Goal: Task Accomplishment & Management: Complete application form

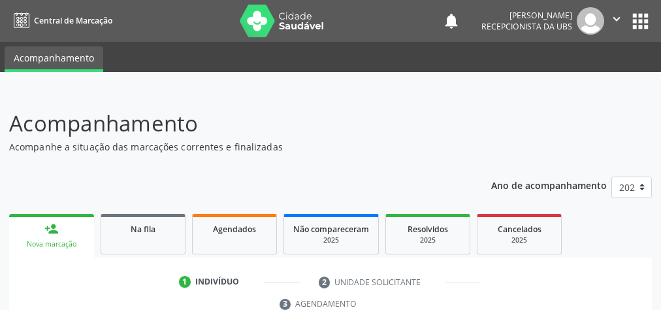
scroll to position [246, 0]
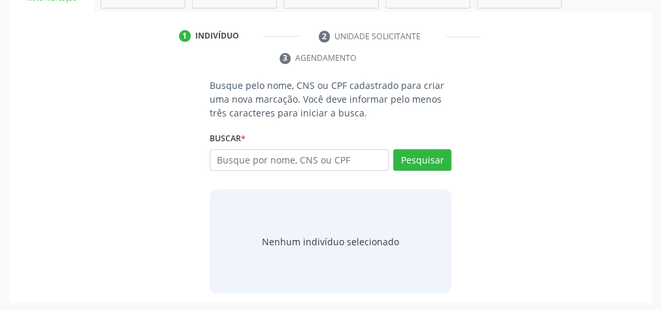
click at [322, 155] on input "text" at bounding box center [299, 160] width 179 height 22
type input "72544058404"
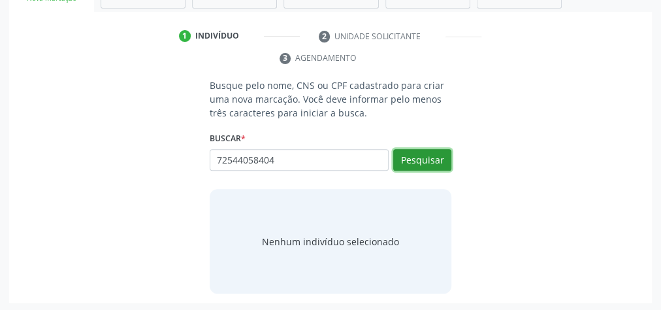
click at [411, 155] on button "Pesquisar" at bounding box center [422, 160] width 58 height 22
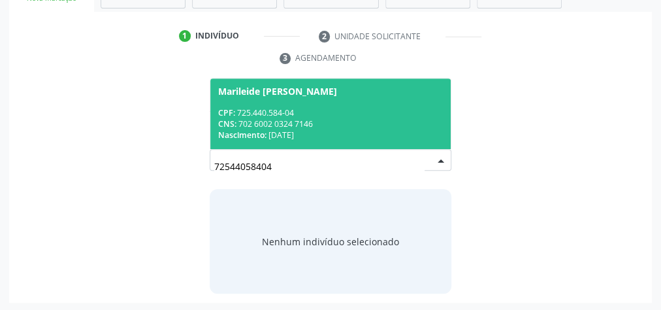
click at [351, 142] on span "Marileide Claudino dos Santos CPF: 725.440.584-04 CNS: 702 6002 0324 7146 Nasci…" at bounding box center [330, 113] width 240 height 70
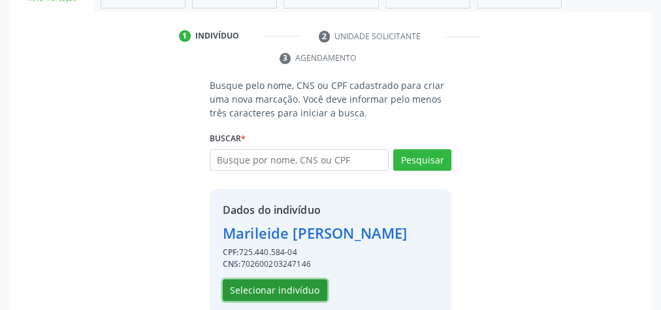
click at [259, 288] on button "Selecionar indivíduo" at bounding box center [275, 290] width 104 height 22
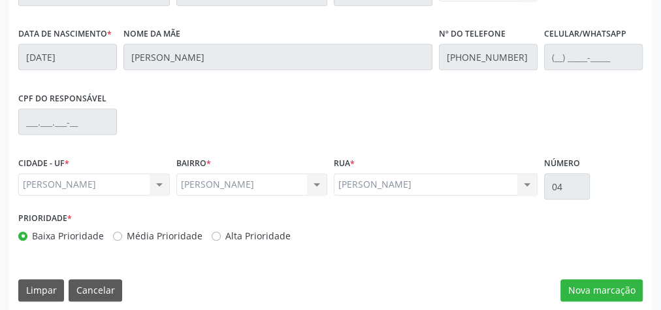
scroll to position [473, 0]
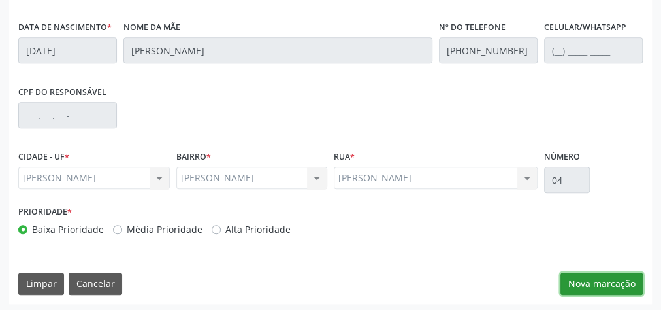
click at [595, 276] on button "Nova marcação" at bounding box center [601, 283] width 82 height 22
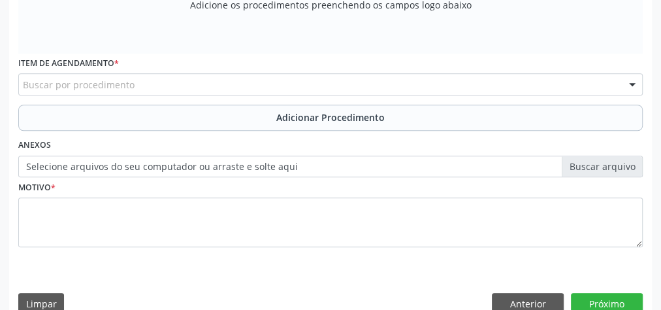
scroll to position [264, 0]
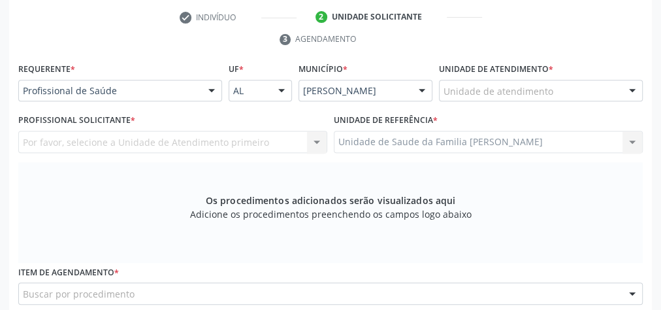
click at [582, 95] on div "Unidade de atendimento" at bounding box center [541, 91] width 204 height 22
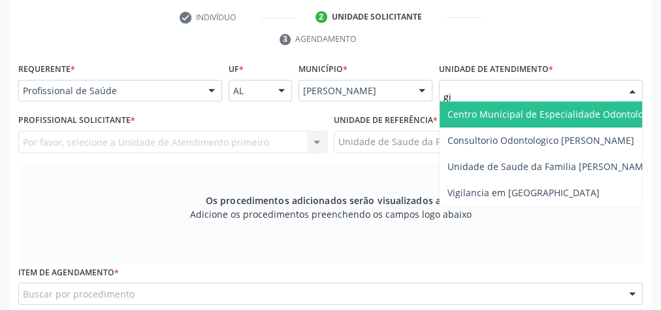
type input "gis"
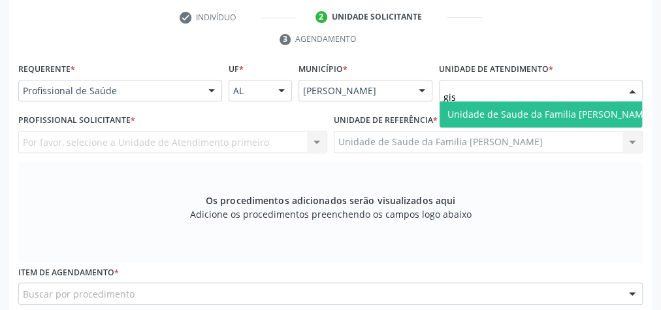
click at [518, 108] on span "Unidade de Saude da Familia [PERSON_NAME]" at bounding box center [549, 114] width 204 height 12
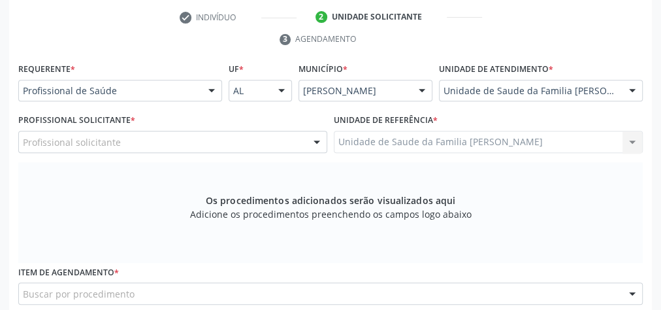
click at [314, 139] on div at bounding box center [317, 142] width 20 height 22
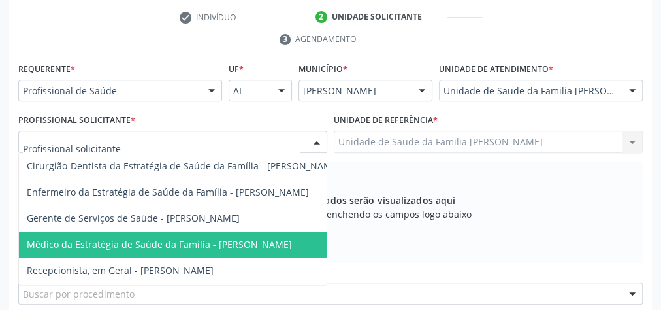
click at [283, 238] on span "Médico da Estratégia de Saúde da Família - [PERSON_NAME]" at bounding box center [159, 244] width 265 height 12
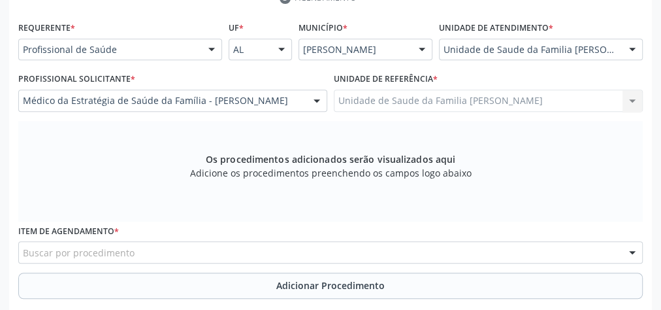
scroll to position [369, 0]
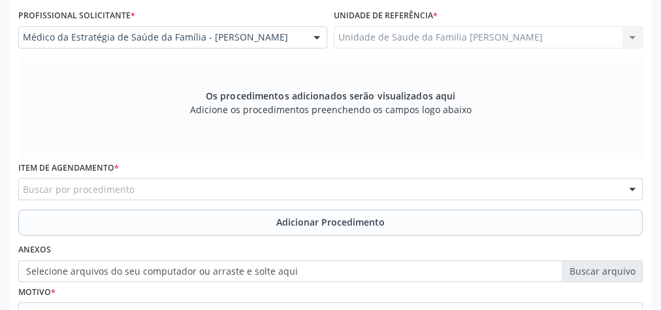
click at [343, 194] on div "Buscar por procedimento" at bounding box center [330, 189] width 624 height 22
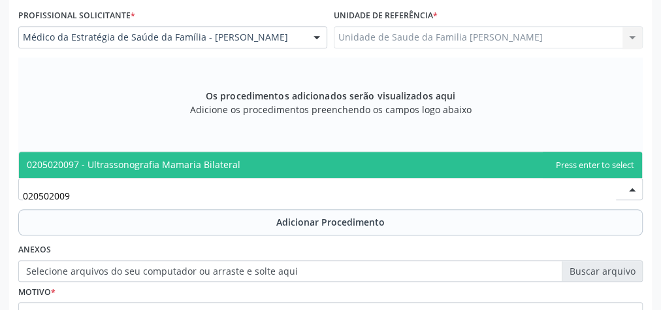
type input "0205020097"
click at [236, 166] on span "0205020097 - Ultrassonografia Mamaria Bilateral" at bounding box center [330, 164] width 623 height 26
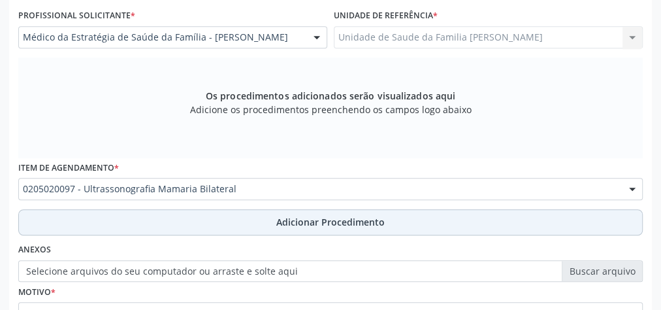
click at [309, 220] on span "Adicionar Procedimento" at bounding box center [330, 222] width 108 height 14
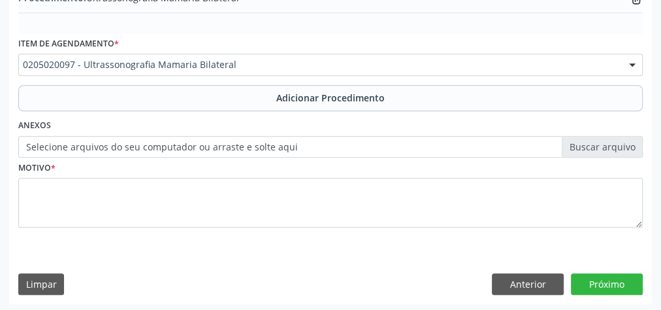
scroll to position [444, 0]
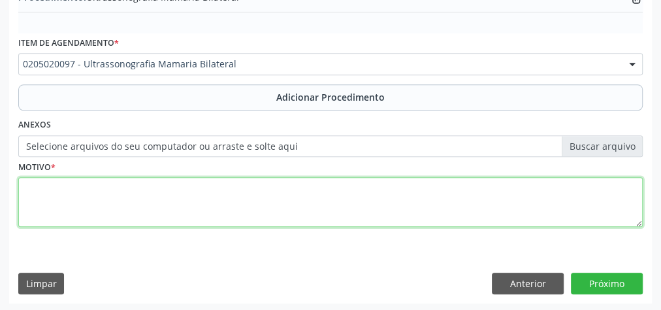
click at [275, 219] on textarea at bounding box center [330, 202] width 624 height 50
click at [187, 182] on textarea "complementar mamografiAA" at bounding box center [330, 202] width 624 height 50
type textarea "complementar mamografia"
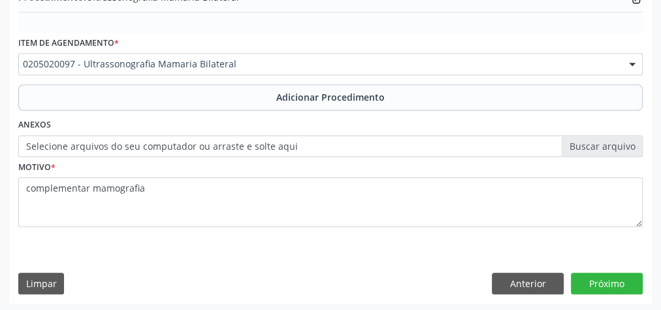
click at [622, 144] on label "Selecione arquivos do seu computador ou arraste e solte aqui" at bounding box center [330, 146] width 624 height 22
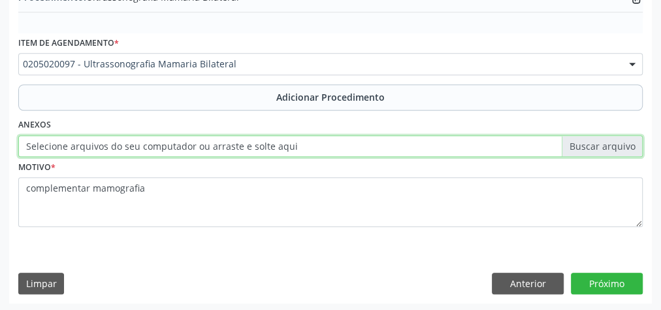
click at [622, 144] on input "Selecione arquivos do seu computador ou arraste e solte aqui" at bounding box center [330, 146] width 624 height 22
type input "C:\fakepath\mamaria.jpeg"
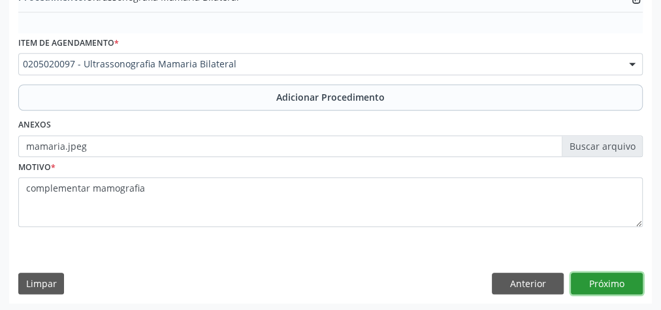
click at [603, 278] on button "Próximo" at bounding box center [607, 283] width 72 height 22
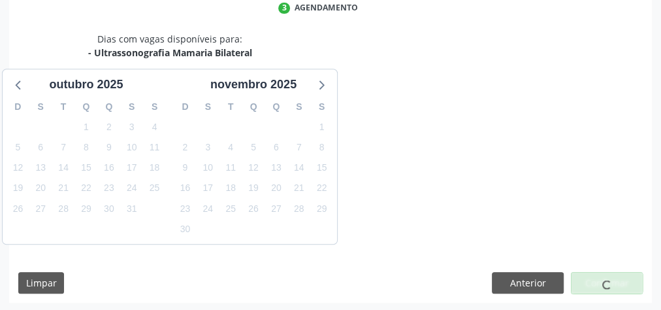
scroll to position [346, 0]
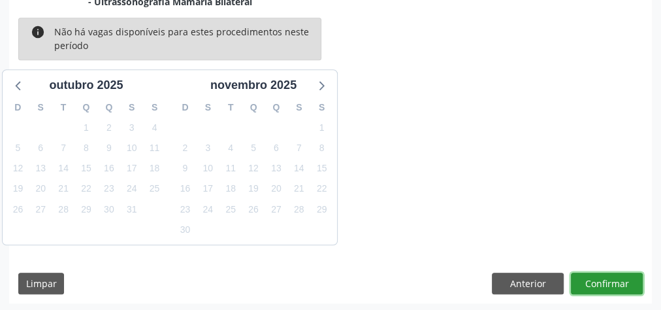
click at [596, 281] on button "Confirmar" at bounding box center [607, 283] width 72 height 22
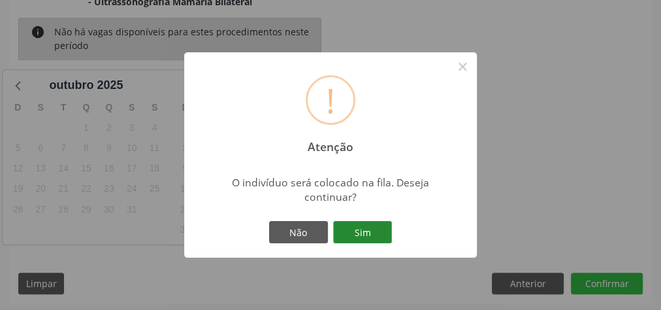
click at [382, 234] on button "Sim" at bounding box center [362, 232] width 59 height 22
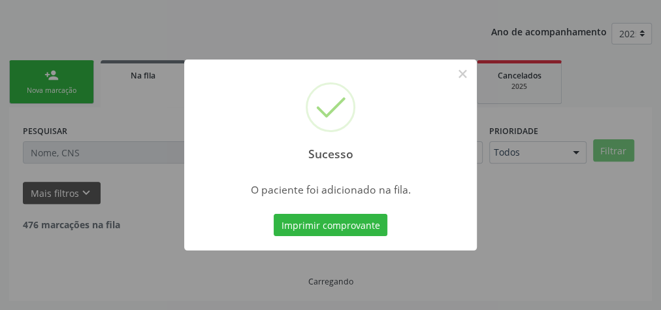
scroll to position [138, 0]
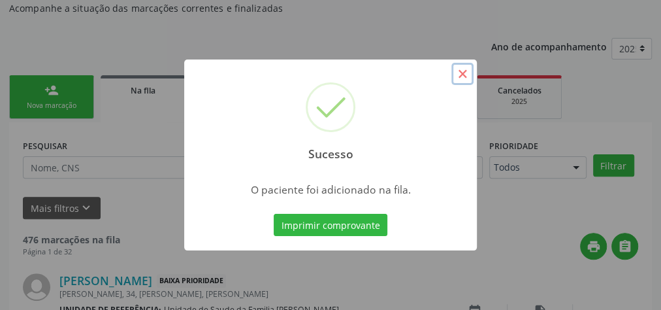
click at [463, 76] on button "×" at bounding box center [462, 74] width 22 height 22
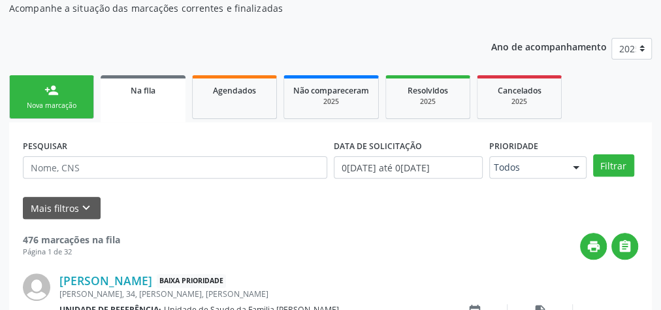
click at [46, 104] on div "Nova marcação" at bounding box center [51, 106] width 65 height 10
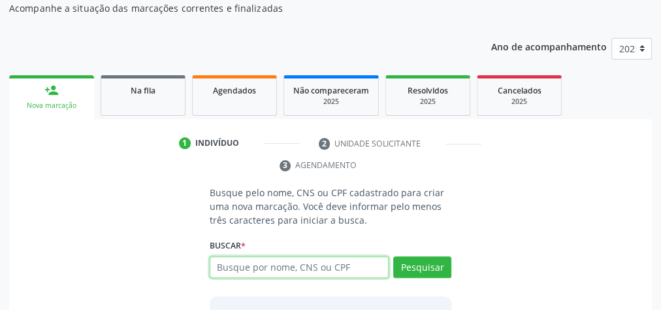
click at [315, 264] on input "text" at bounding box center [299, 267] width 179 height 22
type input "09112779431"
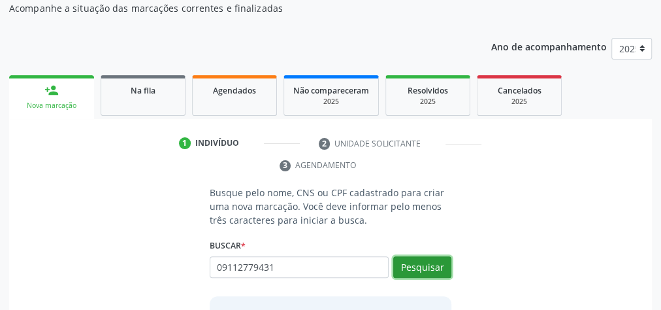
click at [405, 267] on button "Pesquisar" at bounding box center [422, 267] width 58 height 22
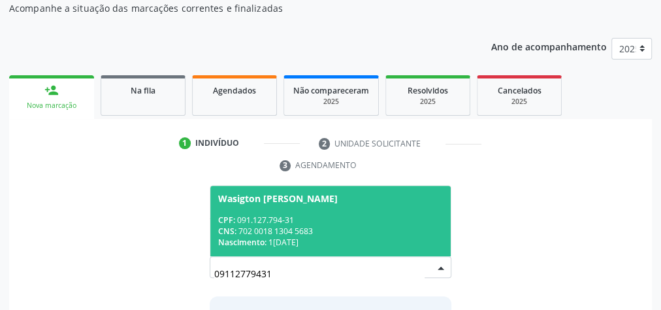
click at [374, 201] on div "Wasigton Cicero dos Santos" at bounding box center [330, 198] width 225 height 10
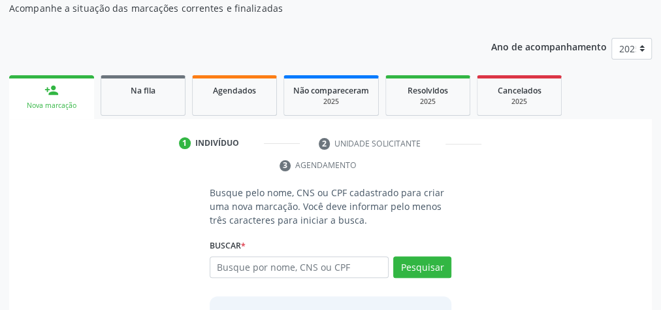
scroll to position [265, 0]
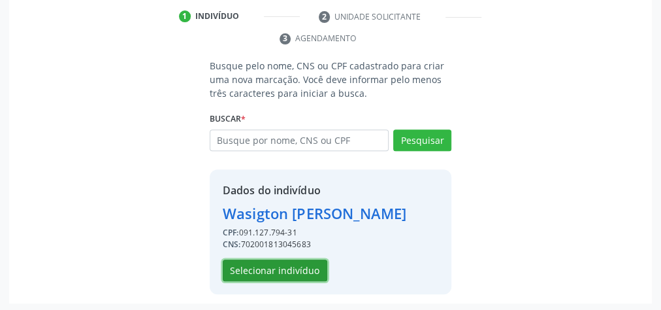
click at [278, 261] on button "Selecionar indivíduo" at bounding box center [275, 270] width 104 height 22
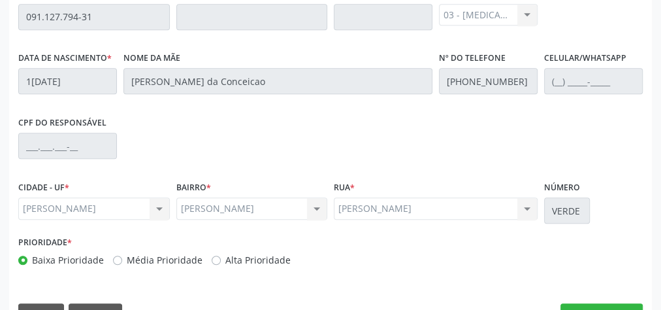
scroll to position [473, 0]
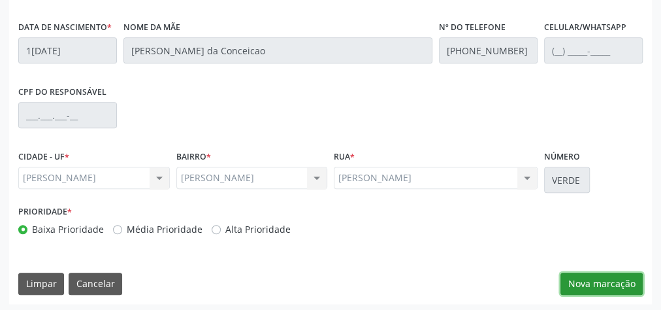
click at [617, 281] on button "Nova marcação" at bounding box center [601, 283] width 82 height 22
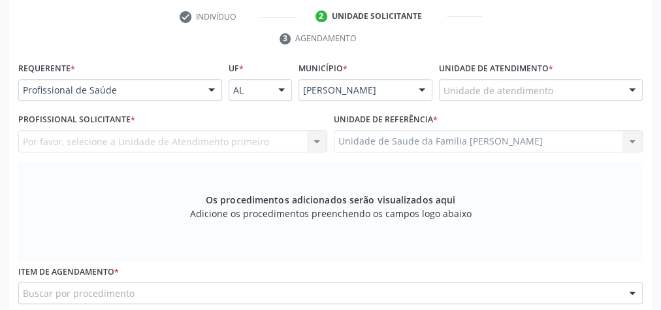
scroll to position [264, 0]
click at [571, 83] on div "Unidade de atendimento" at bounding box center [541, 91] width 204 height 22
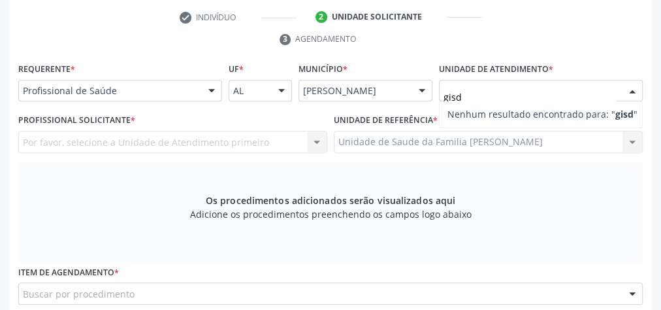
type input "gis"
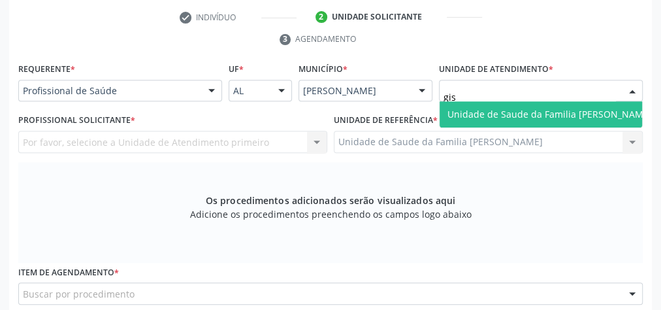
click at [524, 110] on span "Unidade de Saude da Familia [PERSON_NAME]" at bounding box center [549, 114] width 204 height 12
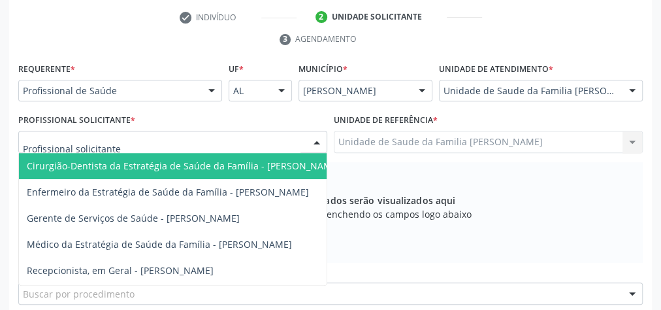
click at [310, 142] on div at bounding box center [317, 142] width 20 height 22
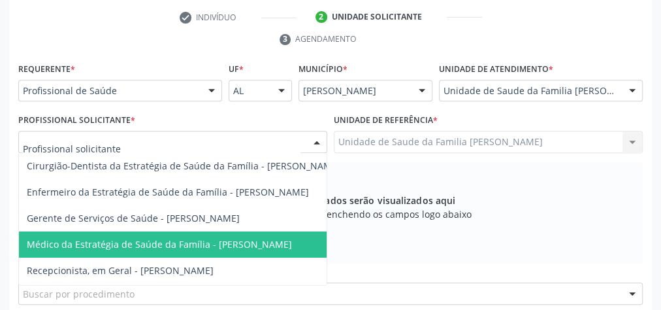
click at [274, 246] on span "Médico da Estratégia de Saúde da Família - [PERSON_NAME]" at bounding box center [159, 244] width 265 height 12
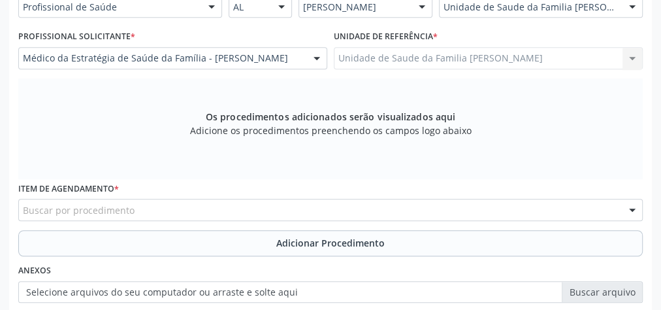
scroll to position [421, 0]
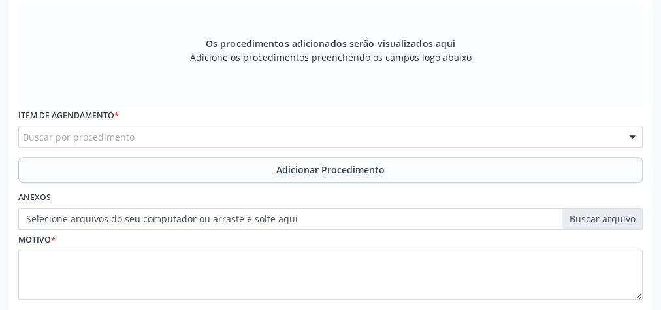
click at [337, 140] on div "Buscar por procedimento" at bounding box center [330, 136] width 624 height 22
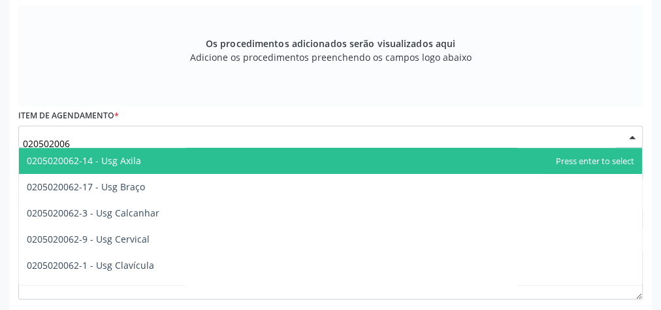
type input "0205020062"
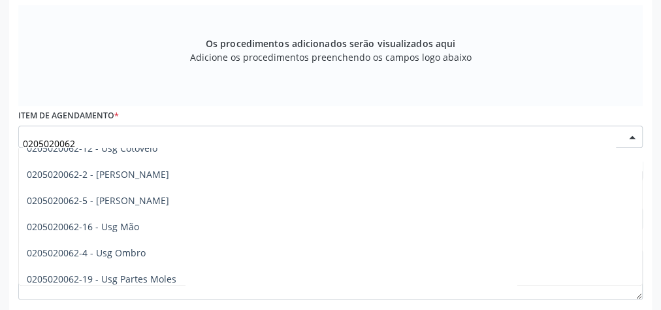
scroll to position [157, 0]
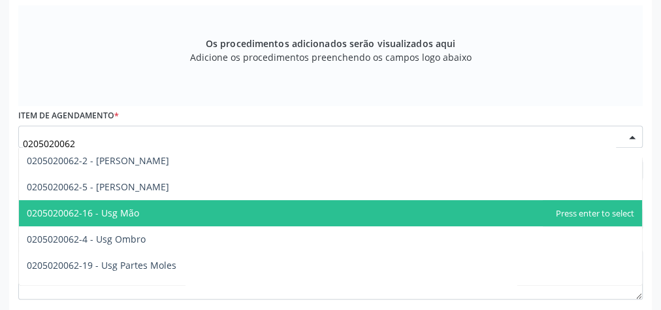
click at [126, 213] on span "0205020062-16 - Usg Mão" at bounding box center [83, 212] width 112 height 12
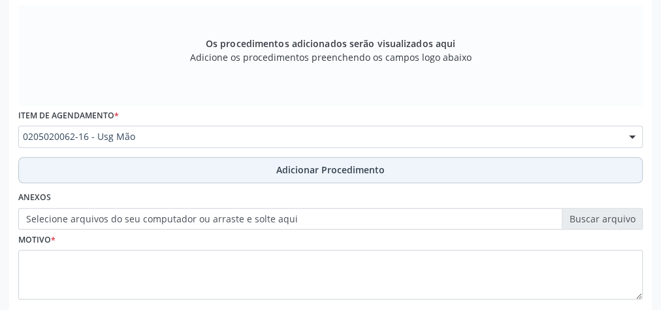
click at [361, 170] on span "Adicionar Procedimento" at bounding box center [330, 170] width 108 height 14
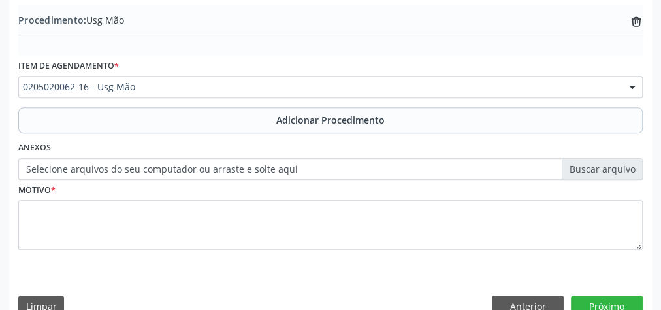
click at [266, 195] on div "Motivo *" at bounding box center [330, 214] width 624 height 69
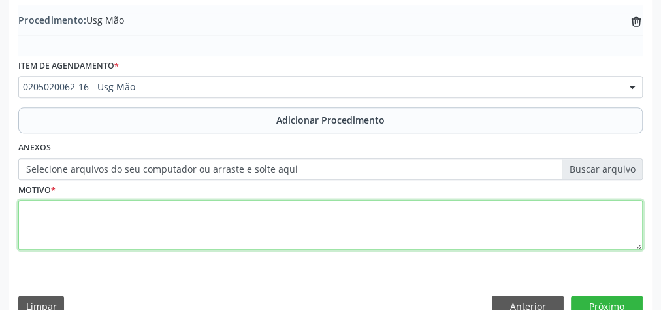
click at [262, 230] on textarea at bounding box center [330, 225] width 624 height 50
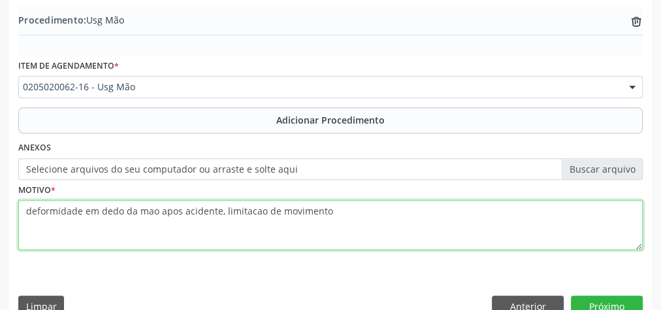
type textarea "deformidade em dedo da mao apos acidente, limitacao de movimento"
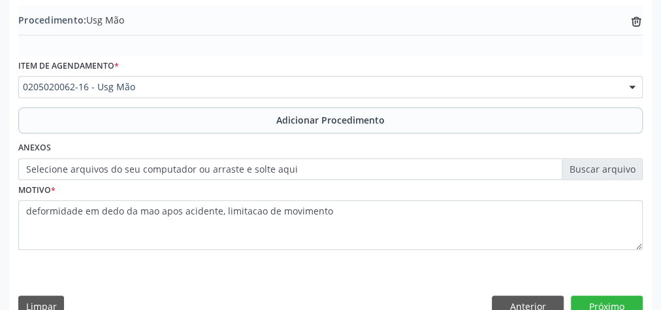
click at [614, 164] on label "Selecione arquivos do seu computador ou arraste e solte aqui" at bounding box center [330, 169] width 624 height 22
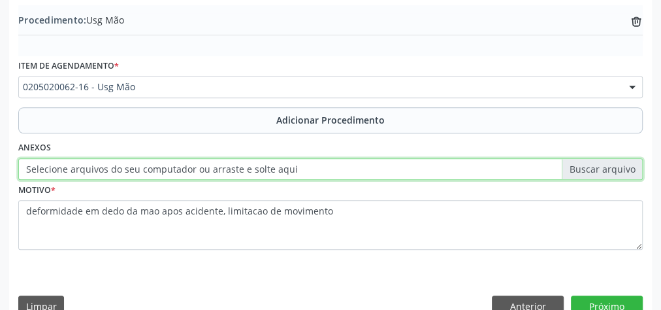
click at [614, 164] on input "Selecione arquivos do seu computador ou arraste e solte aqui" at bounding box center [330, 169] width 624 height 22
type input "C:\fakepath\articular.jpeg"
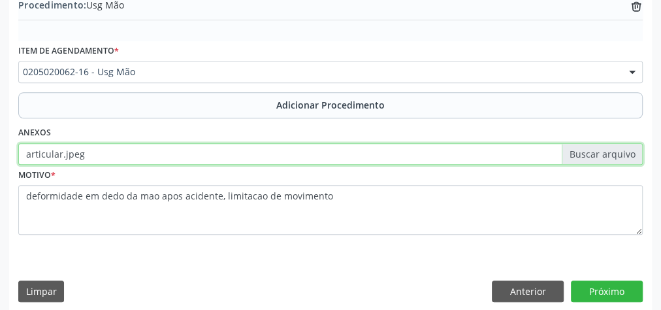
scroll to position [444, 0]
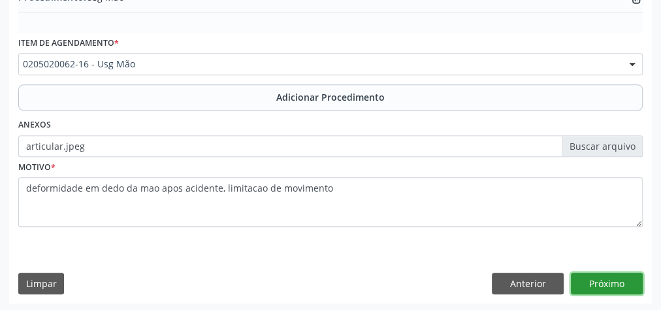
click at [616, 283] on button "Próximo" at bounding box center [607, 283] width 72 height 22
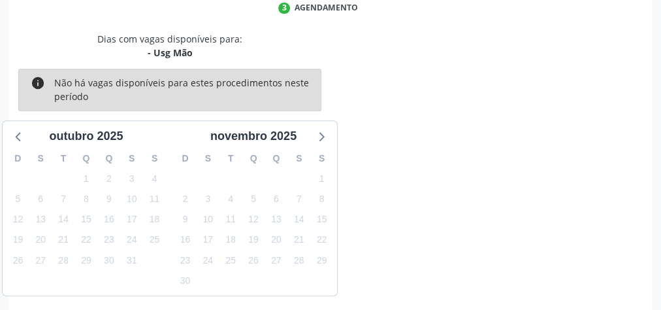
scroll to position [346, 0]
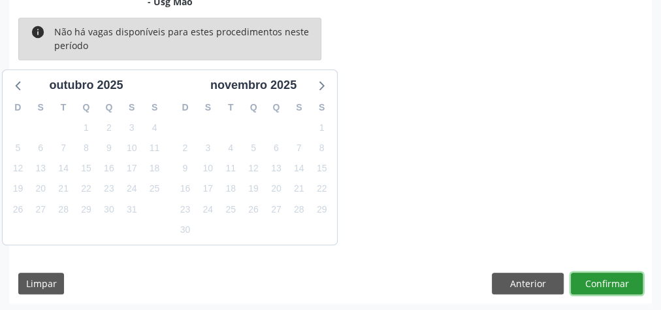
click at [616, 283] on button "Confirmar" at bounding box center [607, 283] width 72 height 22
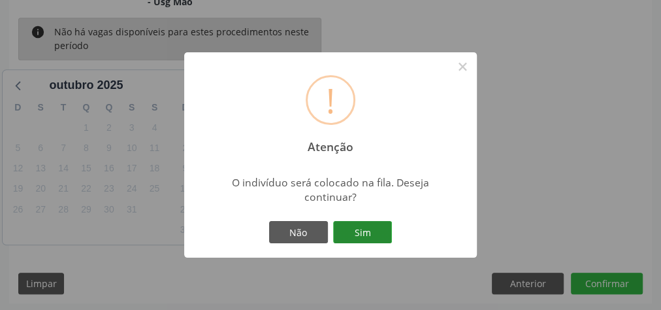
click at [388, 240] on button "Sim" at bounding box center [362, 232] width 59 height 22
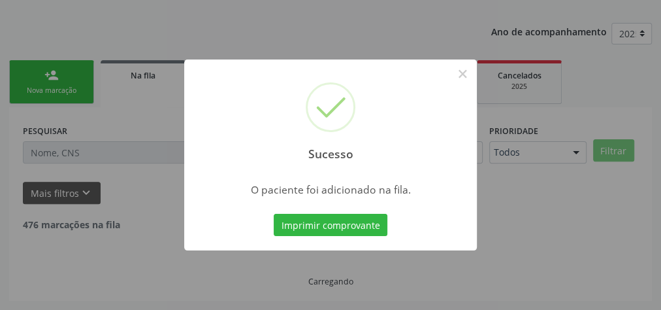
scroll to position [138, 0]
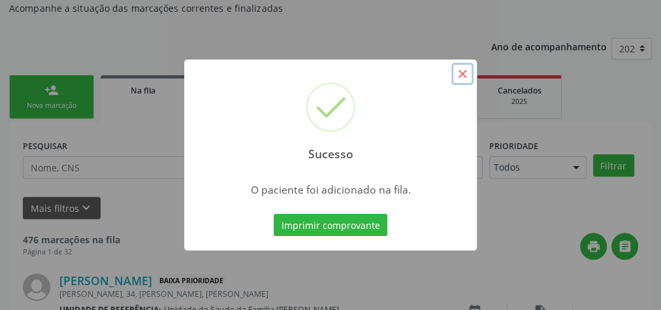
click at [467, 75] on button "×" at bounding box center [462, 74] width 22 height 22
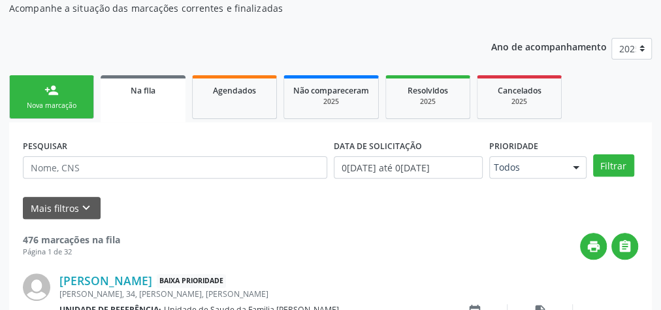
click at [61, 97] on link "person_add Nova marcação" at bounding box center [51, 97] width 85 height 44
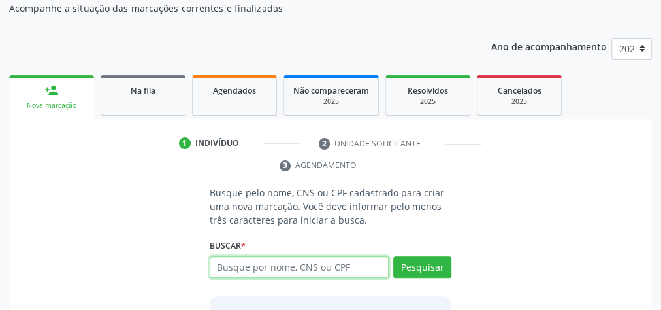
click at [330, 268] on input "text" at bounding box center [299, 267] width 179 height 22
type input "706902115566934"
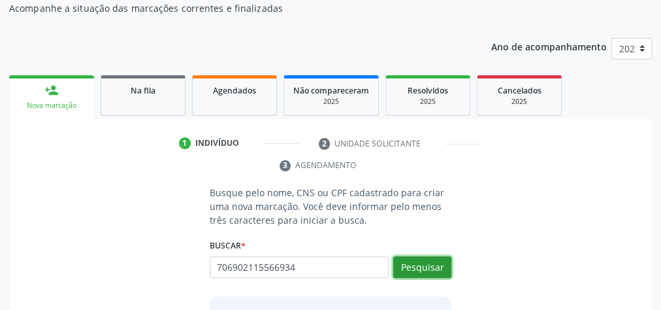
drag, startPoint x: 437, startPoint y: 266, endPoint x: 404, endPoint y: 255, distance: 35.1
click at [437, 265] on button "Pesquisar" at bounding box center [422, 267] width 58 height 22
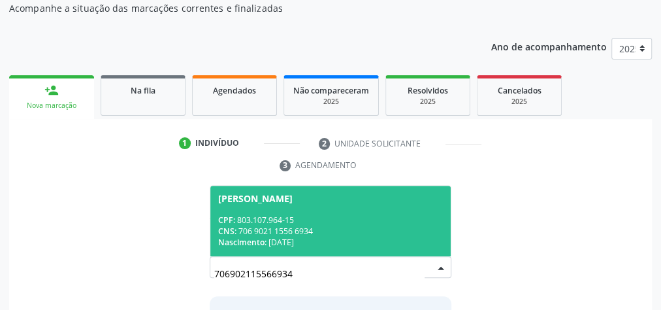
click at [343, 228] on div "CNS: 706 9021 1556 6934" at bounding box center [330, 230] width 225 height 11
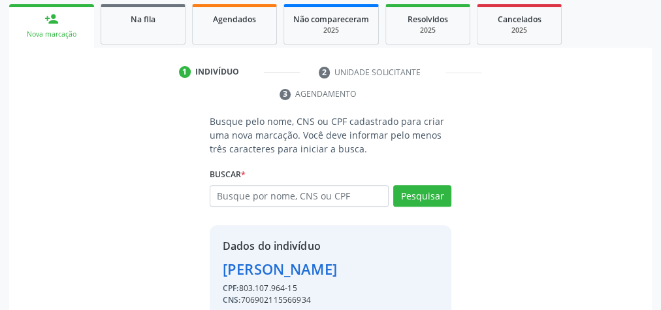
scroll to position [287, 0]
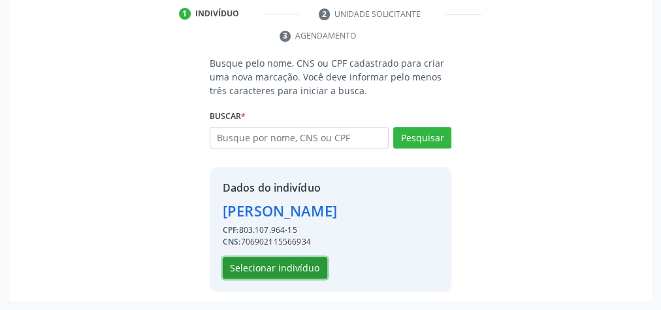
click at [302, 272] on button "Selecionar indivíduo" at bounding box center [275, 268] width 104 height 22
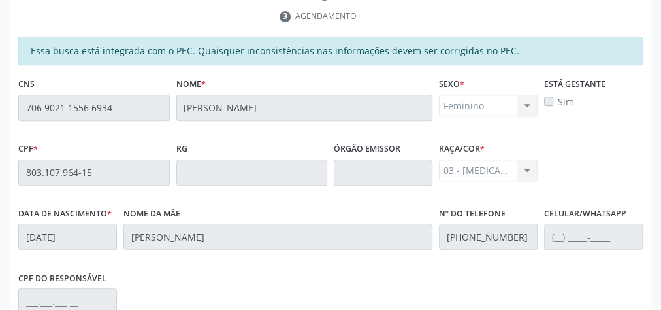
scroll to position [473, 0]
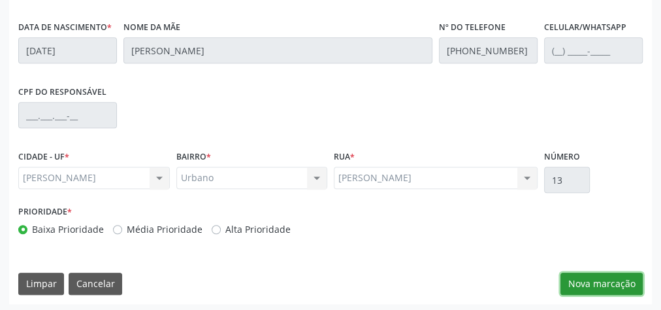
click at [592, 276] on button "Nova marcação" at bounding box center [601, 283] width 82 height 22
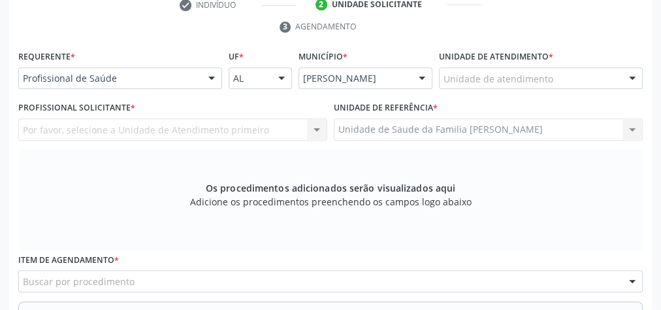
scroll to position [264, 0]
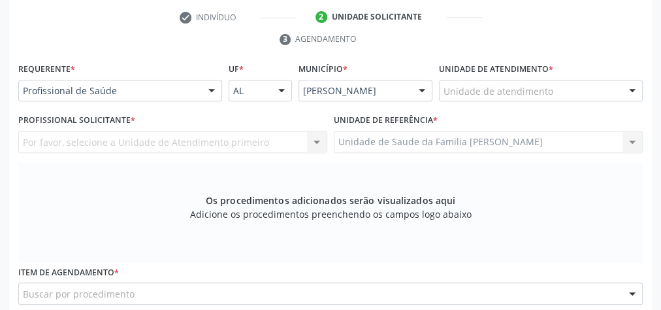
click at [554, 89] on div "Unidade de atendimento" at bounding box center [541, 91] width 204 height 22
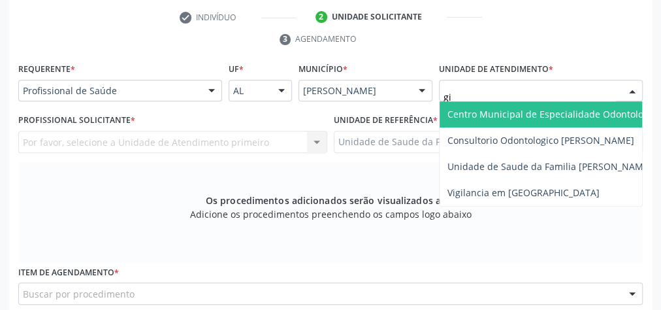
type input "gis"
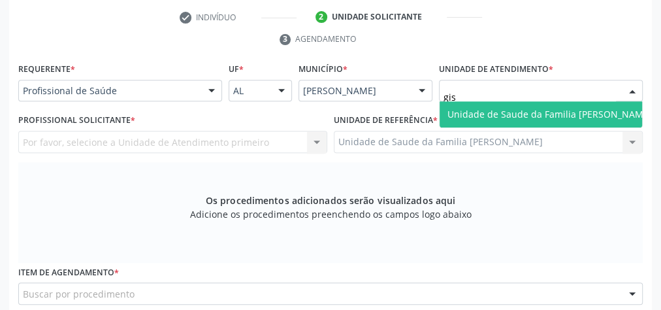
click at [550, 108] on span "Unidade de Saude da Familia [PERSON_NAME]" at bounding box center [549, 114] width 204 height 12
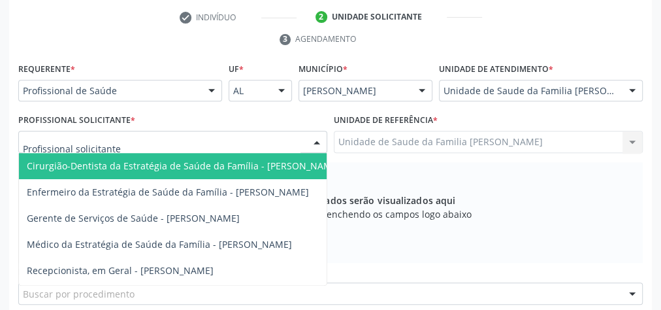
click at [314, 135] on div at bounding box center [317, 142] width 20 height 22
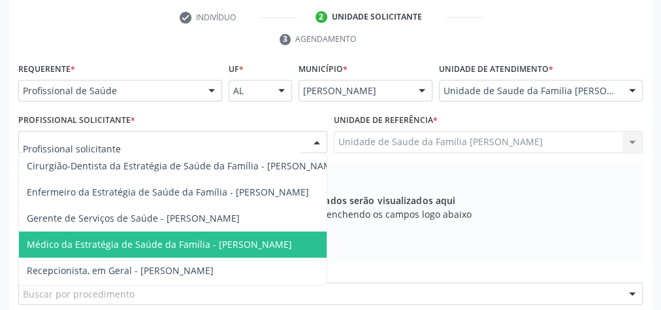
click at [276, 242] on span "Médico da Estratégia de Saúde da Família - [PERSON_NAME]" at bounding box center [159, 244] width 265 height 12
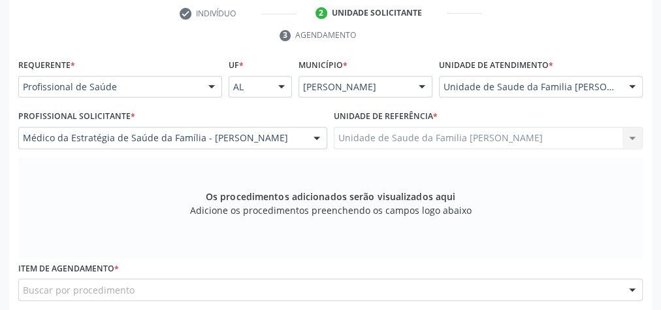
scroll to position [369, 0]
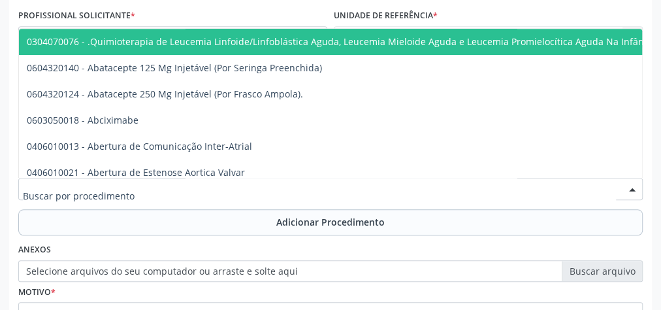
click at [293, 185] on div at bounding box center [330, 189] width 624 height 22
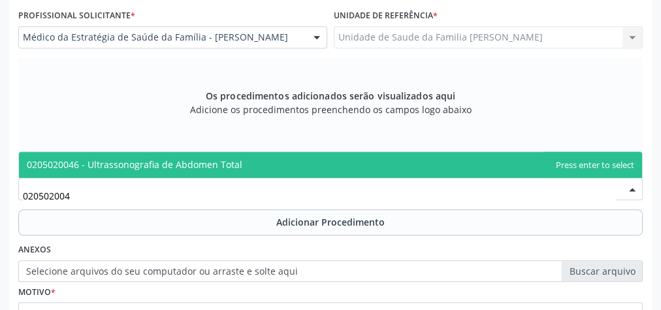
type input "0205020046"
click at [177, 163] on span "0205020046 - Ultrassonografia de Abdomen Total" at bounding box center [134, 164] width 215 height 12
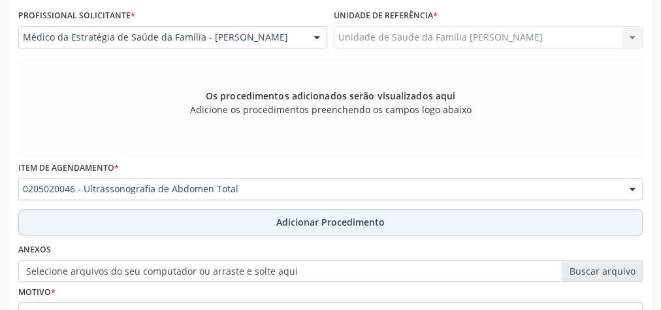
click at [349, 217] on span "Adicionar Procedimento" at bounding box center [330, 222] width 108 height 14
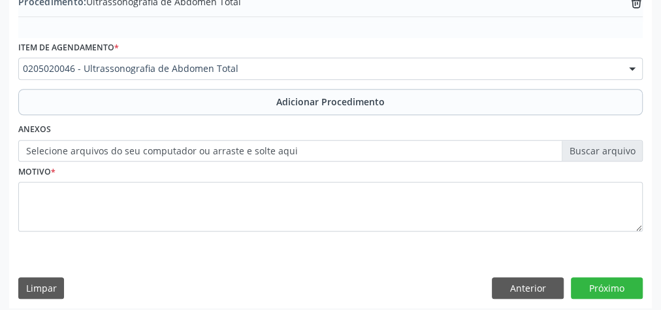
scroll to position [444, 0]
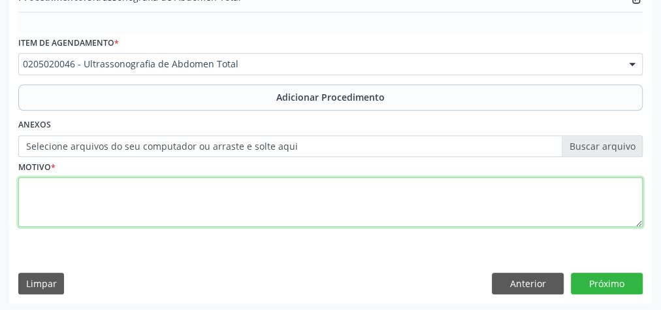
click at [307, 198] on textarea at bounding box center [330, 202] width 624 height 50
type textarea "dor abdominal a esclarecer"
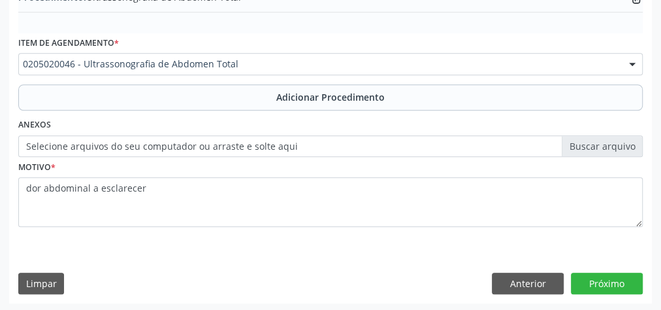
click at [600, 142] on label "Selecione arquivos do seu computador ou arraste e solte aqui" at bounding box center [330, 146] width 624 height 22
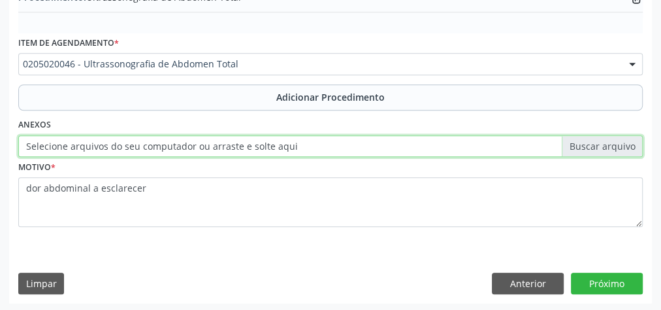
click at [600, 142] on input "Selecione arquivos do seu computador ou arraste e solte aqui" at bounding box center [330, 146] width 624 height 22
type input "C:\fakepath\abdomen.jpeg"
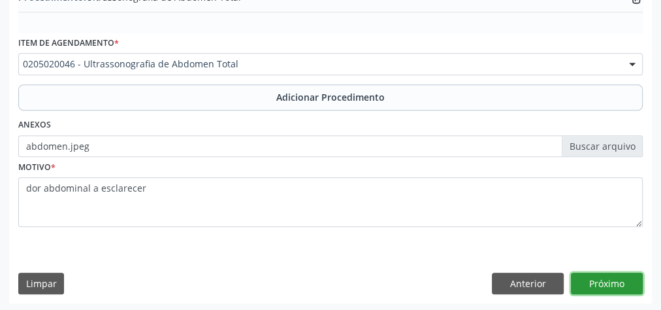
click at [619, 282] on button "Próximo" at bounding box center [607, 283] width 72 height 22
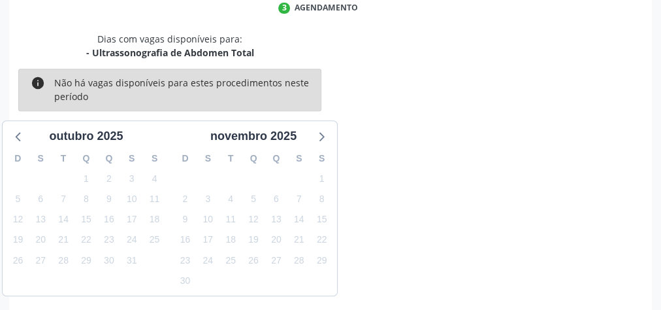
scroll to position [346, 0]
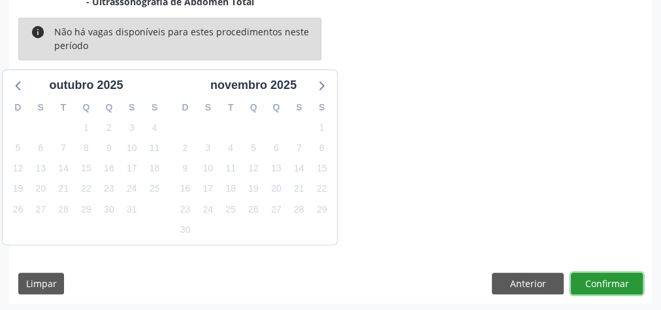
click at [617, 284] on button "Confirmar" at bounding box center [607, 283] width 72 height 22
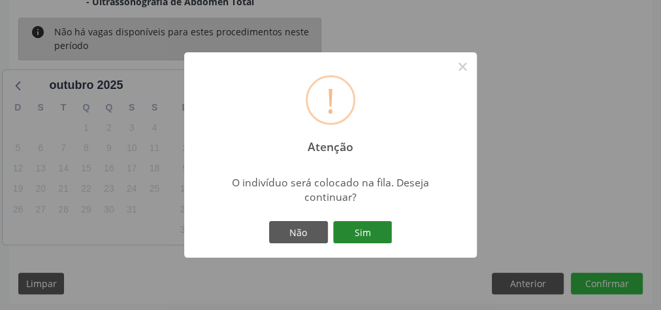
click at [368, 238] on button "Sim" at bounding box center [362, 232] width 59 height 22
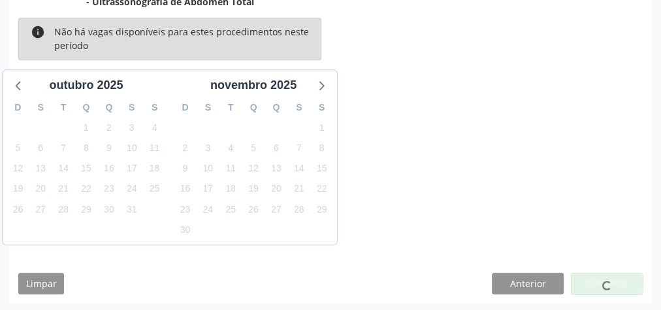
scroll to position [138, 0]
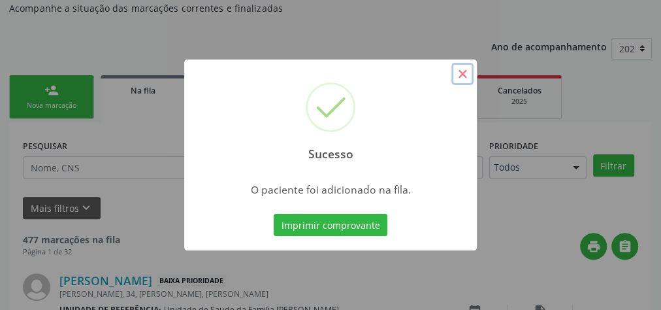
click at [464, 74] on button "×" at bounding box center [462, 74] width 22 height 22
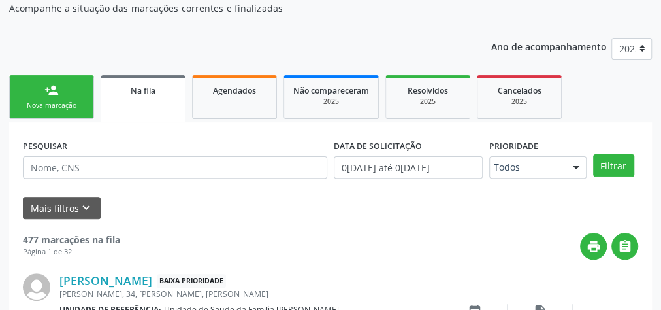
click at [63, 97] on link "person_add Nova marcação" at bounding box center [51, 97] width 85 height 44
click at [63, 96] on link "person_add Nova marcação" at bounding box center [51, 97] width 85 height 44
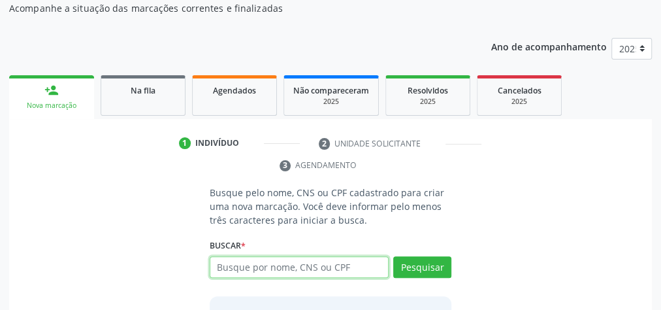
click at [375, 270] on input "text" at bounding box center [299, 267] width 179 height 22
type input "706902115566934"
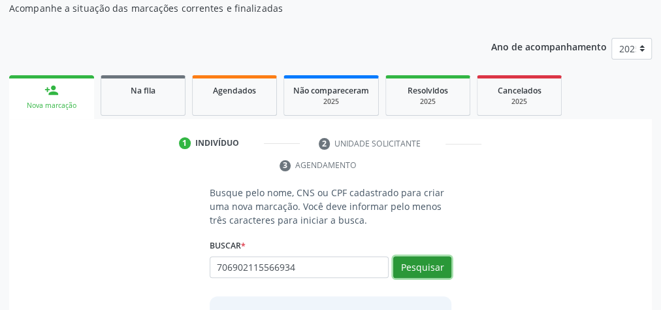
click at [427, 256] on button "Pesquisar" at bounding box center [422, 267] width 58 height 22
type input "706902115566934"
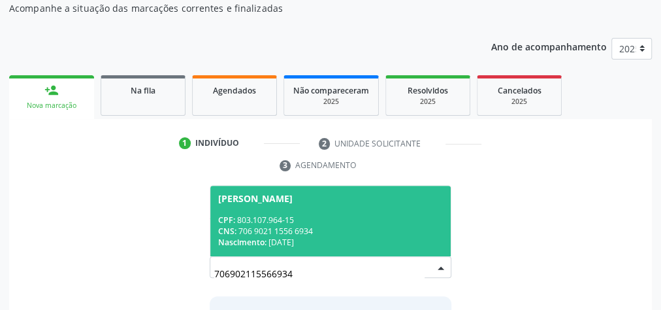
click at [373, 215] on div "CPF: 803.107.964-15" at bounding box center [330, 219] width 225 height 11
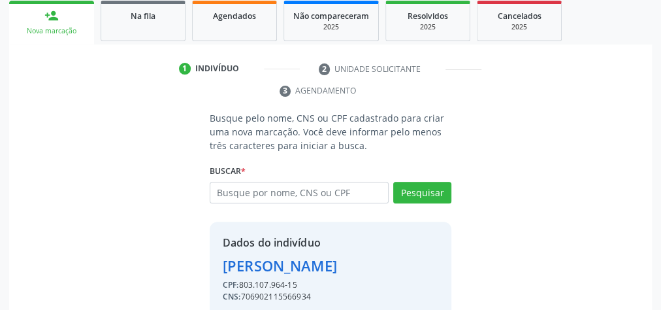
scroll to position [287, 0]
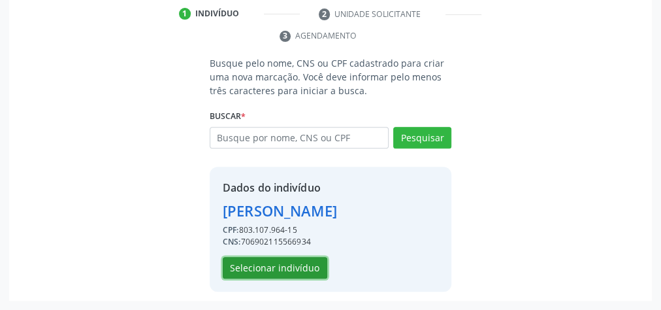
click at [279, 269] on button "Selecionar indivíduo" at bounding box center [275, 268] width 104 height 22
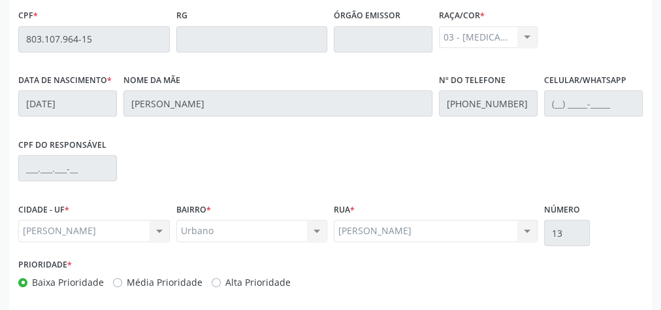
scroll to position [473, 0]
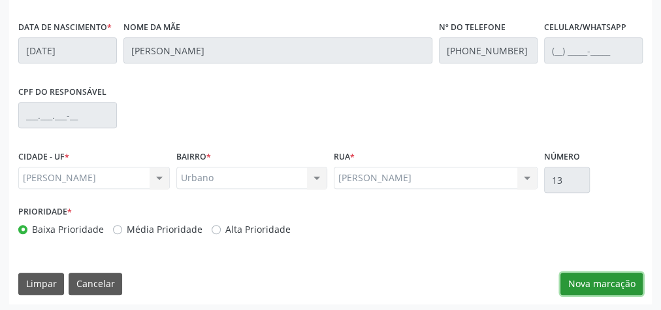
click at [601, 285] on button "Nova marcação" at bounding box center [601, 283] width 82 height 22
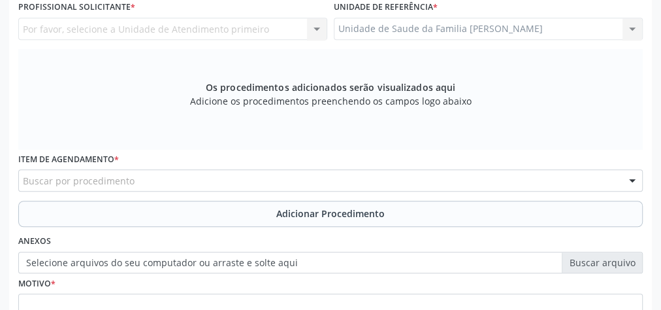
scroll to position [264, 0]
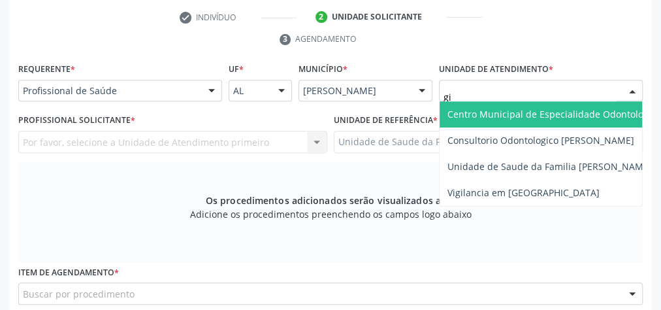
type input "gis"
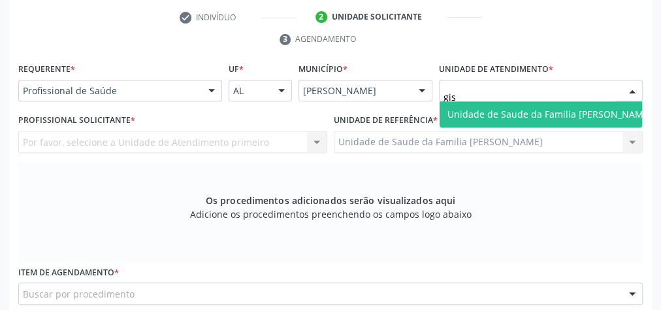
click at [539, 116] on span "Unidade de Saude da Familia [PERSON_NAME]" at bounding box center [549, 114] width 204 height 12
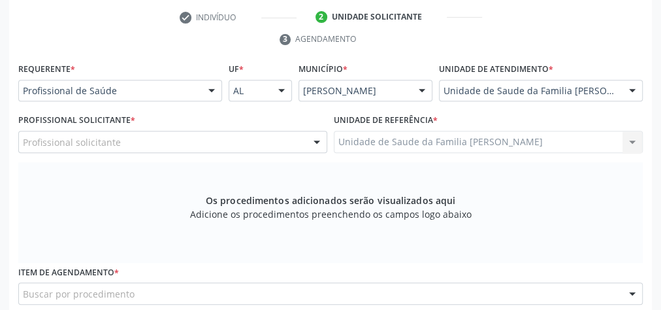
click at [315, 142] on div at bounding box center [317, 142] width 20 height 22
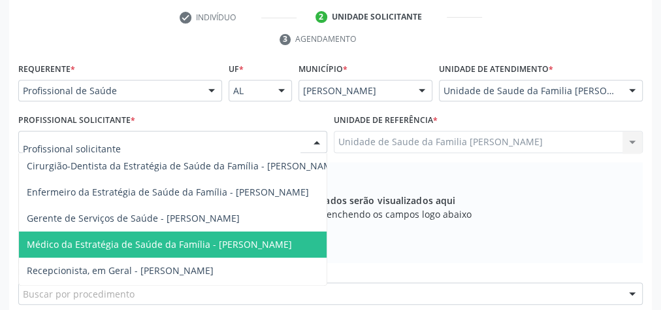
click at [277, 238] on span "Médico da Estratégia de Saúde da Família - [PERSON_NAME]" at bounding box center [159, 244] width 265 height 12
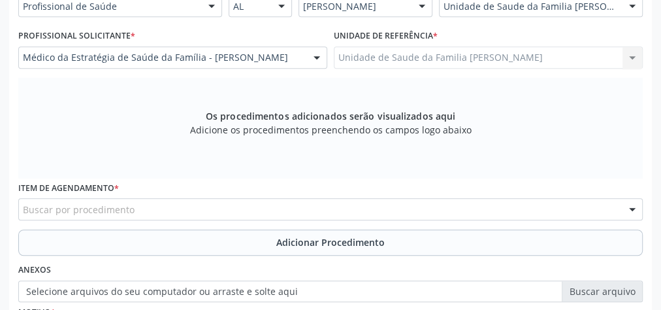
scroll to position [421, 0]
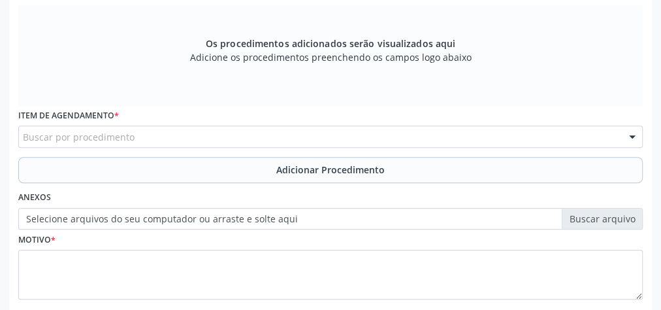
click at [317, 137] on div "Buscar por procedimento" at bounding box center [330, 136] width 624 height 22
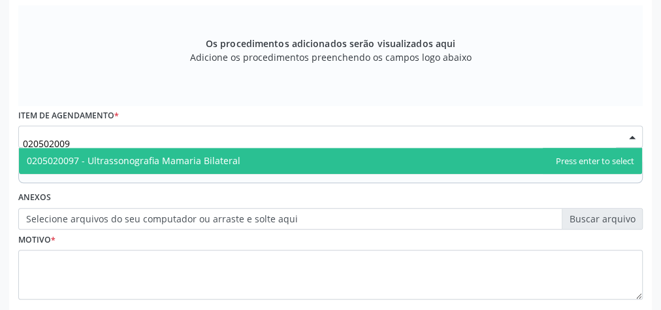
type input "0205020097"
click at [263, 161] on span "0205020097 - Ultrassonografia Mamaria Bilateral" at bounding box center [330, 161] width 623 height 26
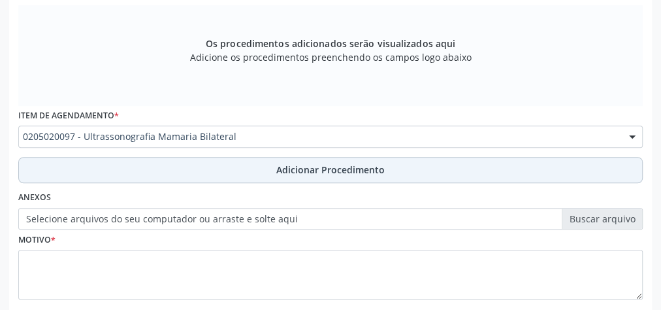
click at [326, 167] on span "Adicionar Procedimento" at bounding box center [330, 170] width 108 height 14
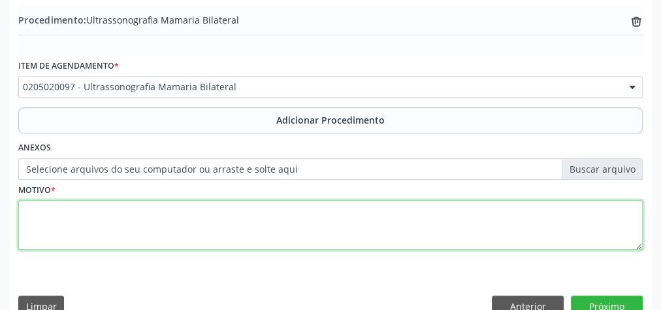
click at [304, 215] on textarea at bounding box center [330, 225] width 624 height 50
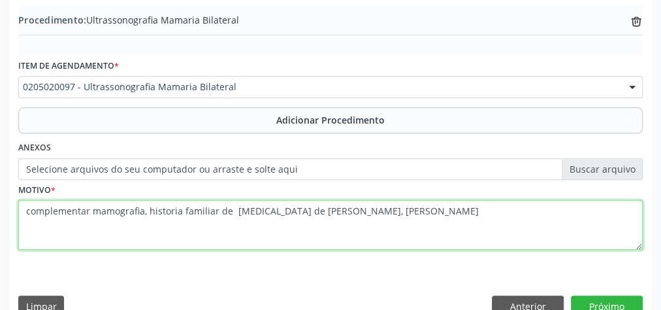
click at [291, 210] on textarea "complementar mamografia, historia familiar de cancer de marma, irma" at bounding box center [330, 225] width 624 height 50
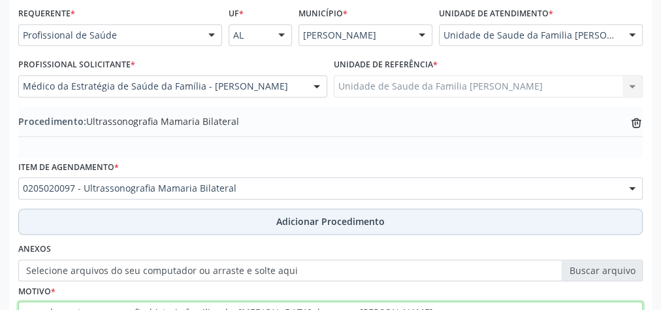
scroll to position [317, 0]
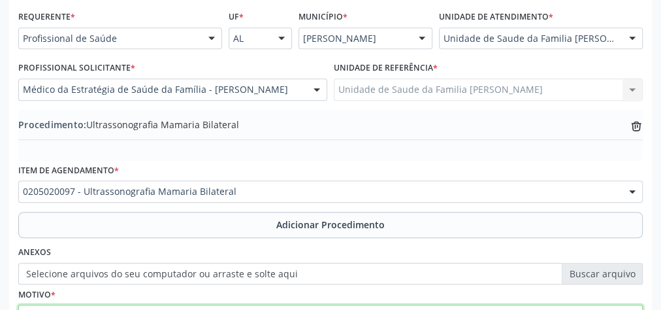
type textarea "complementar mamografia, historia familiar de cancer de mama, irma"
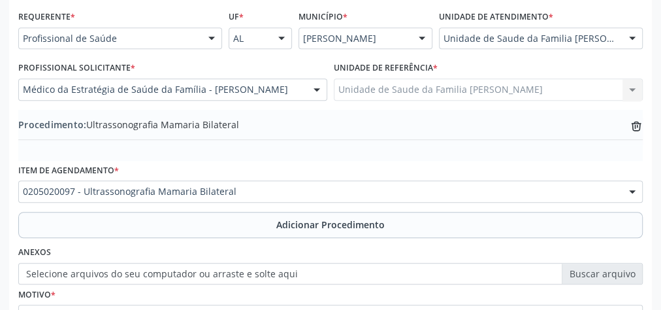
click at [595, 267] on label "Selecione arquivos do seu computador ou arraste e solte aqui" at bounding box center [330, 273] width 624 height 22
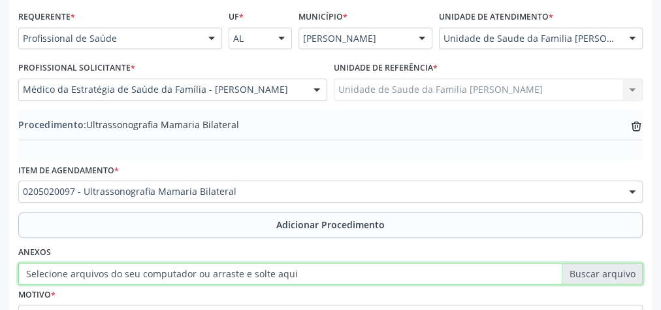
click at [595, 267] on input "Selecione arquivos do seu computador ou arraste e solte aqui" at bounding box center [330, 273] width 624 height 22
type input "C:\fakepath\mamaria bila.jpeg"
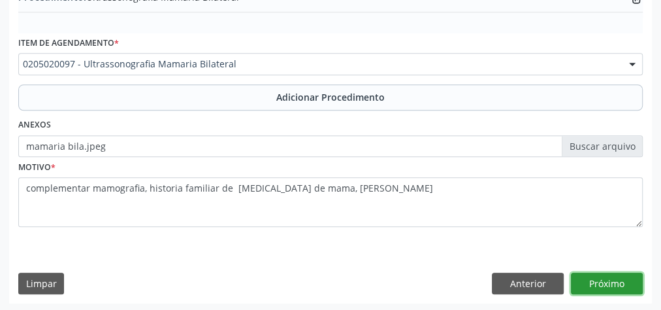
click at [603, 281] on button "Próximo" at bounding box center [607, 283] width 72 height 22
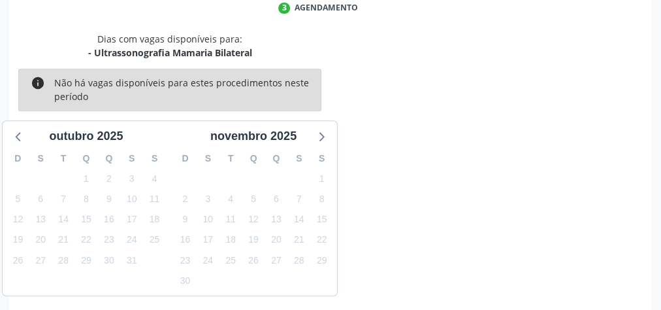
scroll to position [346, 0]
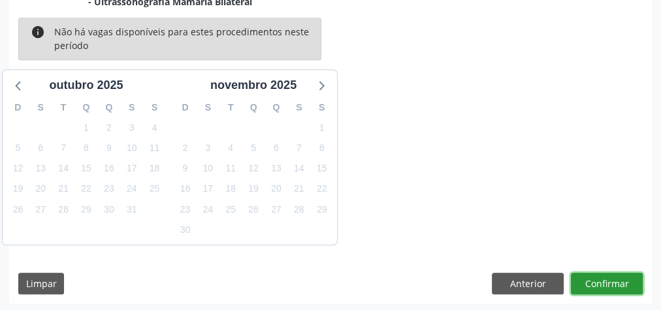
click at [603, 281] on button "Confirmar" at bounding box center [607, 283] width 72 height 22
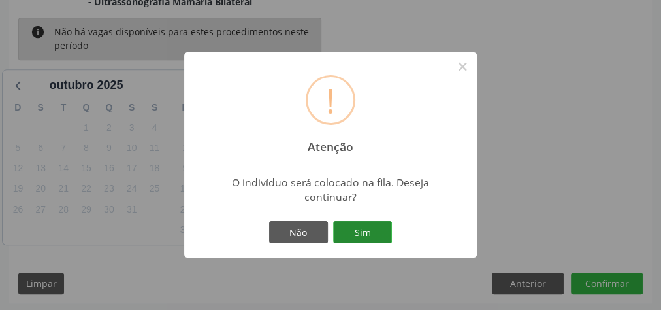
click at [375, 238] on button "Sim" at bounding box center [362, 232] width 59 height 22
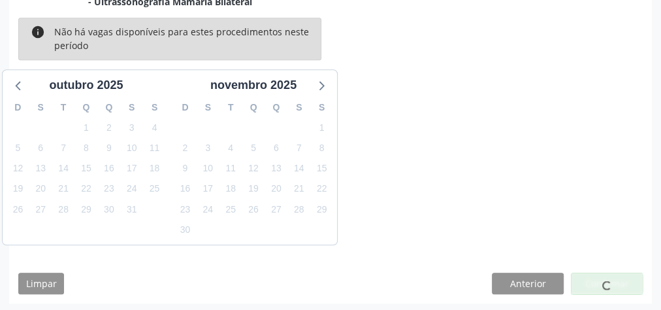
scroll to position [138, 0]
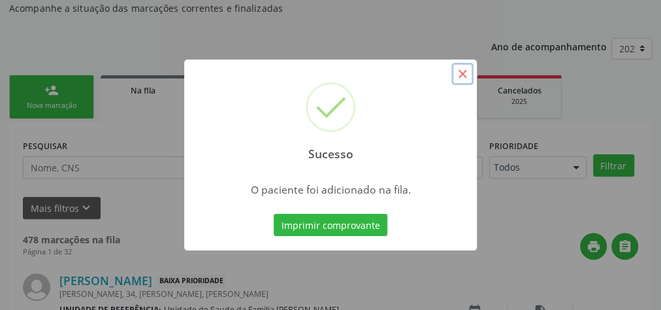
click at [471, 78] on button "×" at bounding box center [462, 74] width 22 height 22
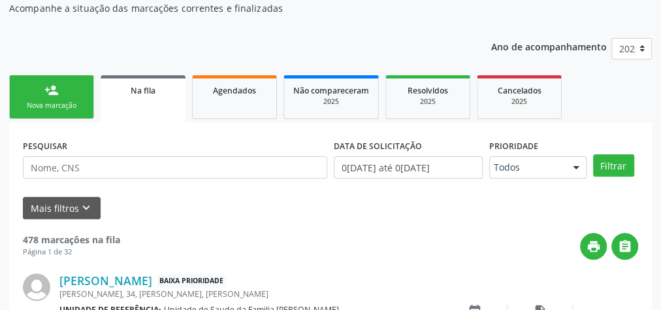
click at [50, 83] on div "person_add" at bounding box center [51, 90] width 14 height 14
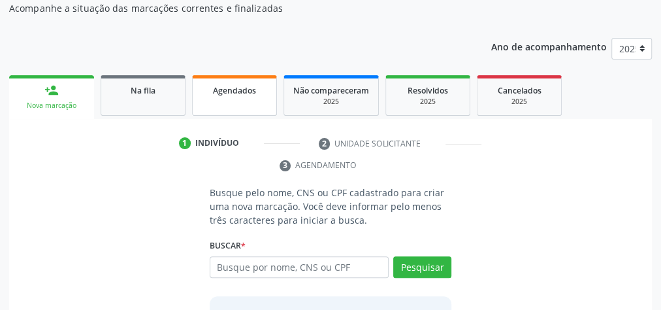
scroll to position [246, 0]
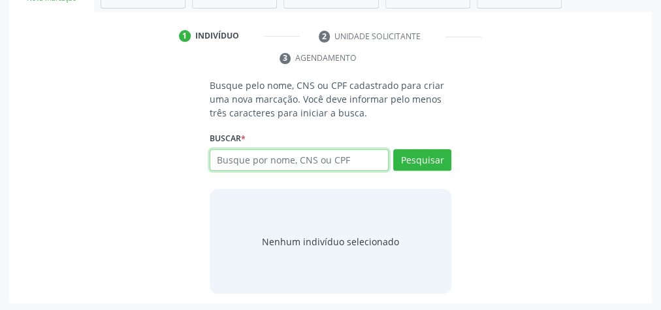
click at [283, 151] on input "text" at bounding box center [299, 160] width 179 height 22
type input "16772863429"
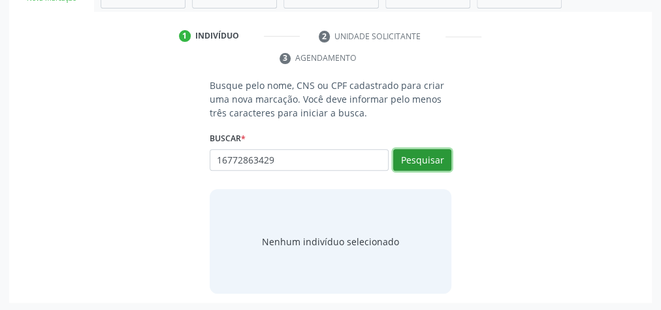
click at [436, 155] on button "Pesquisar" at bounding box center [422, 160] width 58 height 22
type input "16772863429"
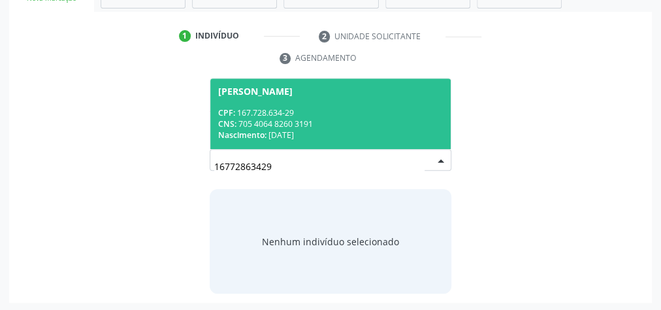
click at [398, 108] on div "CPF: 167.728.634-29" at bounding box center [330, 112] width 225 height 11
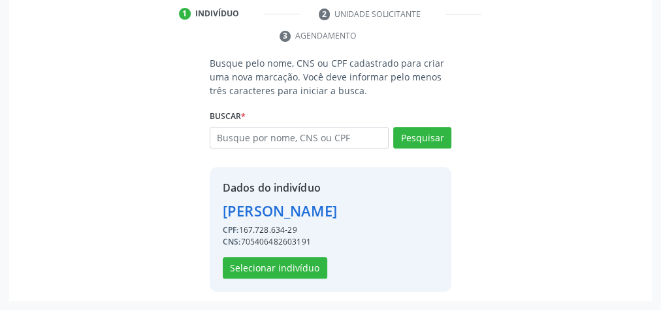
scroll to position [287, 0]
click at [294, 266] on button "Selecionar indivíduo" at bounding box center [275, 268] width 104 height 22
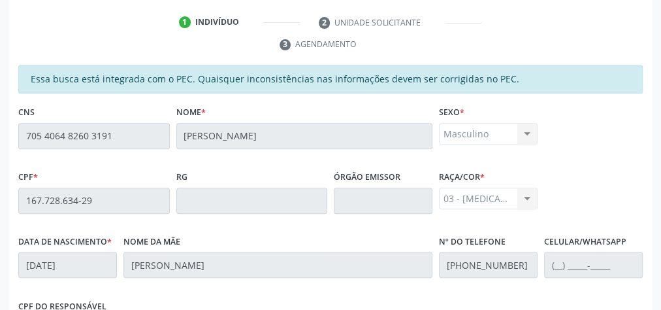
scroll to position [212, 0]
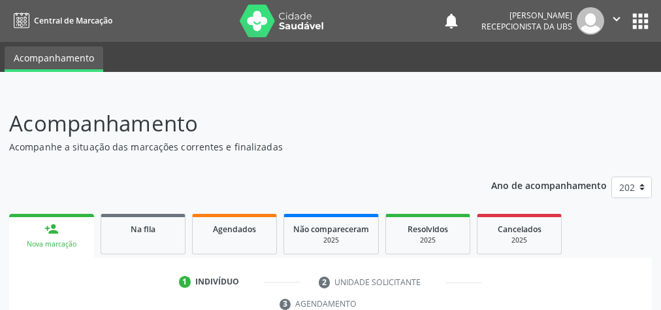
scroll to position [246, 0]
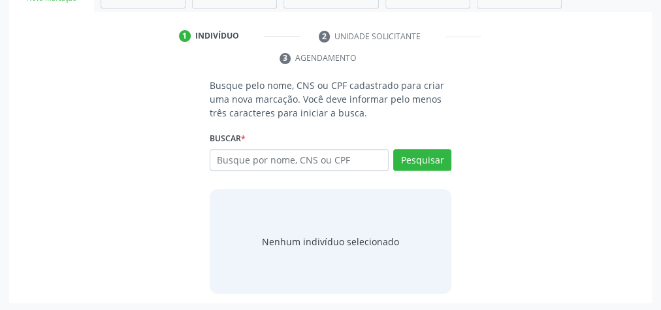
click at [302, 157] on input "text" at bounding box center [299, 160] width 179 height 22
click at [306, 160] on input "text" at bounding box center [299, 160] width 179 height 22
click at [311, 160] on input "text" at bounding box center [299, 160] width 179 height 22
type input "1677@863429"
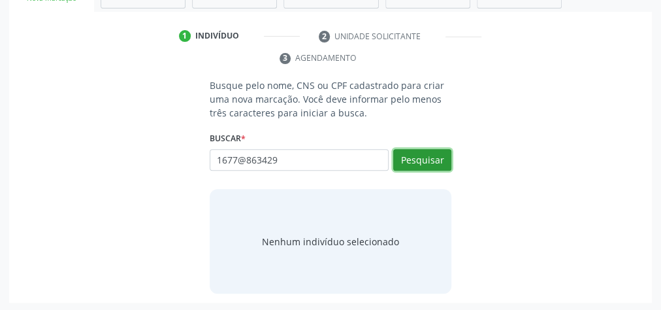
click at [427, 165] on button "Pesquisar" at bounding box center [422, 160] width 58 height 22
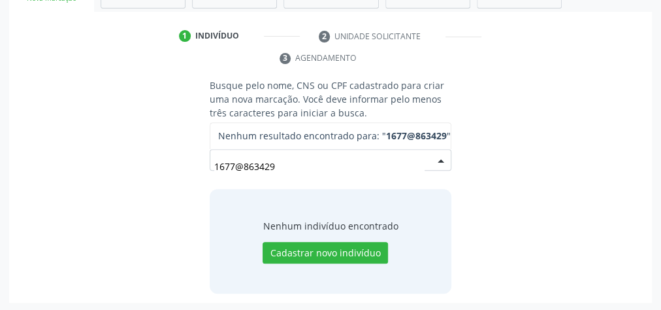
click at [291, 165] on input "1677@863429" at bounding box center [319, 166] width 210 height 26
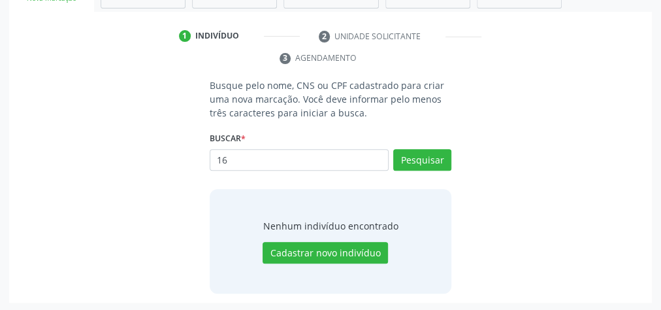
type input "1"
type input "16772863429"
click at [420, 163] on button "Pesquisar" at bounding box center [422, 160] width 58 height 22
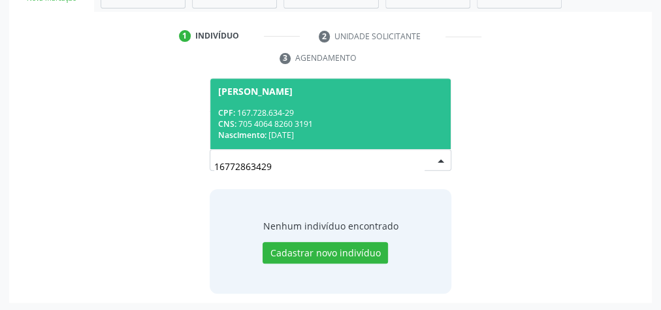
click at [338, 110] on div "CPF: 167.728.634-29" at bounding box center [330, 112] width 225 height 11
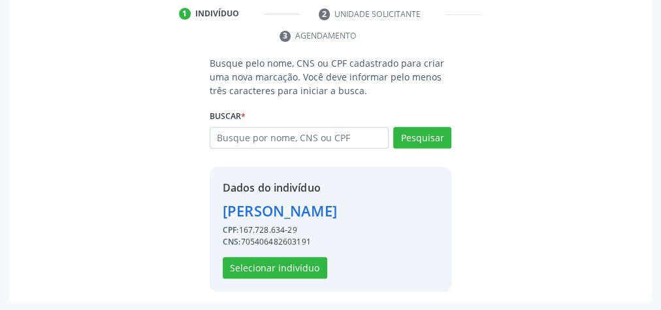
scroll to position [287, 0]
click at [293, 269] on button "Selecionar indivíduo" at bounding box center [275, 268] width 104 height 22
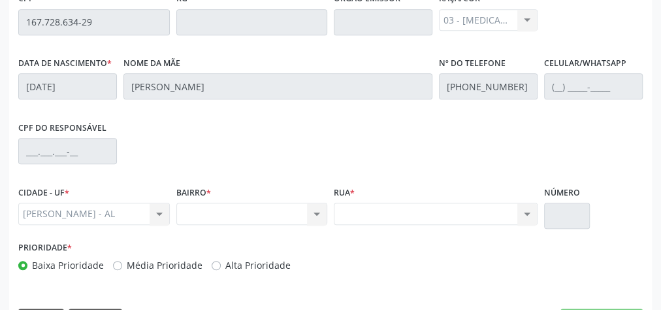
scroll to position [473, 0]
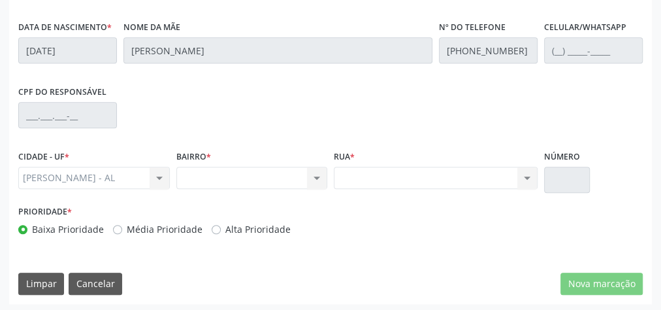
click at [503, 146] on div "Rua * Nenhum resultado encontrado para: " " Não há nenhuma opção para ser exibi…" at bounding box center [436, 167] width 204 height 42
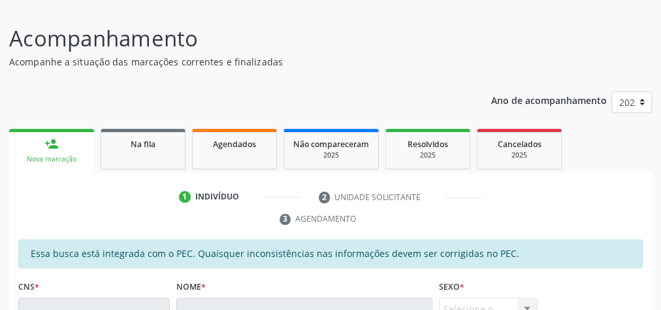
scroll to position [0, 0]
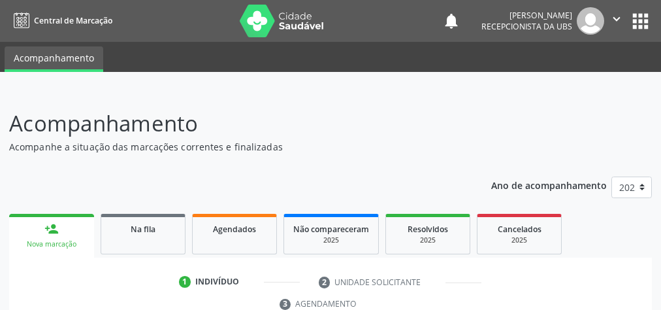
scroll to position [246, 0]
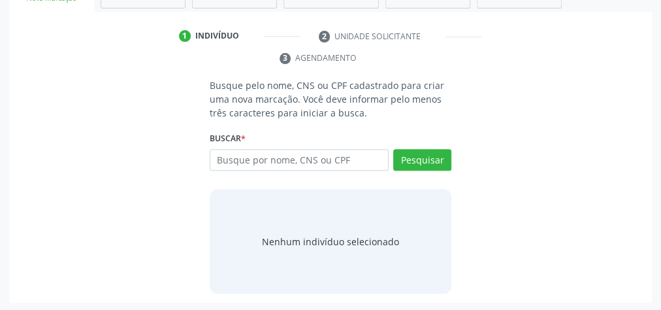
click at [311, 160] on input "text" at bounding box center [299, 160] width 179 height 22
type input "10149688440"
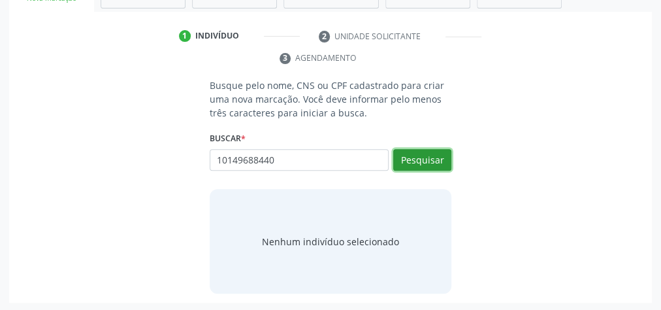
click at [413, 162] on button "Pesquisar" at bounding box center [422, 160] width 58 height 22
type input "10149688440"
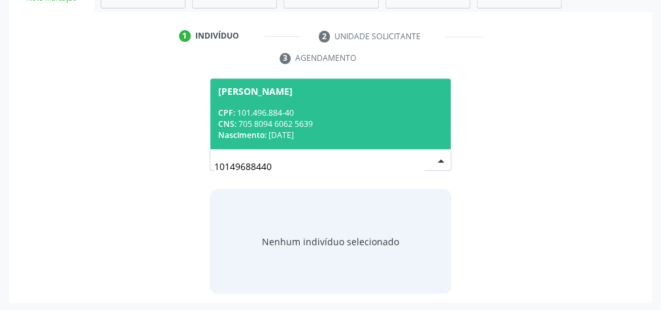
click at [366, 123] on div "CNS: 705 8094 6062 5639" at bounding box center [330, 123] width 225 height 11
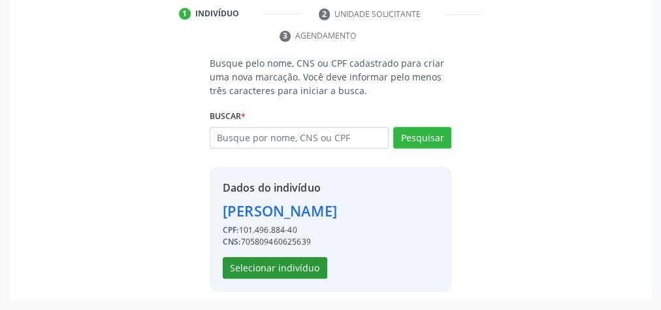
scroll to position [287, 0]
click at [293, 270] on button "Selecionar indivíduo" at bounding box center [275, 268] width 104 height 22
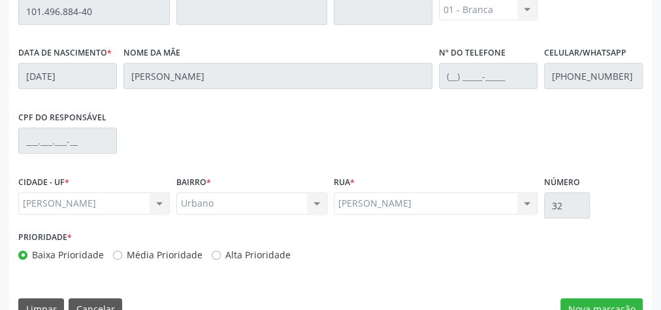
scroll to position [473, 0]
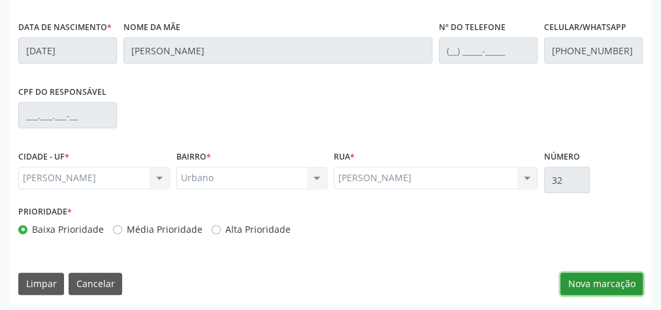
click at [619, 285] on button "Nova marcação" at bounding box center [601, 283] width 82 height 22
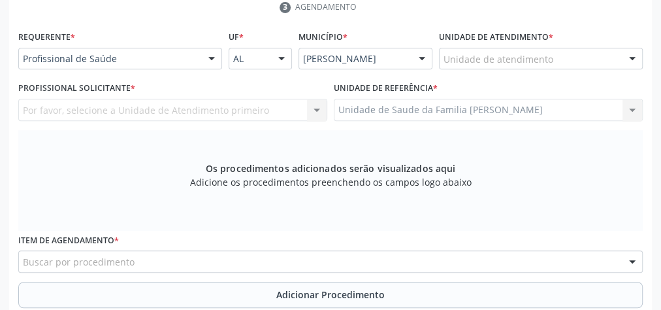
scroll to position [212, 0]
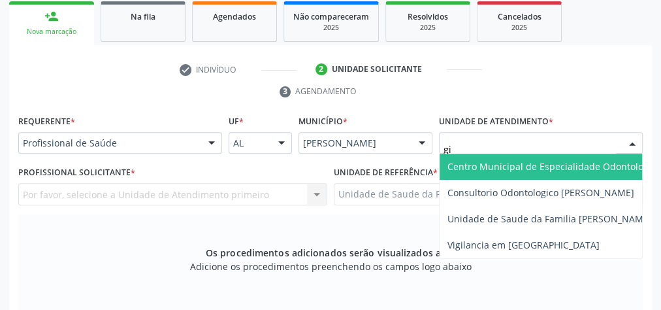
type input "gis"
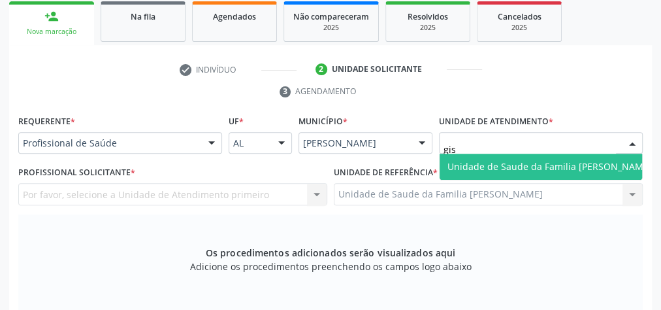
click at [555, 156] on span "Unidade de Saude da Familia [PERSON_NAME]" at bounding box center [549, 166] width 220 height 26
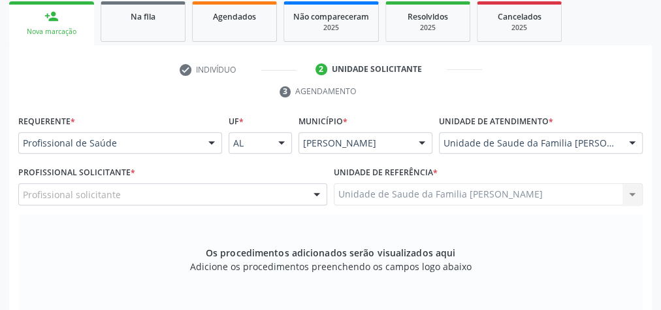
click at [310, 189] on div at bounding box center [317, 194] width 20 height 22
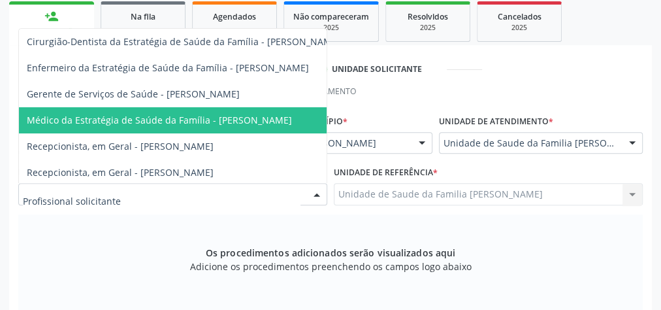
click at [233, 122] on span "Médico da Estratégia de Saúde da Família - [PERSON_NAME]" at bounding box center [159, 120] width 265 height 12
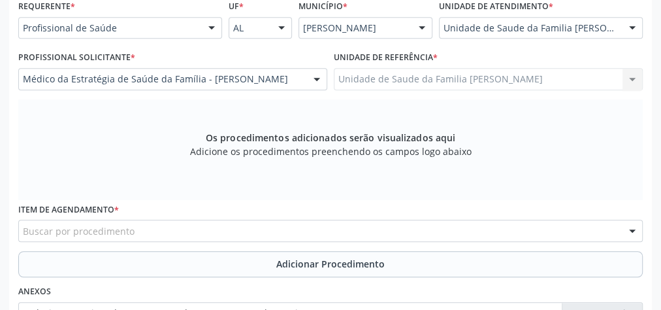
scroll to position [369, 0]
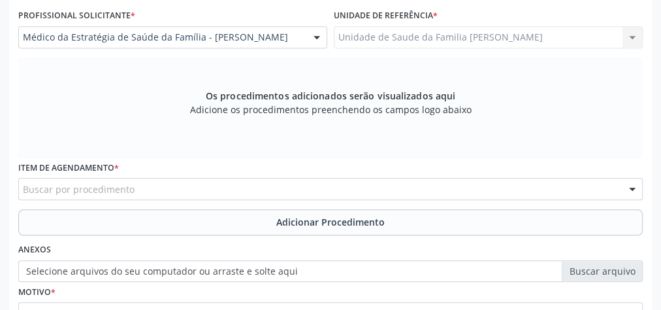
click at [266, 194] on div "Buscar por procedimento" at bounding box center [330, 189] width 624 height 22
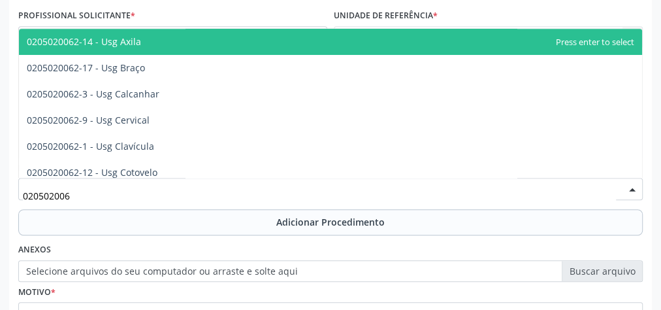
type input "0205020062"
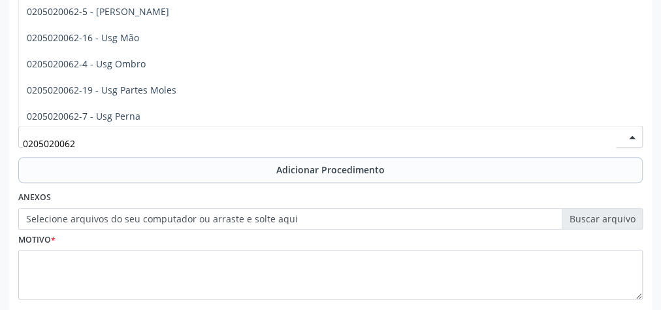
scroll to position [138, 0]
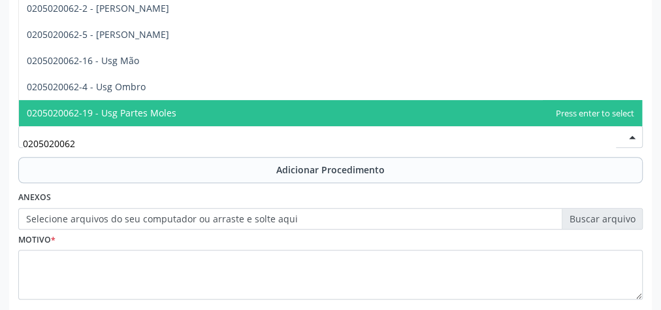
click at [153, 106] on span "0205020062-19 - Usg Partes Moles" at bounding box center [102, 112] width 150 height 12
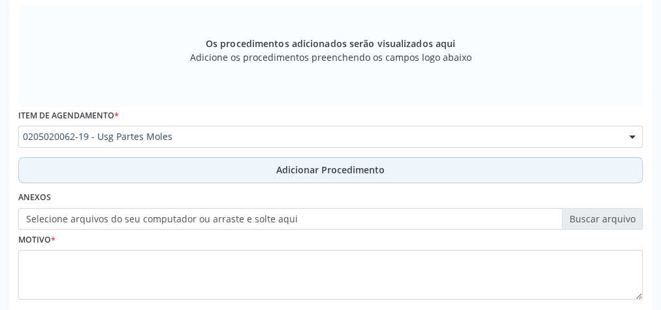
click at [315, 163] on span "Adicionar Procedimento" at bounding box center [330, 170] width 108 height 14
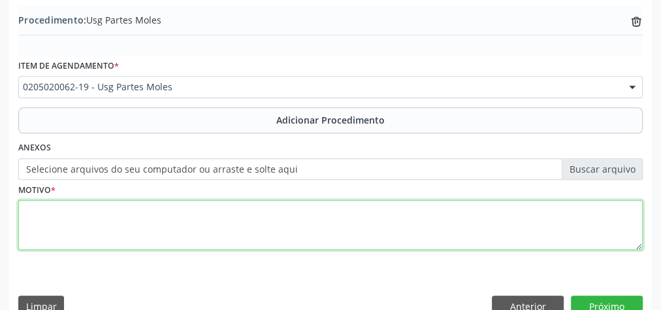
click at [274, 212] on textarea at bounding box center [330, 225] width 624 height 50
type textarea "diastese abdominal"
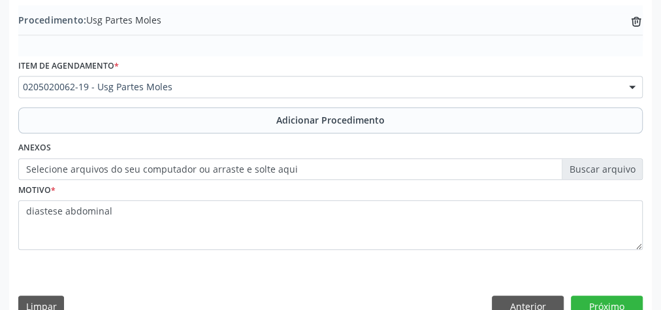
click at [608, 167] on label "Selecione arquivos do seu computador ou arraste e solte aqui" at bounding box center [330, 169] width 624 height 22
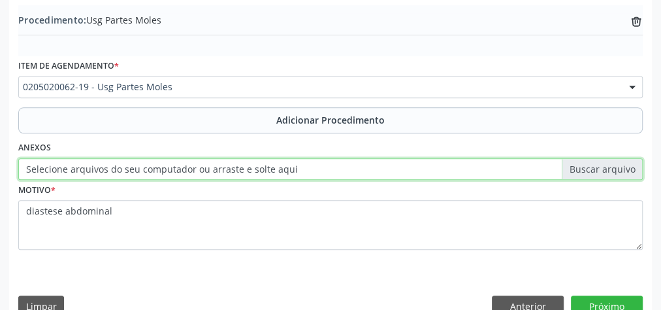
click at [608, 167] on input "Selecione arquivos do seu computador ou arraste e solte aqui" at bounding box center [330, 169] width 624 height 22
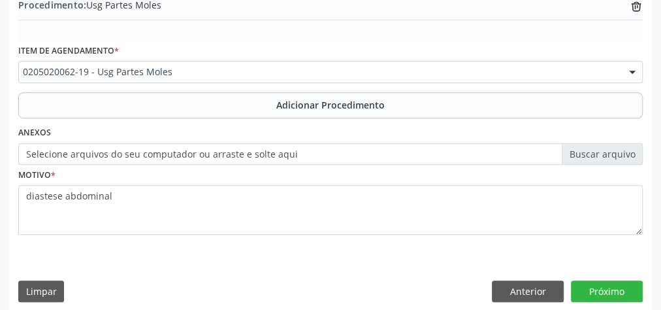
scroll to position [444, 0]
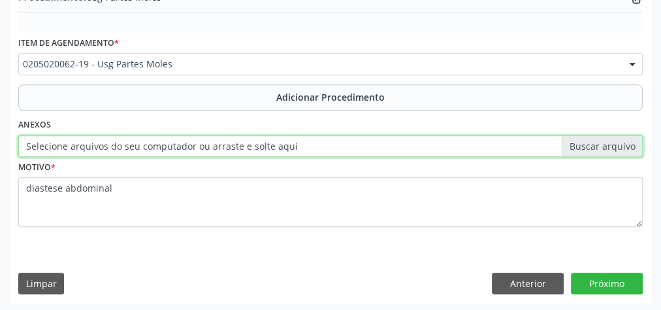
type input "C:\fakepath\abdomen 1.jpeg"
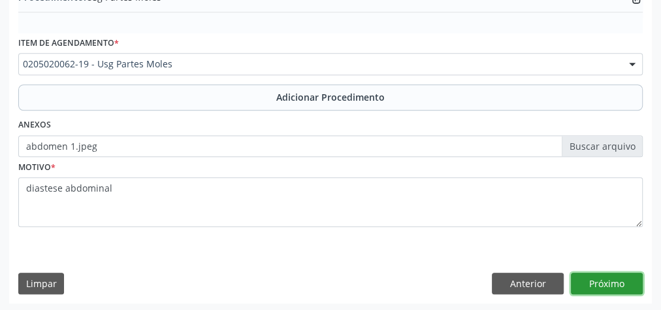
click at [614, 278] on button "Próximo" at bounding box center [607, 283] width 72 height 22
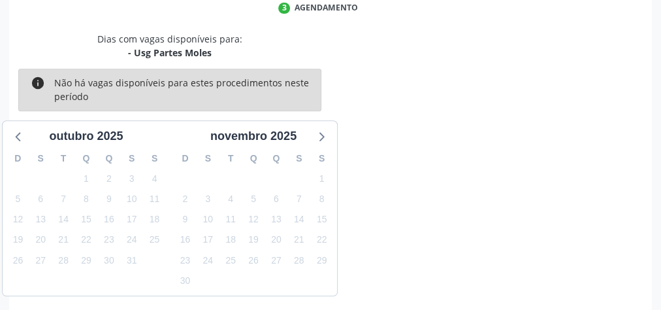
scroll to position [346, 0]
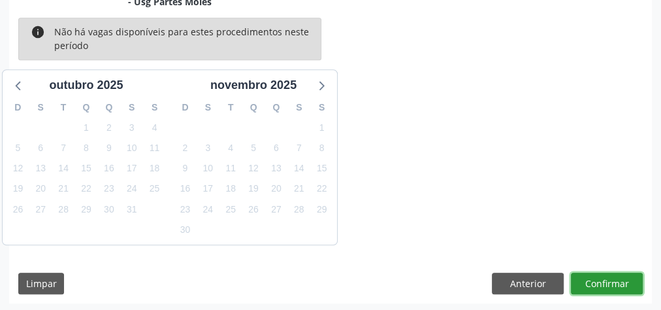
click at [614, 278] on button "Confirmar" at bounding box center [607, 283] width 72 height 22
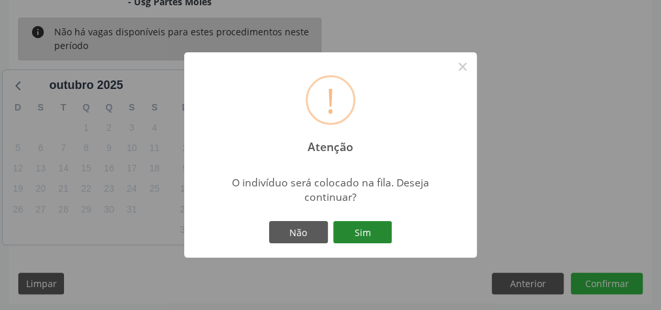
click at [380, 227] on button "Sim" at bounding box center [362, 232] width 59 height 22
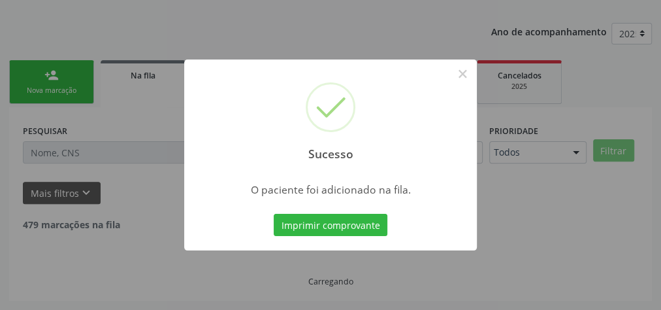
scroll to position [138, 0]
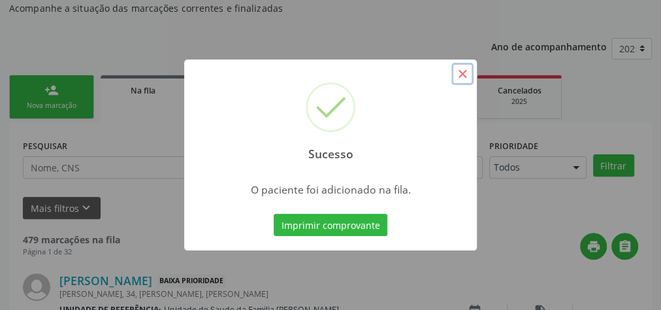
click at [460, 76] on button "×" at bounding box center [462, 74] width 22 height 22
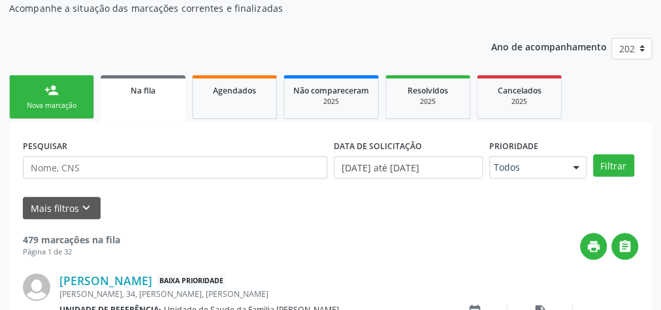
click at [52, 96] on div "person_add" at bounding box center [51, 90] width 14 height 14
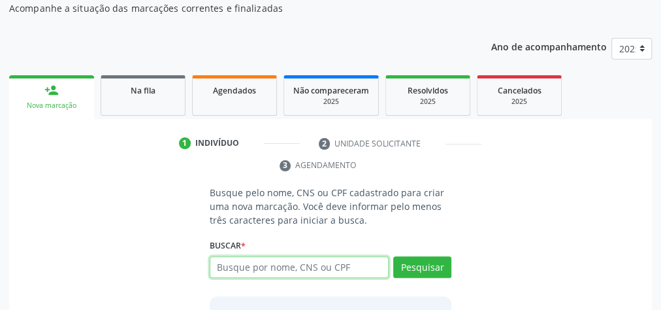
click at [284, 263] on input "text" at bounding box center [299, 267] width 179 height 22
click at [337, 264] on input "text" at bounding box center [299, 267] width 179 height 22
type input "16772863429"
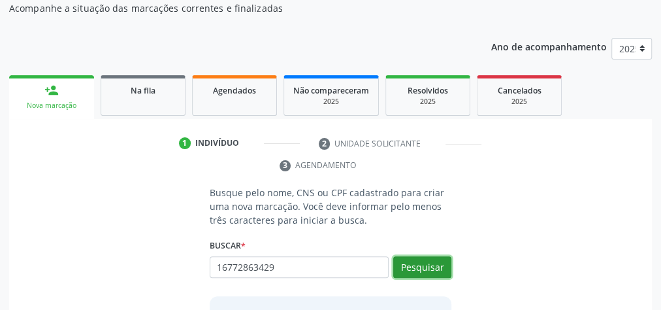
click at [442, 262] on button "Pesquisar" at bounding box center [422, 267] width 58 height 22
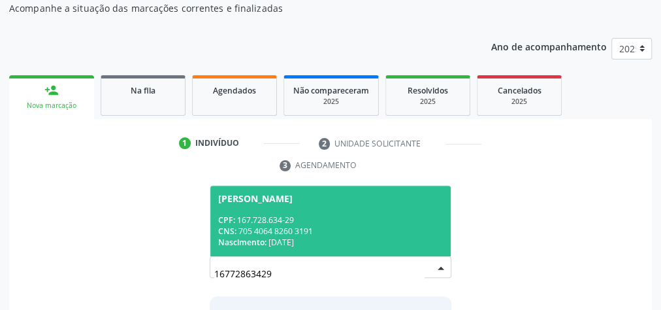
click at [396, 215] on div "CPF: 167.728.634-29" at bounding box center [330, 219] width 225 height 11
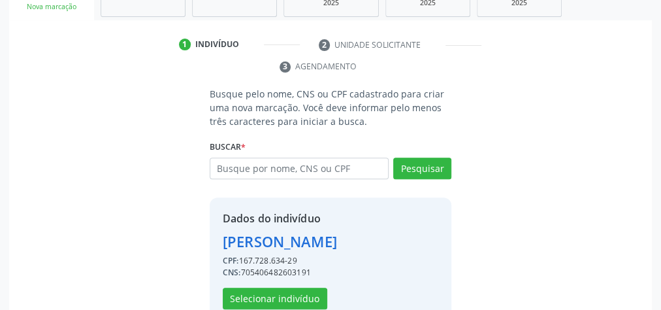
scroll to position [287, 0]
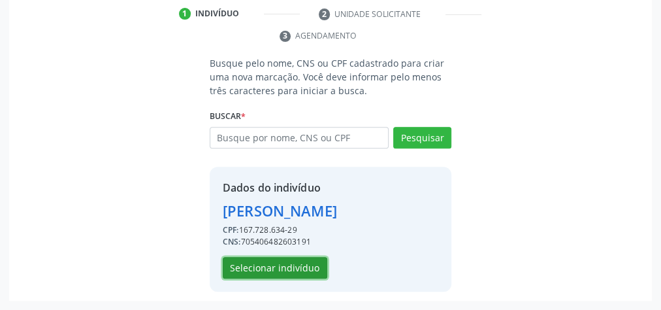
click at [297, 264] on button "Selecionar indivíduo" at bounding box center [275, 268] width 104 height 22
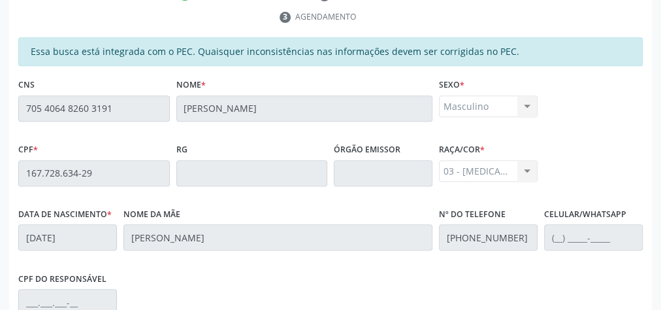
scroll to position [473, 0]
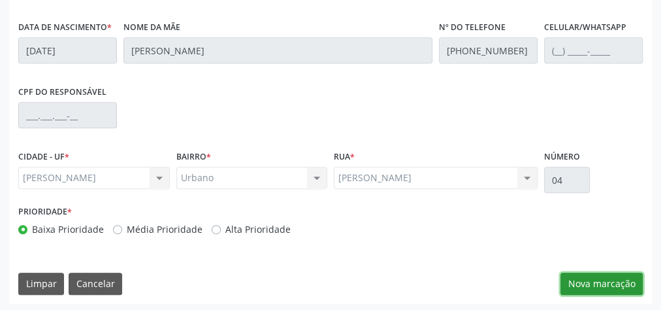
click at [627, 283] on button "Nova marcação" at bounding box center [601, 283] width 82 height 22
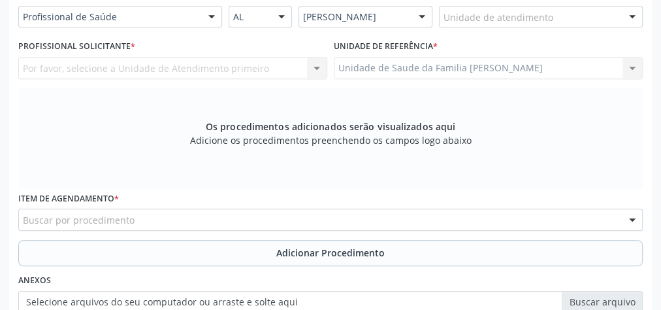
scroll to position [264, 0]
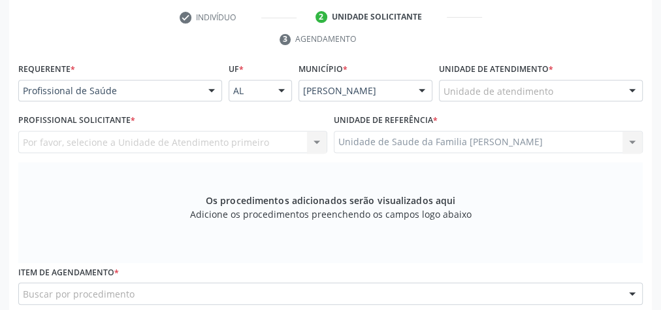
click at [592, 86] on div "Unidade de atendimento" at bounding box center [541, 91] width 204 height 22
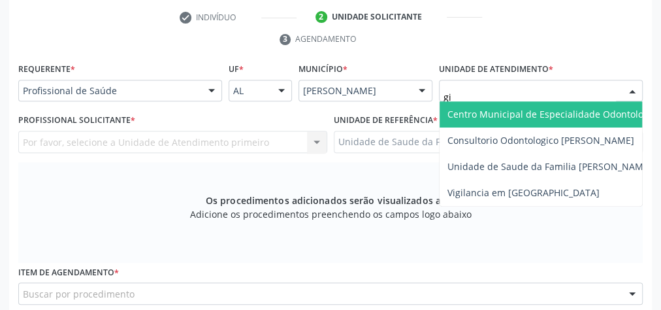
type input "gis"
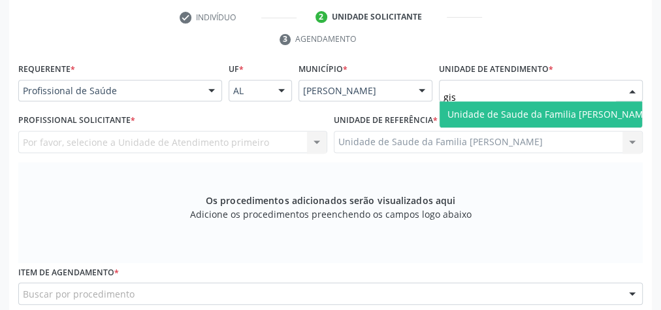
click at [595, 108] on span "Unidade de Saude da Familia [PERSON_NAME]" at bounding box center [549, 114] width 204 height 12
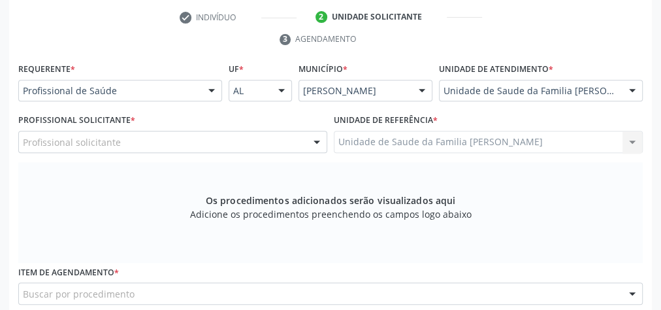
click at [311, 142] on div at bounding box center [317, 142] width 20 height 22
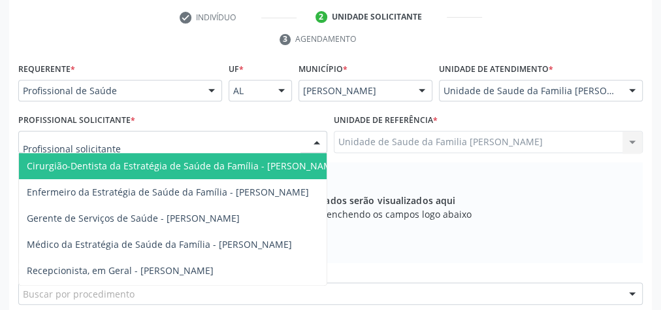
drag, startPoint x: 283, startPoint y: 235, endPoint x: 293, endPoint y: 172, distance: 64.1
click at [293, 172] on ul "Cirurgião-Dentista da Estratégia de Saúde da Família - [PERSON_NAME] da Corrent…" at bounding box center [183, 244] width 329 height 183
click at [294, 170] on span "Cirurgião-Dentista da Estratégia de Saúde da Família - [PERSON_NAME]" at bounding box center [183, 166] width 329 height 26
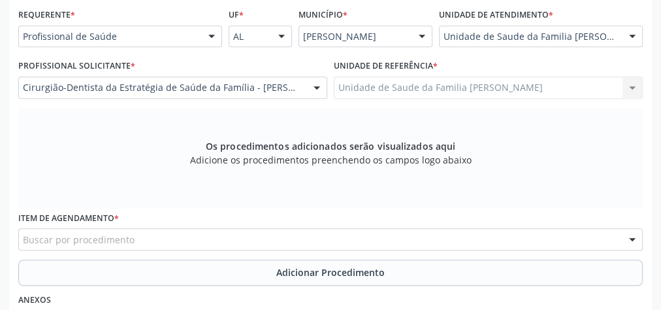
scroll to position [421, 0]
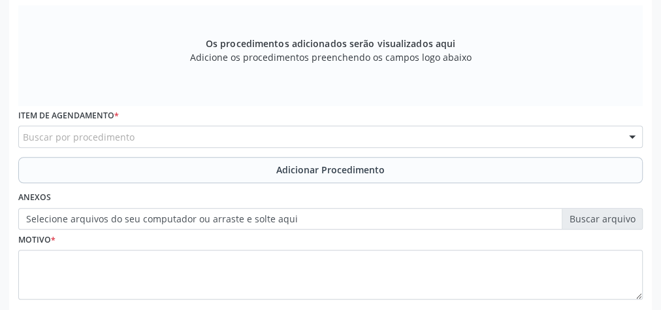
click at [301, 137] on div "Buscar por procedimento" at bounding box center [330, 136] width 624 height 22
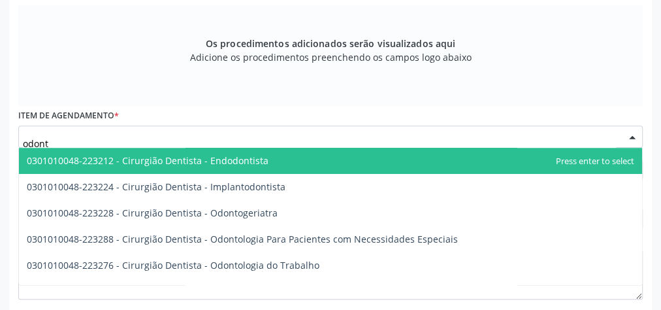
type input "odonto"
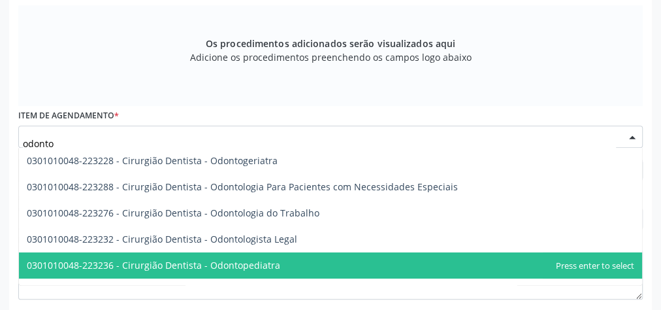
click at [254, 262] on span "0301010048-223236 - Cirurgião Dentista - Odontopediatra" at bounding box center [153, 265] width 253 height 12
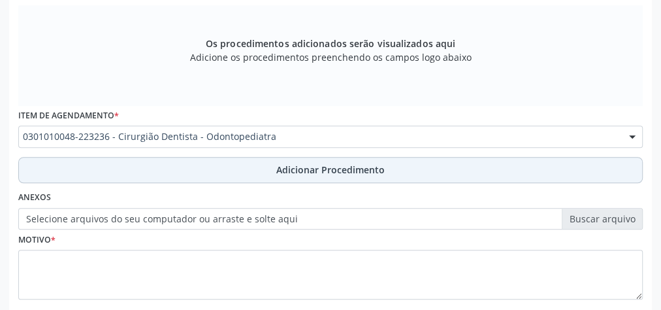
click at [345, 163] on span "Adicionar Procedimento" at bounding box center [330, 170] width 108 height 14
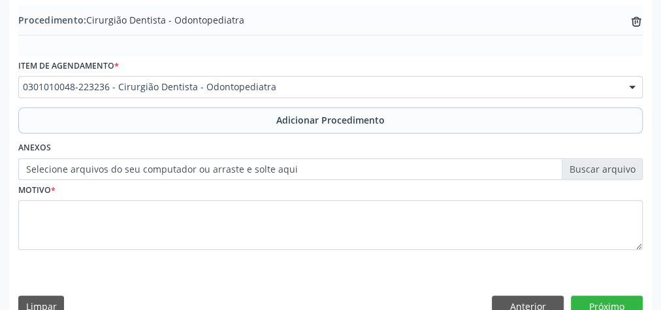
click at [614, 172] on label "Selecione arquivos do seu computador ou arraste e solte aqui" at bounding box center [330, 169] width 624 height 22
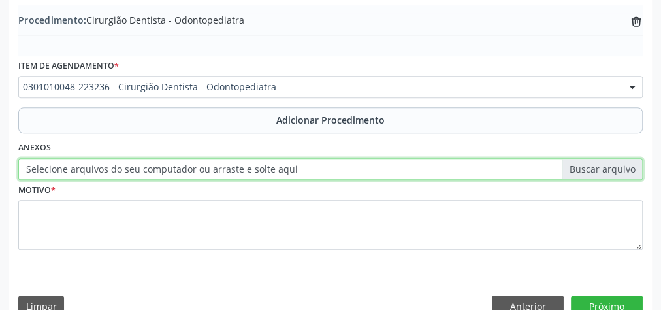
click at [614, 172] on input "Selecione arquivos do seu computador ou arraste e solte aqui" at bounding box center [330, 169] width 624 height 22
type input "C:\fakepath\odonto.jpeg"
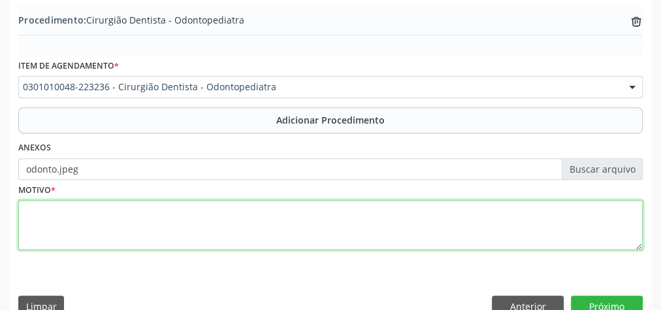
click at [291, 234] on textarea at bounding box center [330, 225] width 624 height 50
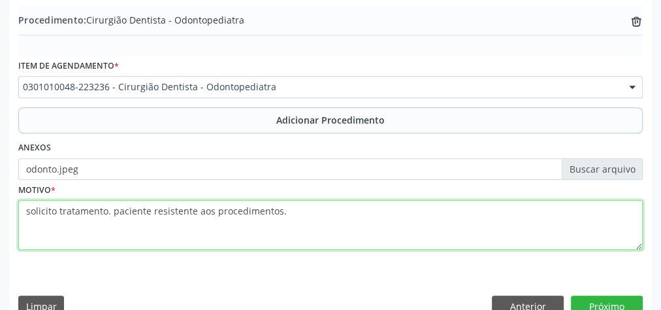
type textarea "solicito tratamento. paciente resistente aos procedimentos."
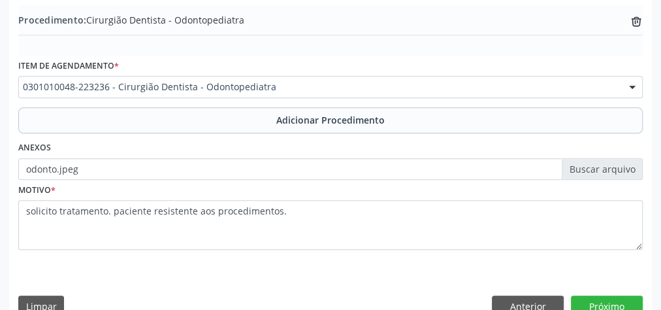
click at [593, 165] on label "odonto.jpeg" at bounding box center [330, 169] width 624 height 22
click at [593, 165] on input "odonto.jpeg" at bounding box center [330, 169] width 624 height 22
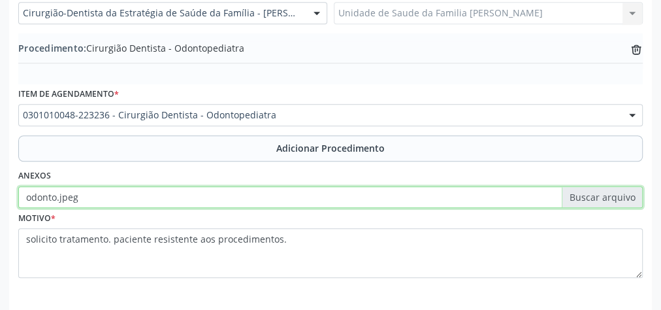
scroll to position [444, 0]
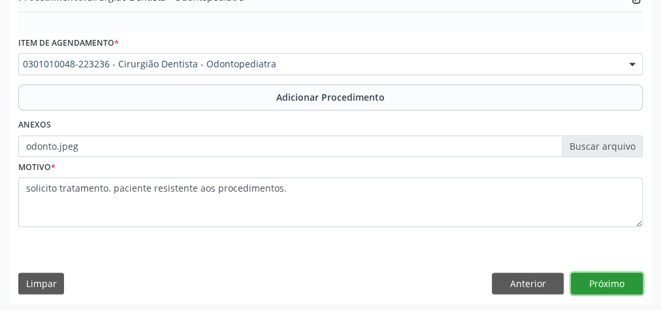
click at [591, 272] on button "Próximo" at bounding box center [607, 283] width 72 height 22
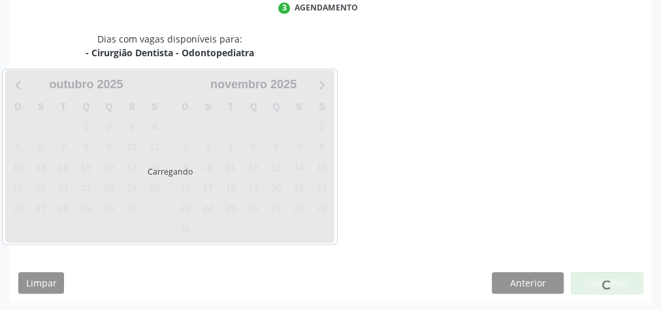
scroll to position [346, 0]
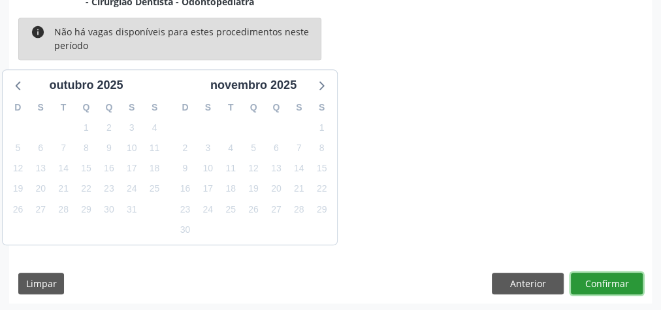
click at [591, 272] on button "Confirmar" at bounding box center [607, 283] width 72 height 22
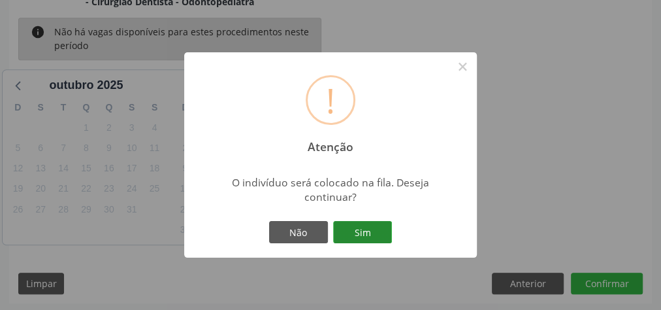
click at [372, 240] on button "Sim" at bounding box center [362, 232] width 59 height 22
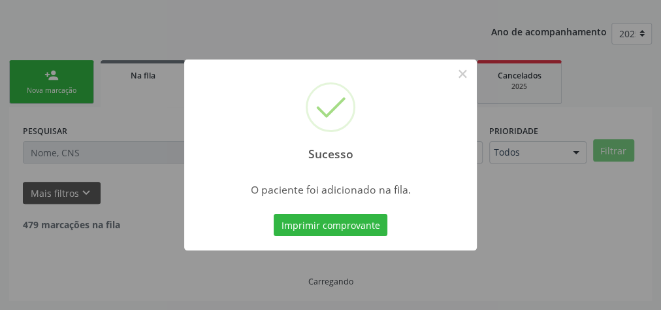
scroll to position [138, 0]
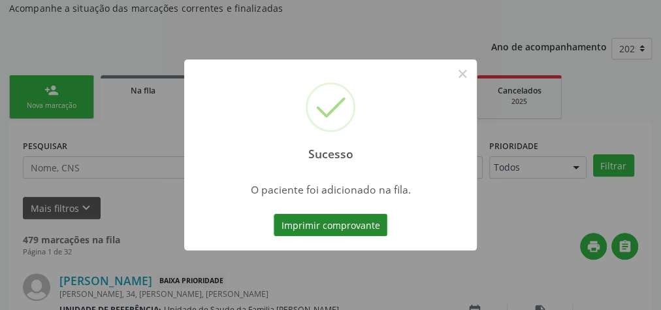
click at [358, 225] on button "Imprimir comprovante" at bounding box center [331, 225] width 114 height 22
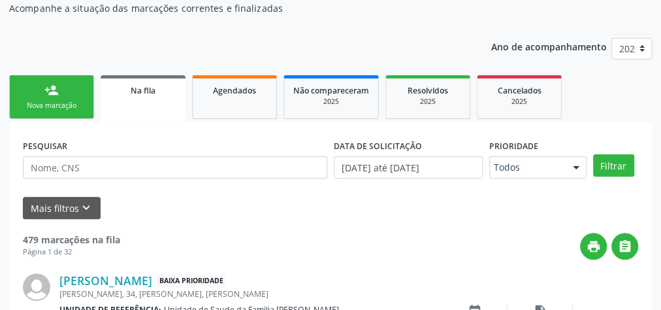
click at [70, 98] on link "person_add Nova marcação" at bounding box center [51, 97] width 85 height 44
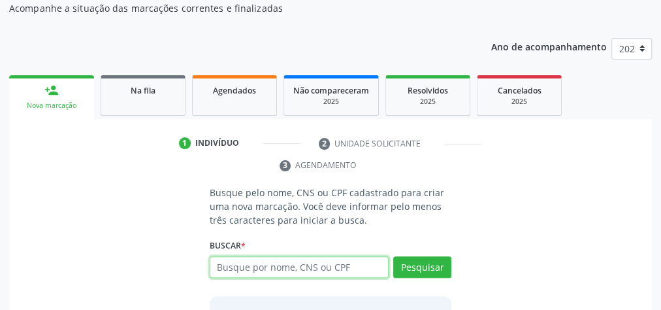
click at [306, 262] on input "text" at bounding box center [299, 267] width 179 height 22
click at [293, 271] on input "text" at bounding box center [299, 267] width 179 height 22
type input "700006076467902"
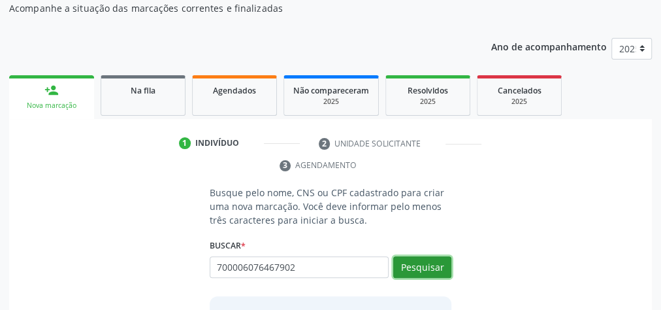
click at [411, 268] on button "Pesquisar" at bounding box center [422, 267] width 58 height 22
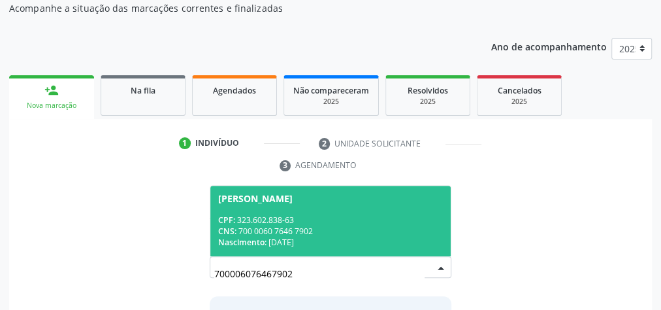
click at [384, 248] on span "[PERSON_NAME] CPF: 323.602.838-63 CNS: 700 0060 7646 7902 Nascimento: [DATE]" at bounding box center [330, 220] width 240 height 70
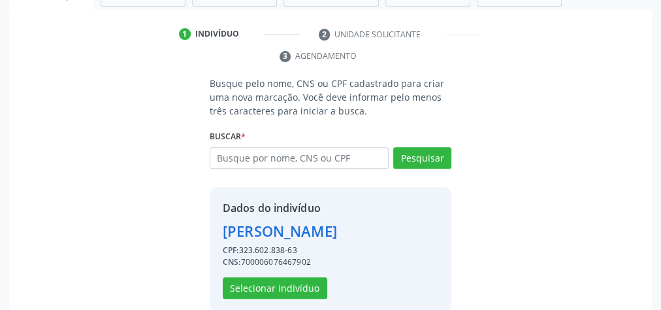
scroll to position [287, 0]
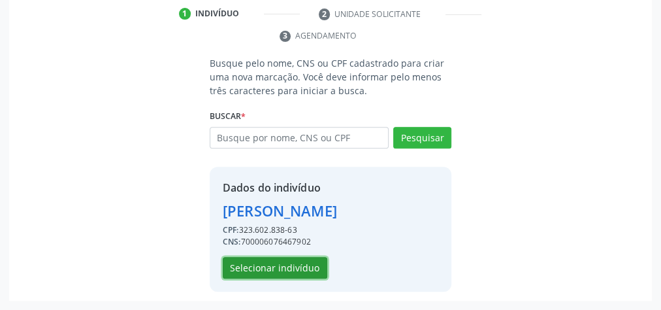
click at [289, 268] on button "Selecionar indivíduo" at bounding box center [275, 268] width 104 height 22
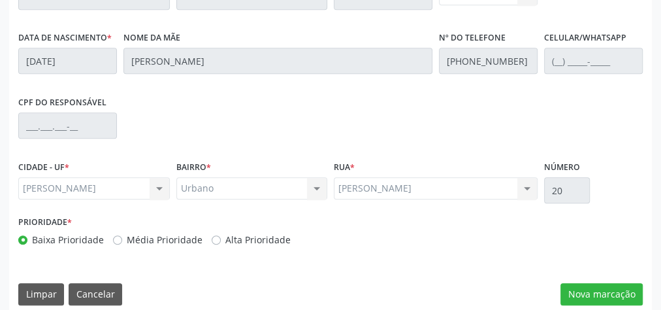
scroll to position [473, 0]
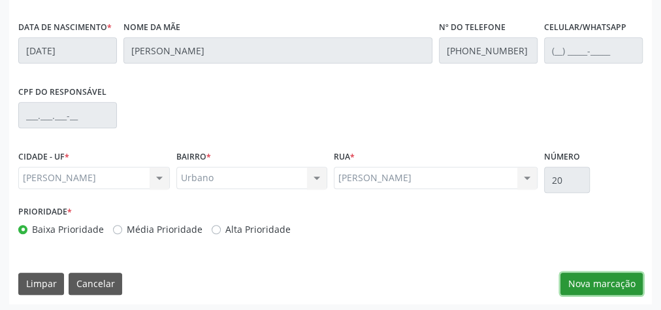
click at [620, 285] on button "Nova marcação" at bounding box center [601, 283] width 82 height 22
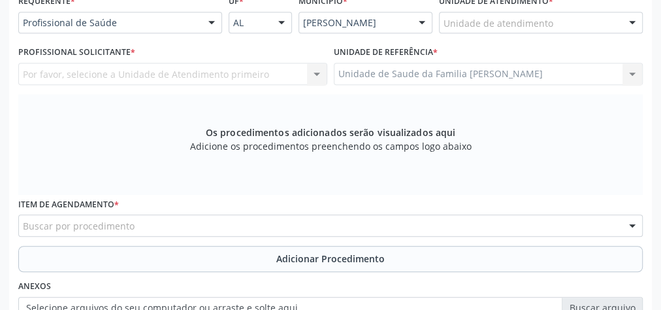
scroll to position [317, 0]
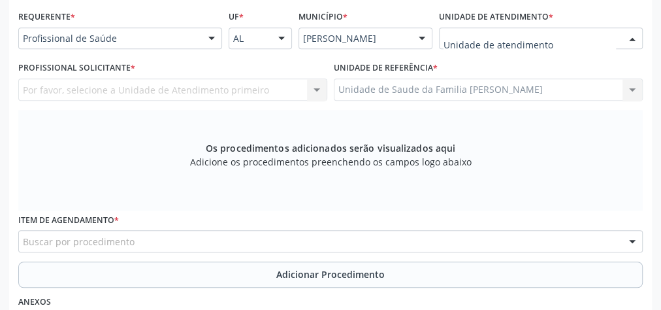
click at [630, 40] on div at bounding box center [632, 39] width 20 height 22
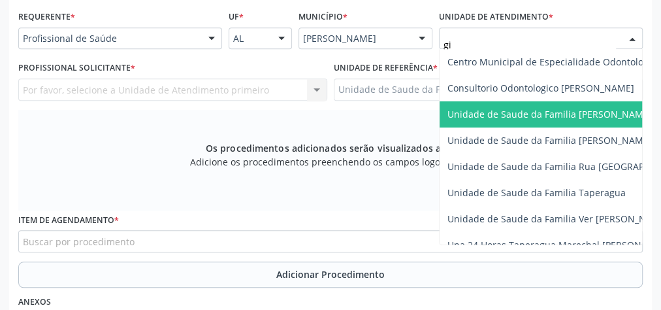
type input "gis"
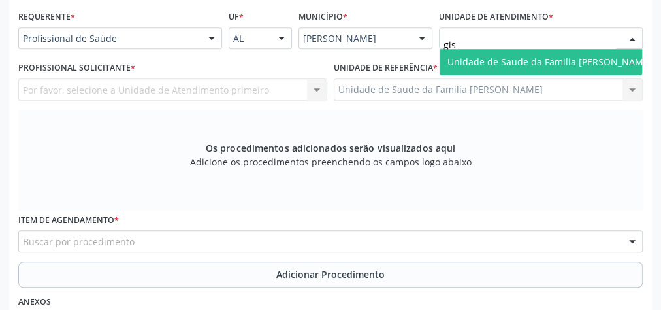
click at [573, 57] on span "Unidade de Saude da Familia [PERSON_NAME]" at bounding box center [549, 62] width 204 height 12
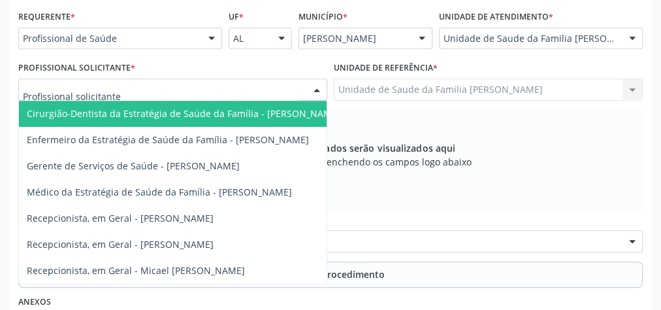
click at [317, 89] on div at bounding box center [317, 90] width 20 height 22
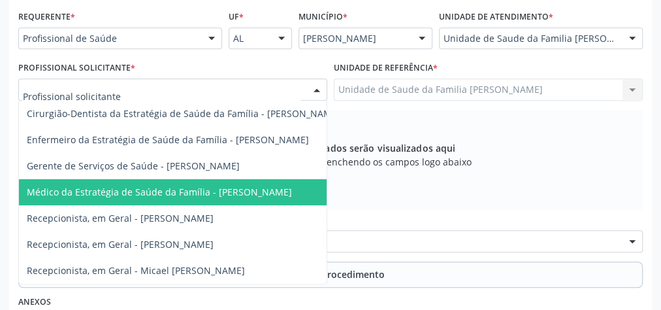
click at [278, 185] on span "Médico da Estratégia de Saúde da Família - [PERSON_NAME]" at bounding box center [159, 191] width 265 height 12
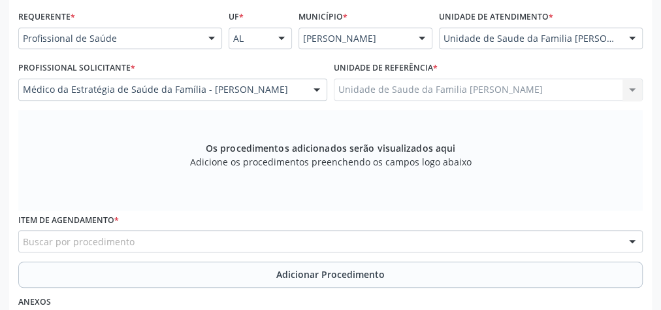
scroll to position [369, 0]
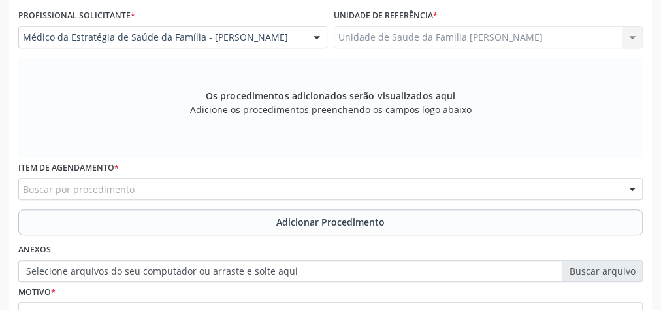
click at [342, 181] on div "Buscar por procedimento" at bounding box center [330, 189] width 624 height 22
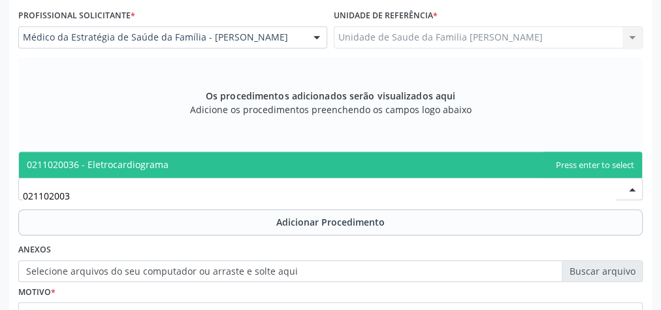
type input "0211020036"
click at [320, 165] on span "0211020036 - Eletrocardiograma" at bounding box center [330, 164] width 623 height 26
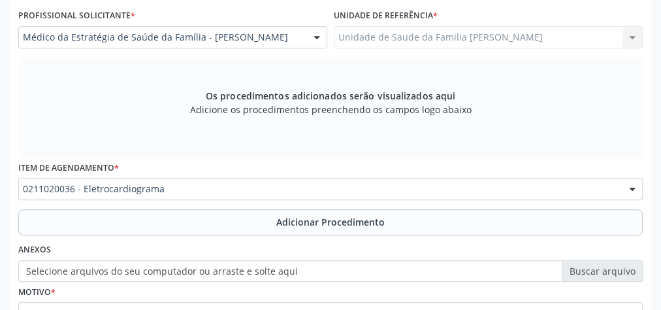
click at [326, 215] on span "Adicionar Procedimento" at bounding box center [330, 222] width 108 height 14
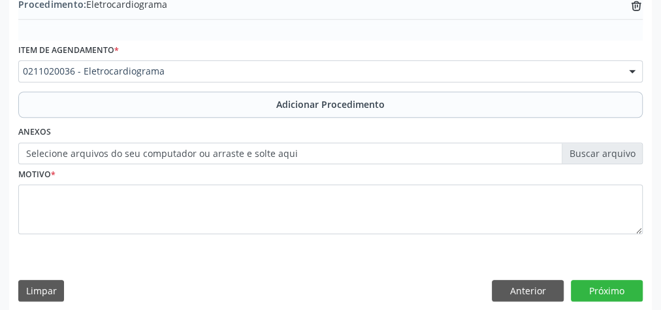
scroll to position [444, 0]
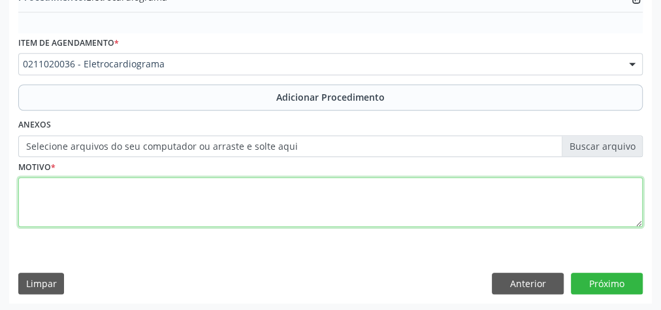
click at [309, 199] on textarea at bounding box center [330, 202] width 624 height 50
type textarea "avaliacao cardiaca"
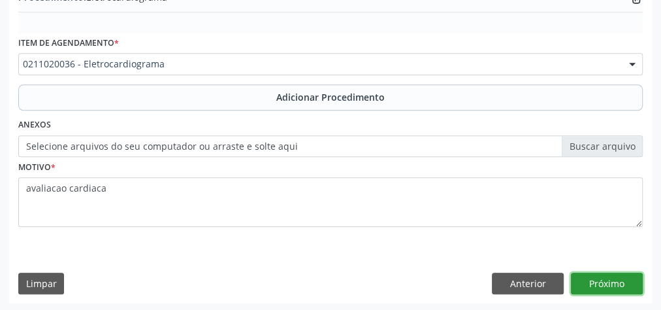
click at [620, 281] on button "Próximo" at bounding box center [607, 283] width 72 height 22
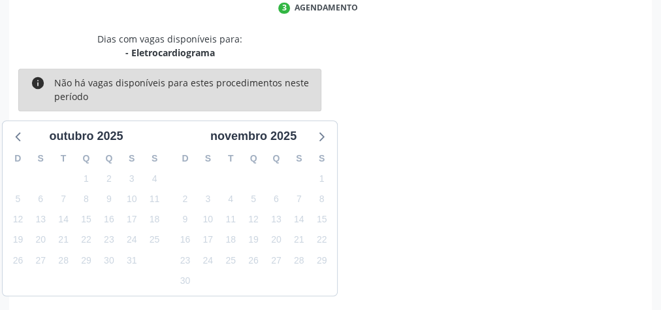
scroll to position [346, 0]
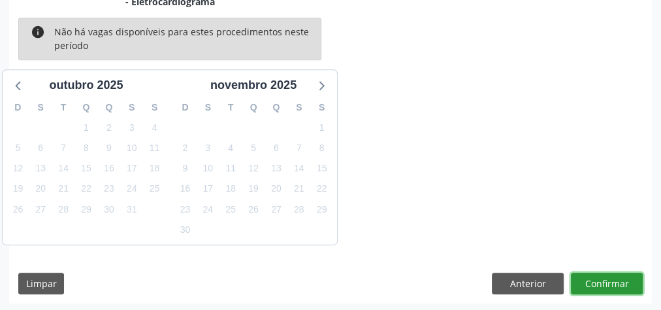
click at [624, 283] on button "Confirmar" at bounding box center [607, 283] width 72 height 22
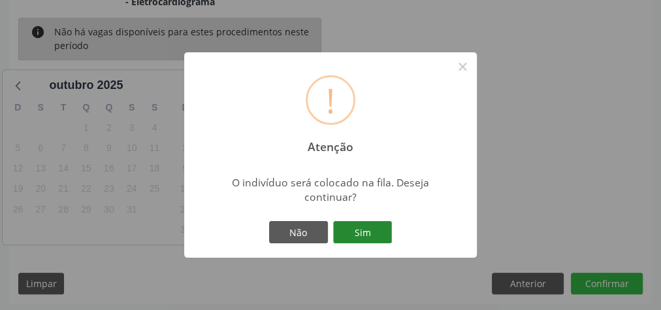
click at [371, 236] on button "Sim" at bounding box center [362, 232] width 59 height 22
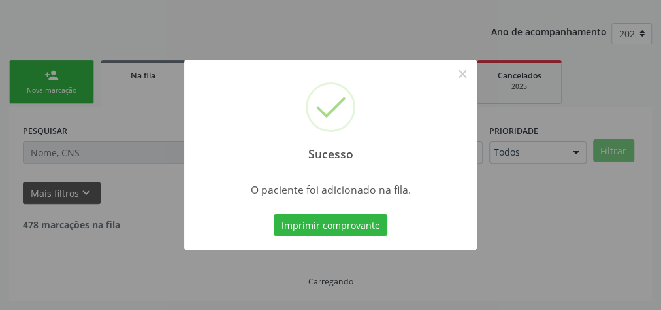
scroll to position [138, 0]
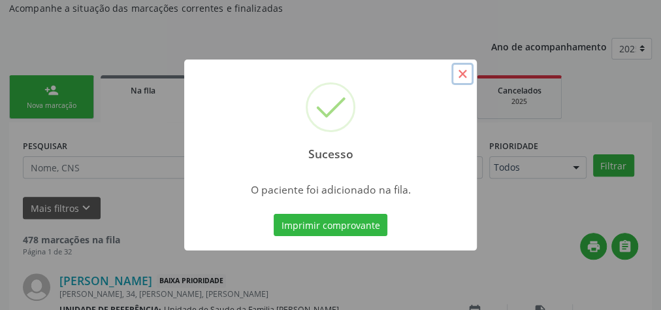
click at [458, 78] on button "×" at bounding box center [462, 74] width 22 height 22
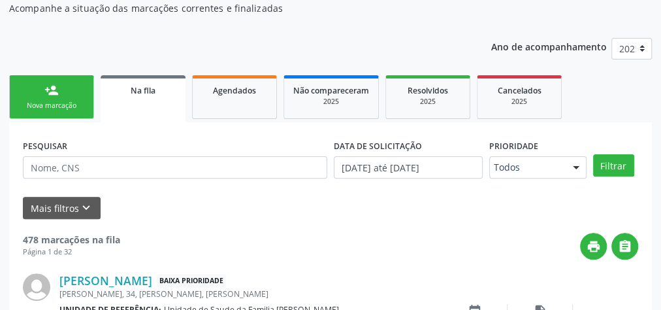
click at [37, 108] on div "Nova marcação" at bounding box center [51, 106] width 65 height 10
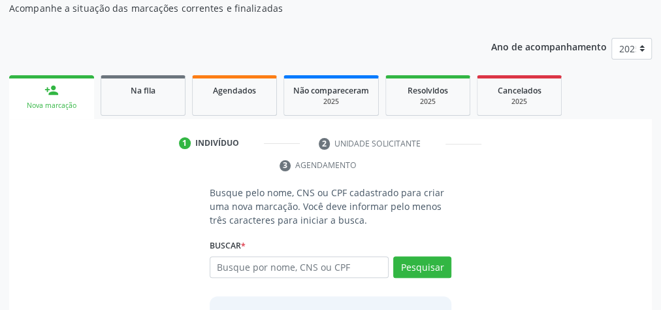
click at [72, 82] on link "person_add Nova marcação" at bounding box center [51, 97] width 85 height 44
click at [285, 272] on input "text" at bounding box center [299, 267] width 179 height 22
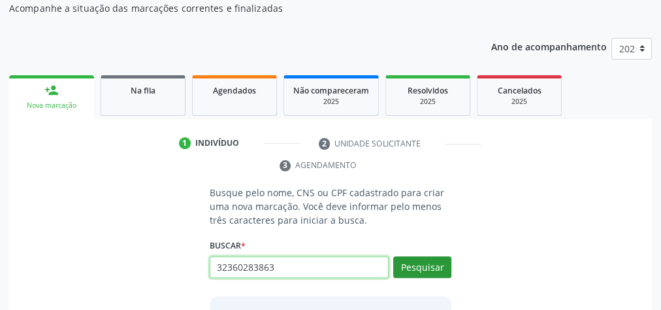
type input "32360283863"
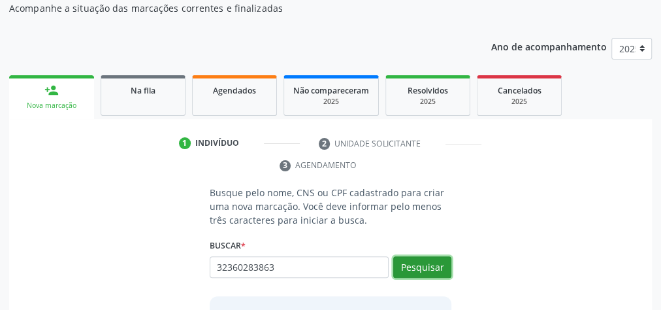
drag, startPoint x: 434, startPoint y: 267, endPoint x: 425, endPoint y: 268, distance: 8.5
click at [433, 266] on button "Pesquisar" at bounding box center [422, 267] width 58 height 22
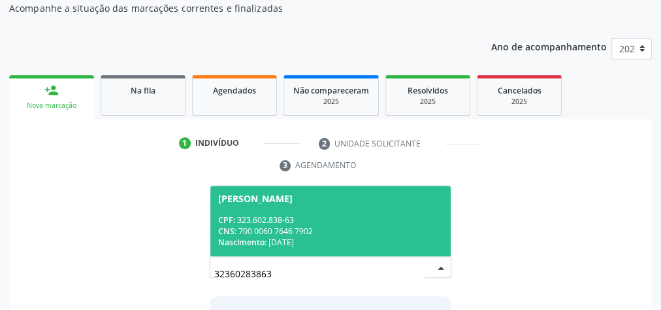
click at [394, 225] on div "CNS: 700 0060 7646 7902" at bounding box center [330, 230] width 225 height 11
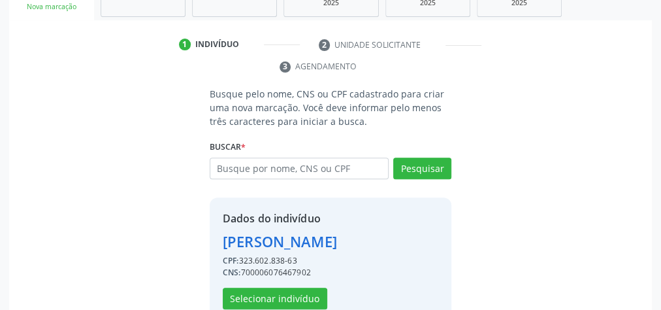
scroll to position [287, 0]
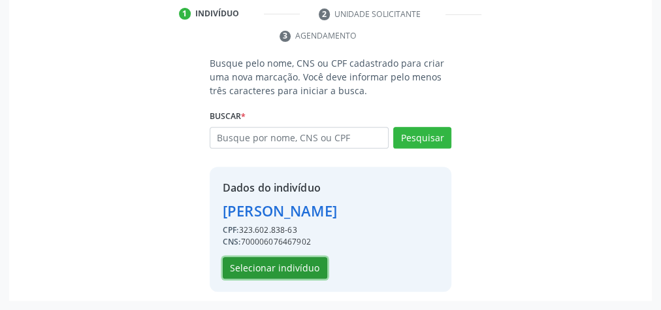
click at [273, 268] on button "Selecionar indivíduo" at bounding box center [275, 268] width 104 height 22
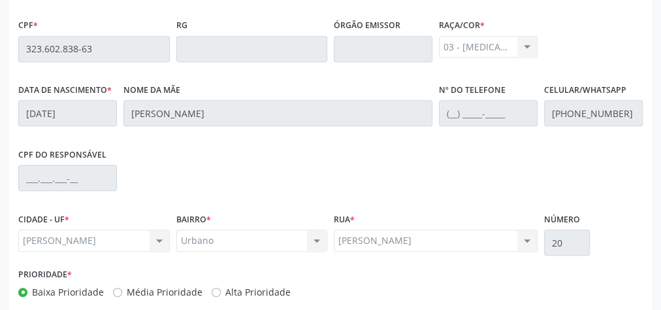
scroll to position [473, 0]
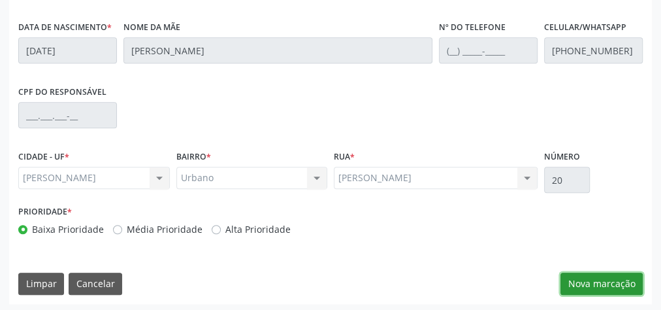
click at [606, 276] on button "Nova marcação" at bounding box center [601, 283] width 82 height 22
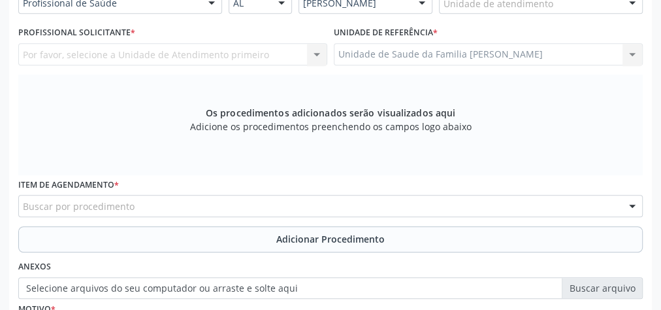
scroll to position [264, 0]
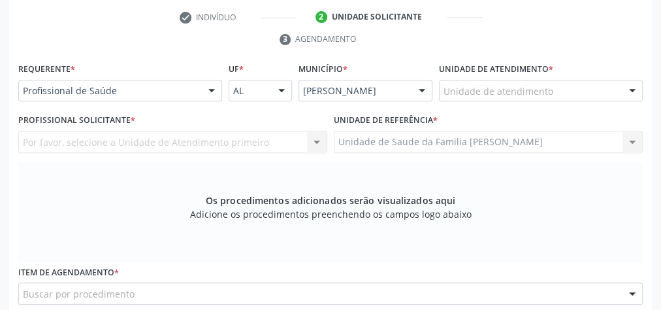
click at [590, 85] on div "Unidade de atendimento" at bounding box center [541, 91] width 204 height 22
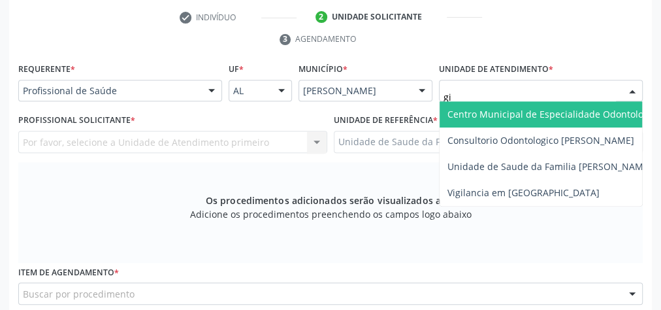
type input "gis"
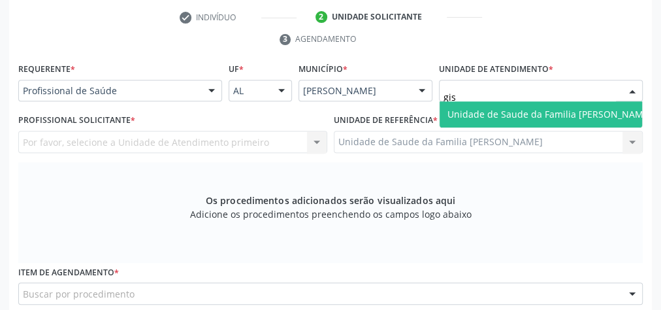
click at [578, 116] on span "Unidade de Saude da Familia [PERSON_NAME]" at bounding box center [549, 114] width 204 height 12
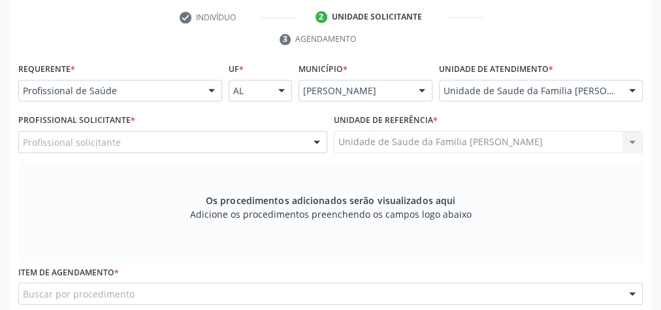
click at [323, 140] on div at bounding box center [317, 142] width 20 height 22
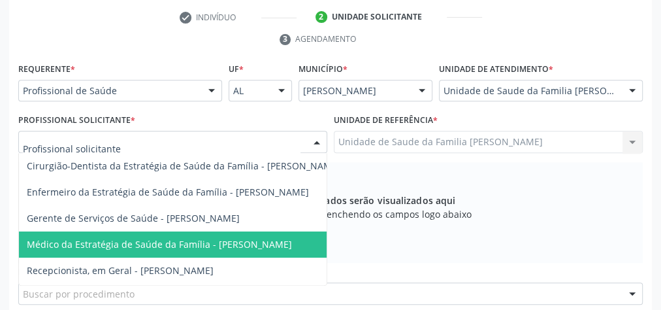
click at [285, 241] on span "Médico da Estratégia de Saúde da Família - [PERSON_NAME]" at bounding box center [159, 244] width 265 height 12
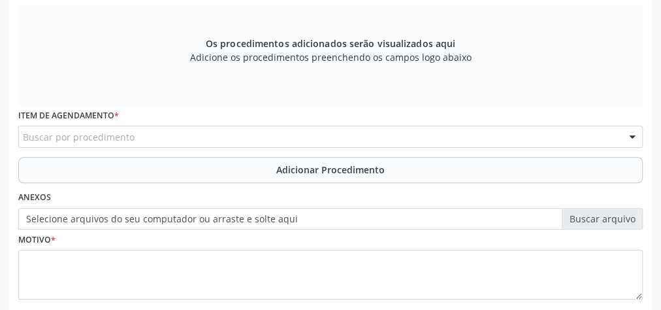
scroll to position [494, 0]
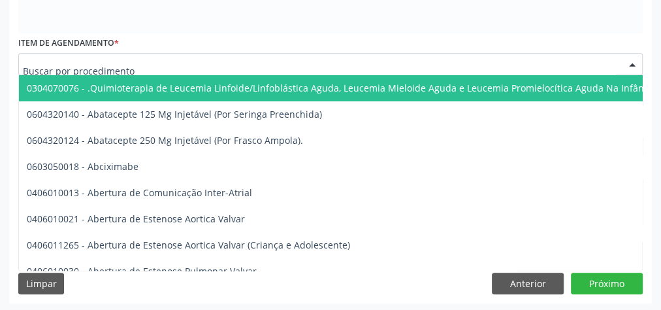
click at [325, 54] on div at bounding box center [330, 64] width 624 height 22
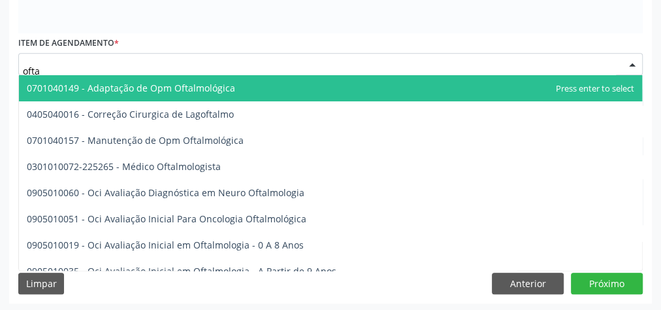
type input "oftal"
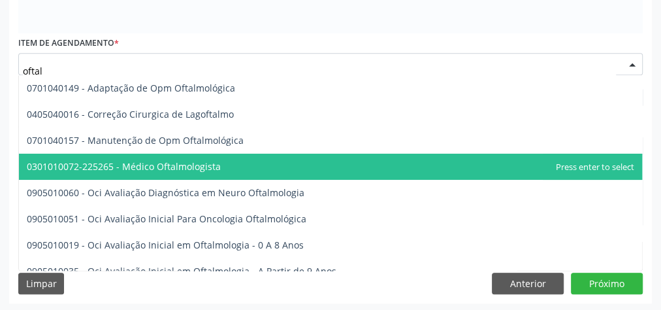
click at [188, 161] on span "0301010072-225265 - Médico Oftalmologista" at bounding box center [124, 166] width 194 height 12
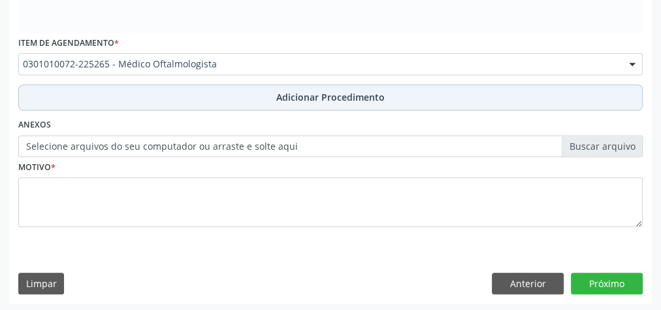
click at [346, 98] on span "Adicionar Procedimento" at bounding box center [330, 97] width 108 height 14
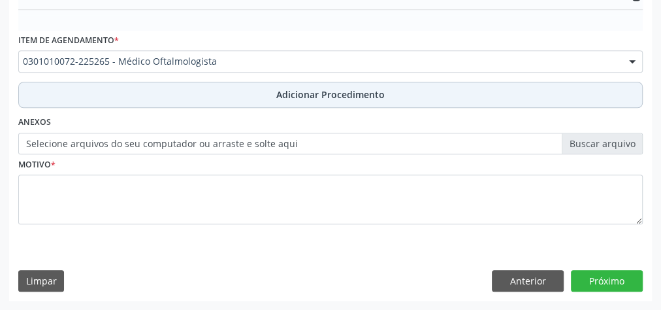
scroll to position [444, 0]
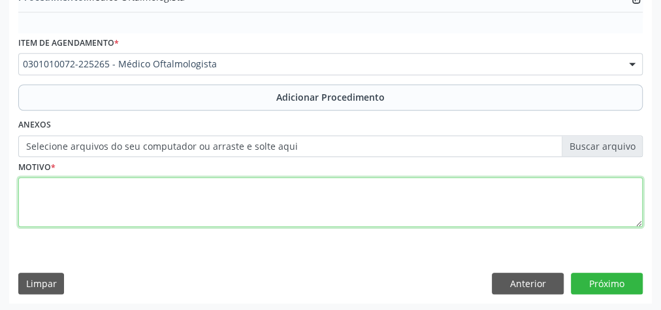
click at [304, 220] on textarea at bounding box center [330, 202] width 624 height 50
type textarea "[MEDICAL_DATA] , hipertensao arterial, historia de [MEDICAL_DATA]."
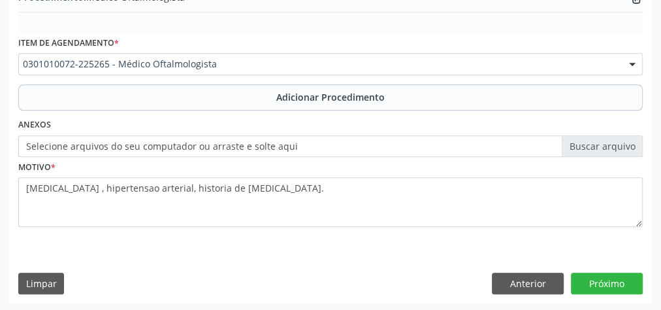
click at [592, 148] on label "Selecione arquivos do seu computador ou arraste e solte aqui" at bounding box center [330, 146] width 624 height 22
click at [592, 148] on input "Selecione arquivos do seu computador ou arraste e solte aqui" at bounding box center [330, 146] width 624 height 22
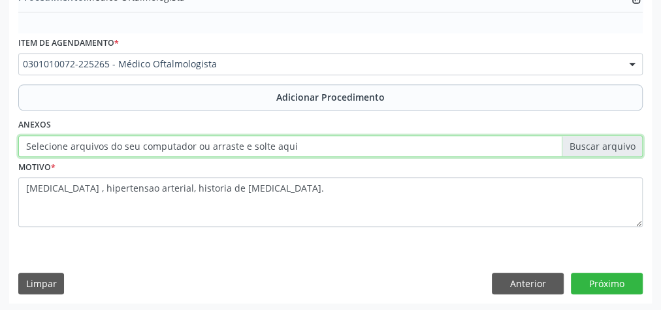
type input "C:\fakepath\oftalmo.jpeg"
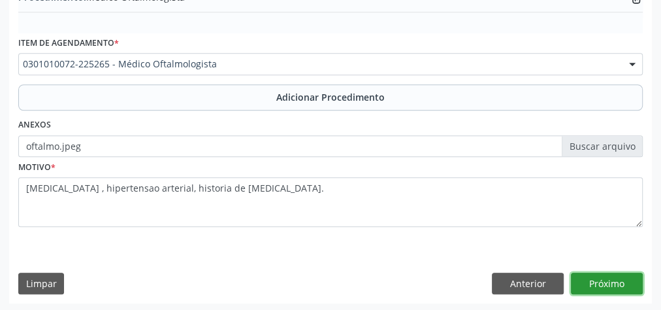
click at [597, 283] on button "Próximo" at bounding box center [607, 283] width 72 height 22
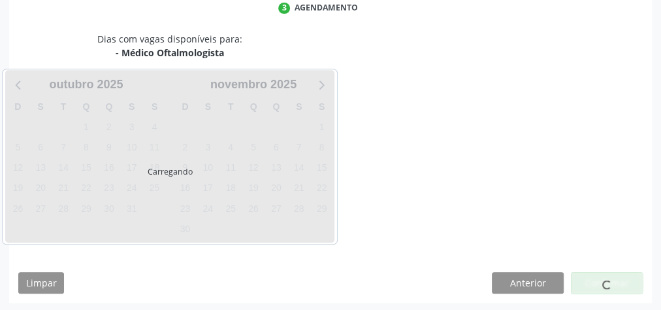
scroll to position [346, 0]
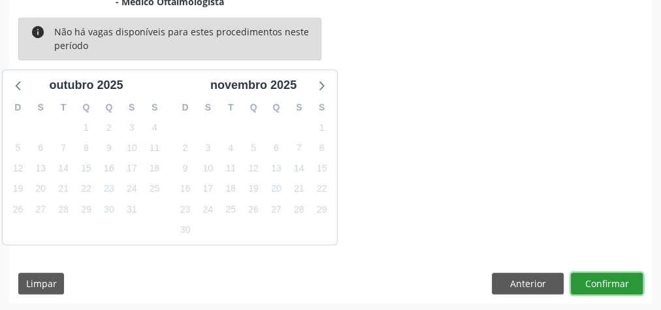
click at [597, 283] on button "Confirmar" at bounding box center [607, 283] width 72 height 22
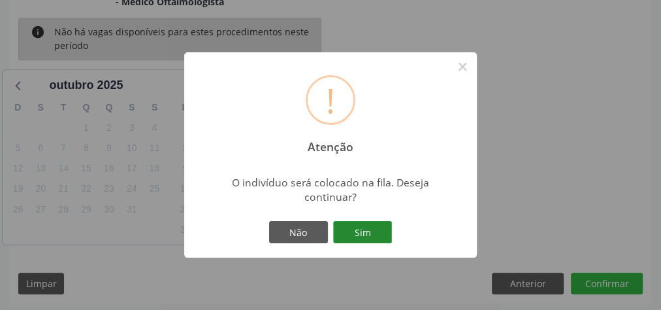
click at [349, 228] on button "Sim" at bounding box center [362, 232] width 59 height 22
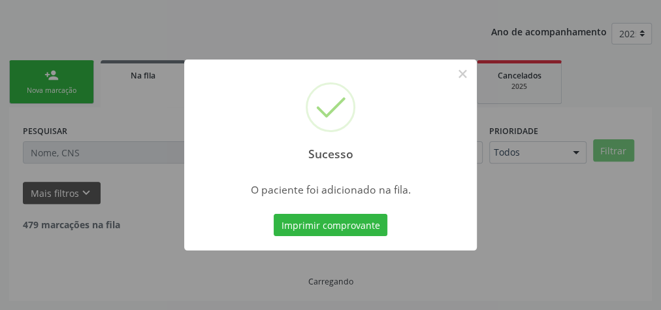
scroll to position [138, 0]
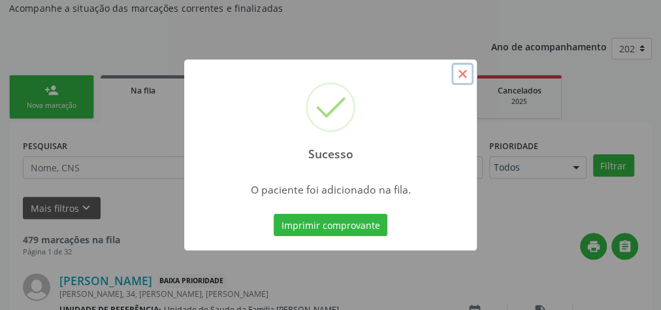
click at [463, 78] on button "×" at bounding box center [462, 74] width 22 height 22
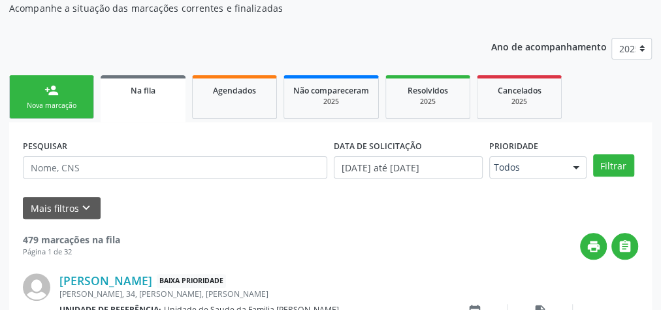
click at [59, 93] on link "person_add Nova marcação" at bounding box center [51, 97] width 85 height 44
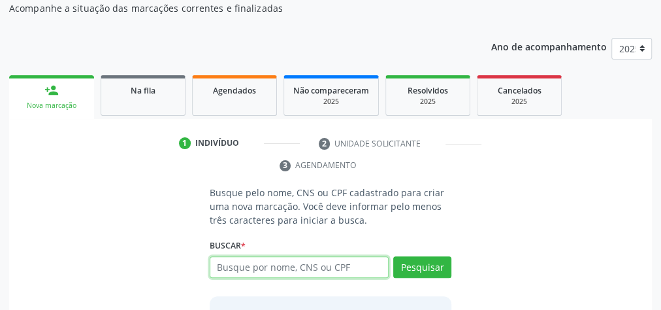
click at [342, 269] on input "text" at bounding box center [299, 267] width 179 height 22
type input "32360283863"
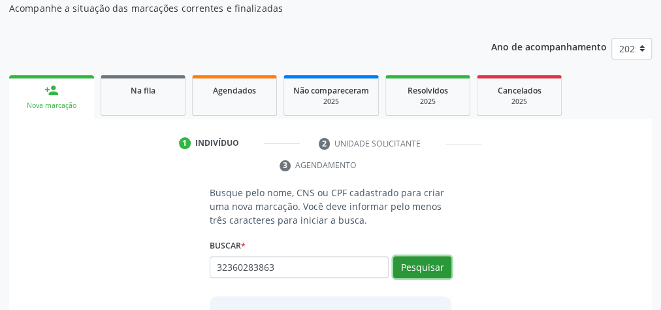
click at [436, 263] on button "Pesquisar" at bounding box center [422, 267] width 58 height 22
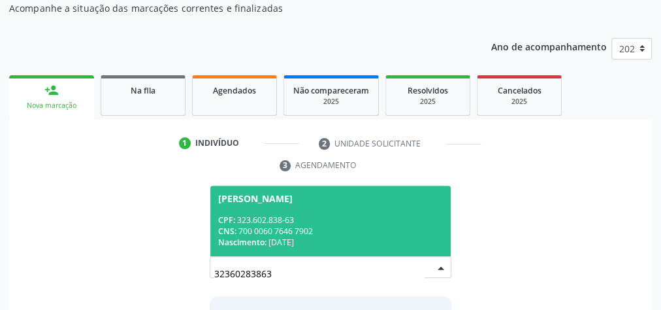
click at [387, 230] on div "CNS: 700 0060 7646 7902" at bounding box center [330, 230] width 225 height 11
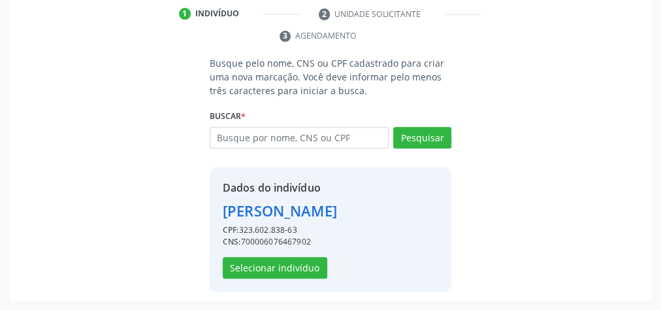
scroll to position [287, 0]
click at [289, 257] on button "Selecionar indivíduo" at bounding box center [275, 268] width 104 height 22
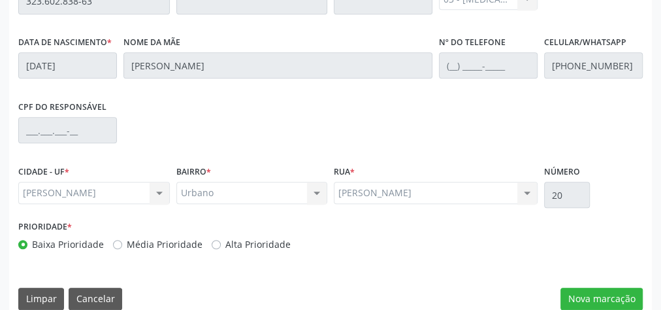
scroll to position [473, 0]
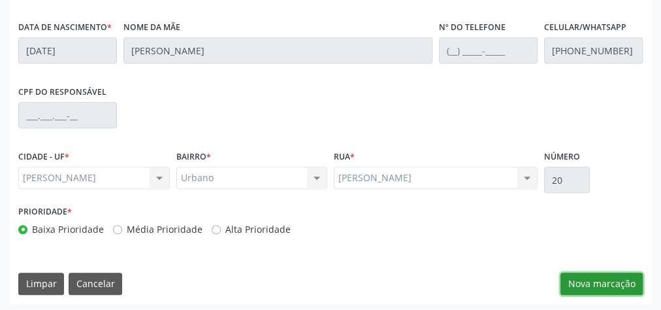
click at [586, 272] on button "Nova marcação" at bounding box center [601, 283] width 82 height 22
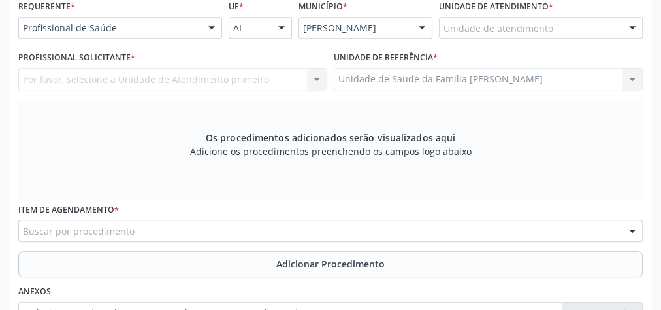
scroll to position [264, 0]
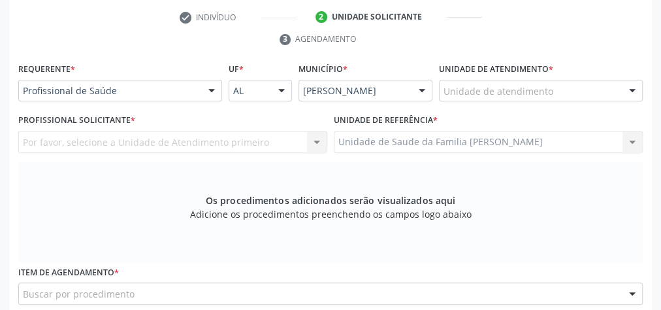
click at [553, 91] on div "Unidade de atendimento" at bounding box center [541, 91] width 204 height 22
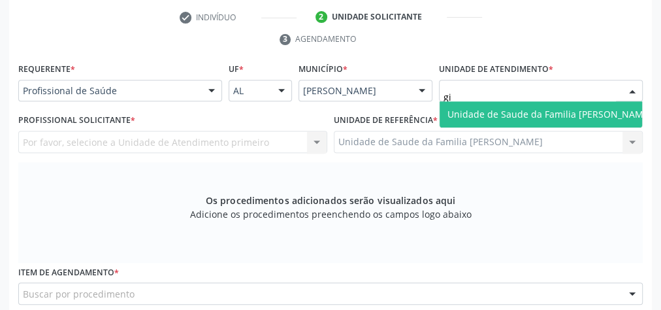
type input "gis"
click at [547, 111] on span "Unidade de Saude da Familia [PERSON_NAME]" at bounding box center [549, 114] width 204 height 12
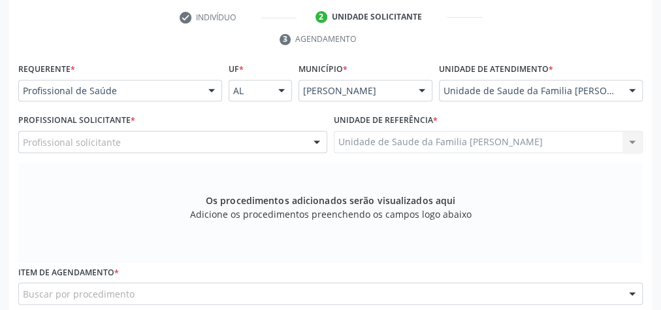
click at [321, 136] on div at bounding box center [317, 142] width 20 height 22
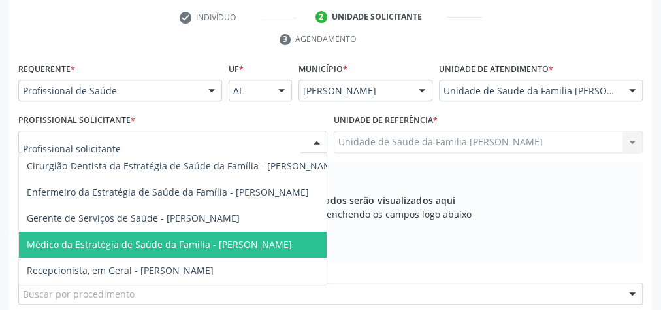
click at [264, 247] on span "Médico da Estratégia de Saúde da Família - [PERSON_NAME]" at bounding box center [159, 244] width 265 height 12
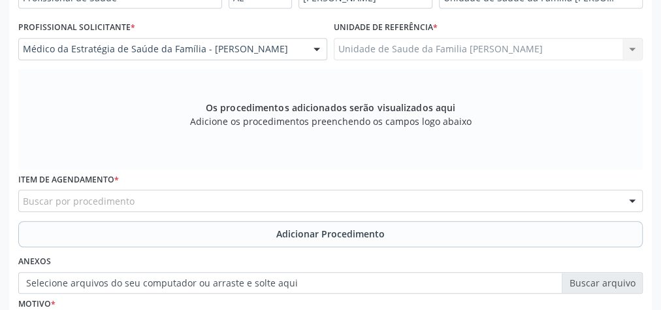
scroll to position [421, 0]
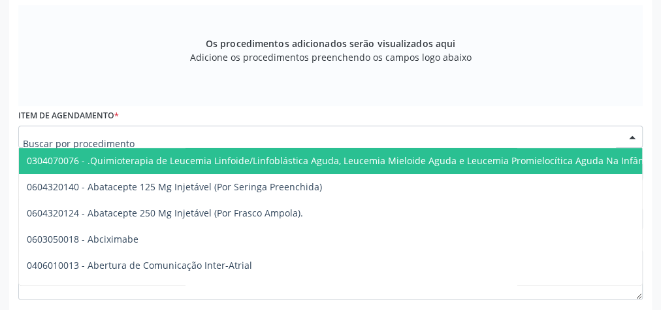
click at [380, 137] on div at bounding box center [330, 136] width 624 height 22
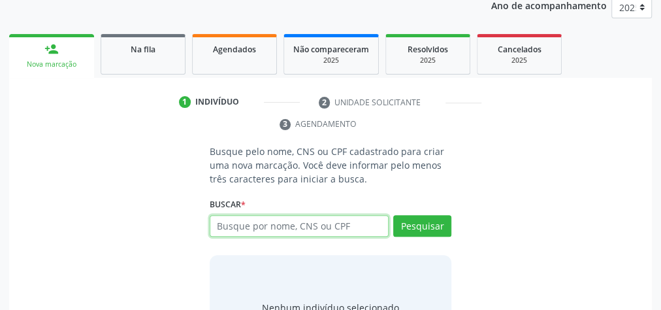
scroll to position [37, 0]
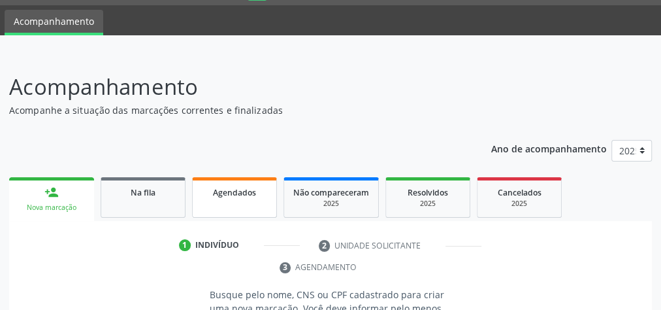
click at [233, 204] on link "Agendados" at bounding box center [234, 197] width 85 height 40
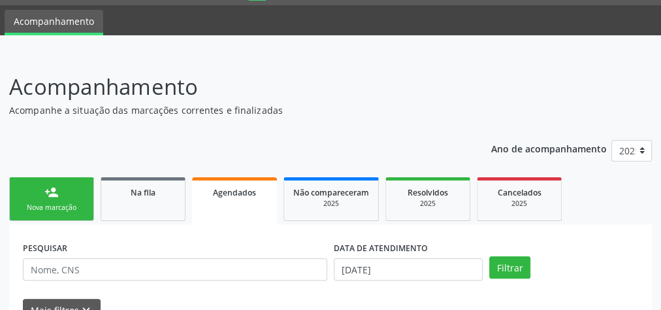
click at [239, 195] on span "Agendados" at bounding box center [234, 192] width 43 height 11
click at [237, 195] on span "Agendados" at bounding box center [234, 192] width 43 height 11
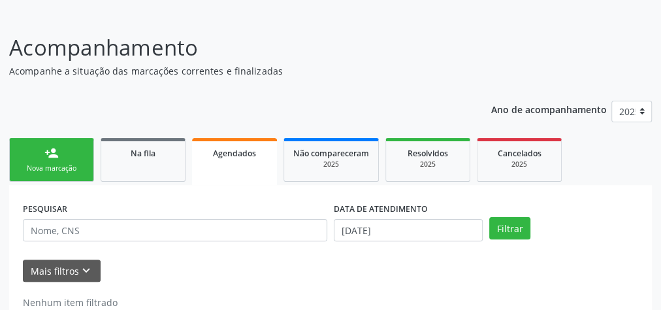
scroll to position [110, 0]
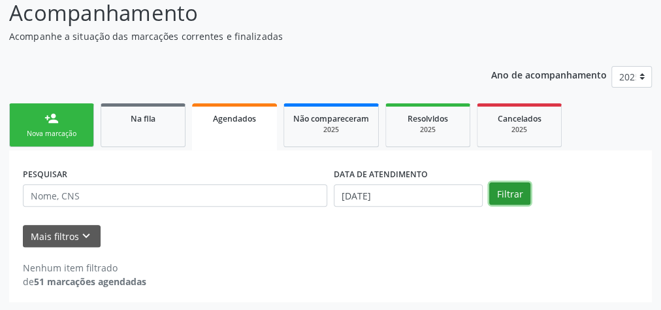
click at [494, 196] on button "Filtrar" at bounding box center [509, 193] width 41 height 22
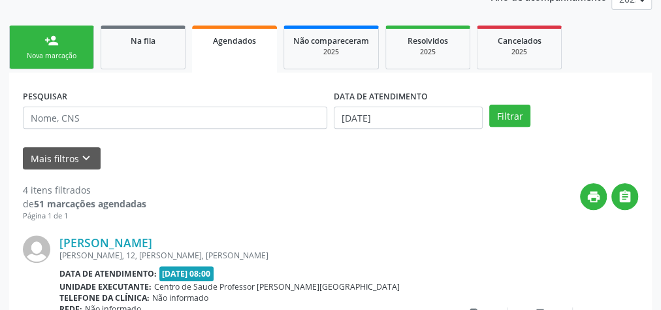
scroll to position [185, 0]
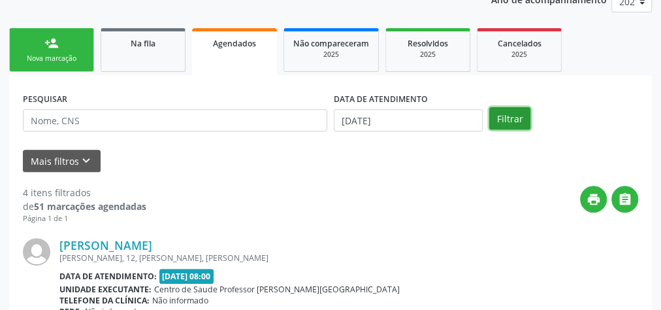
click at [511, 124] on button "Filtrar" at bounding box center [509, 118] width 41 height 22
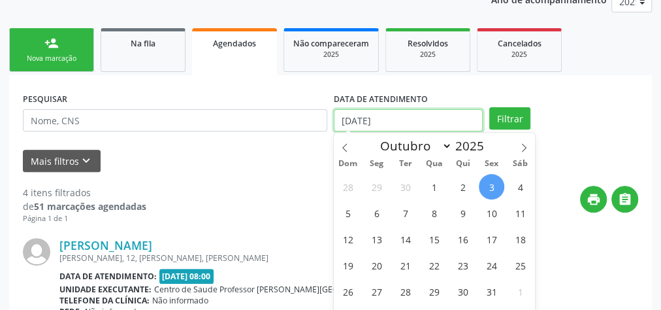
click at [351, 123] on input "03/10/2025" at bounding box center [408, 120] width 149 height 22
click at [439, 184] on span "1" at bounding box center [433, 186] width 25 height 25
type input "01/10/2025"
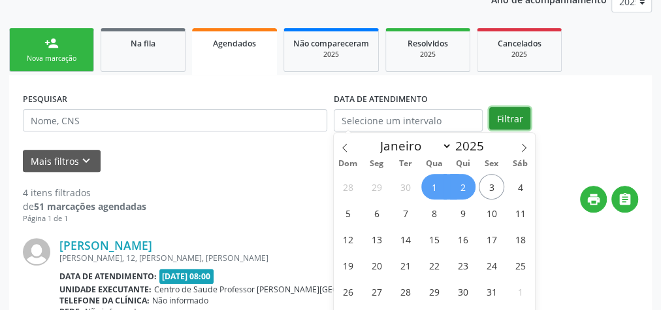
click at [513, 114] on button "Filtrar" at bounding box center [509, 118] width 41 height 22
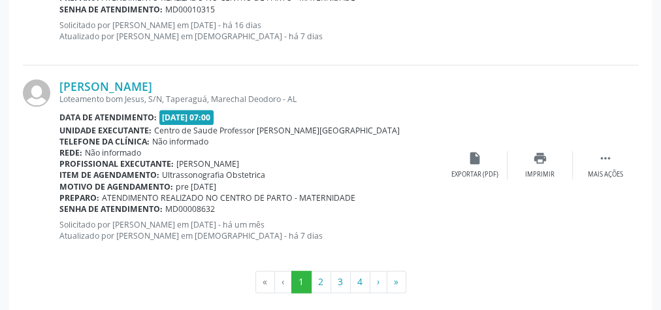
scroll to position [3132, 0]
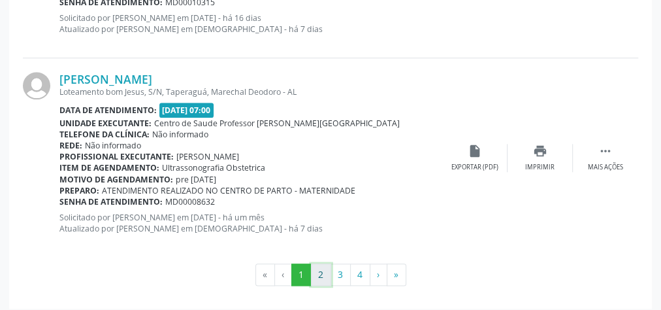
click at [326, 268] on button "2" at bounding box center [321, 274] width 20 height 22
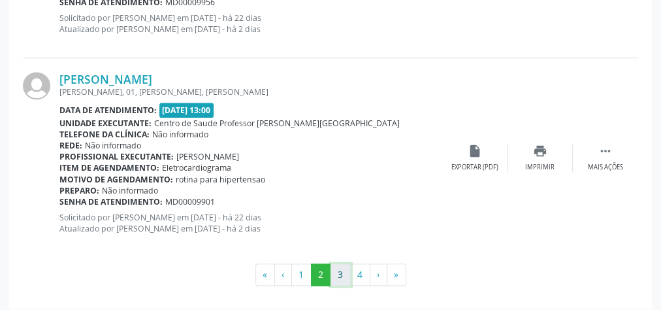
click at [346, 272] on button "3" at bounding box center [340, 274] width 20 height 22
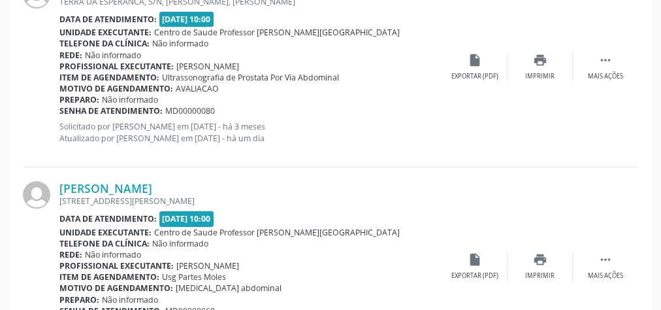
scroll to position [2400, 0]
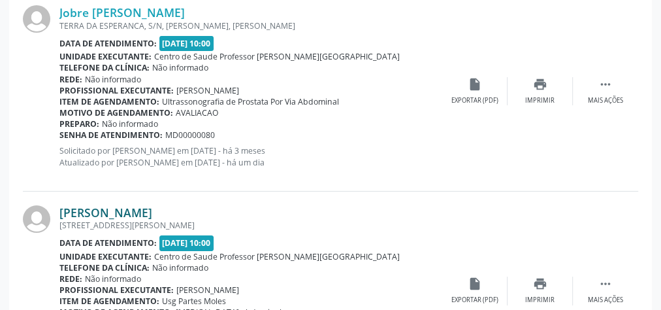
click at [152, 205] on link "[PERSON_NAME]" at bounding box center [105, 212] width 93 height 14
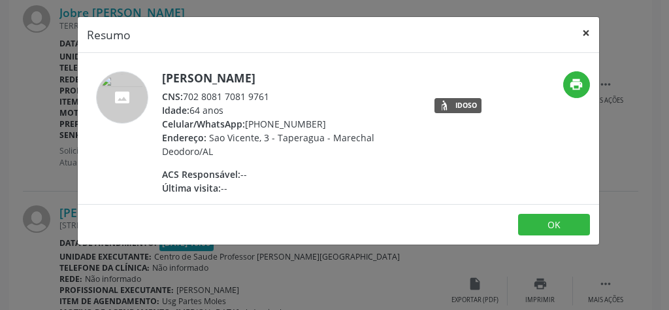
click at [590, 32] on button "×" at bounding box center [586, 33] width 26 height 32
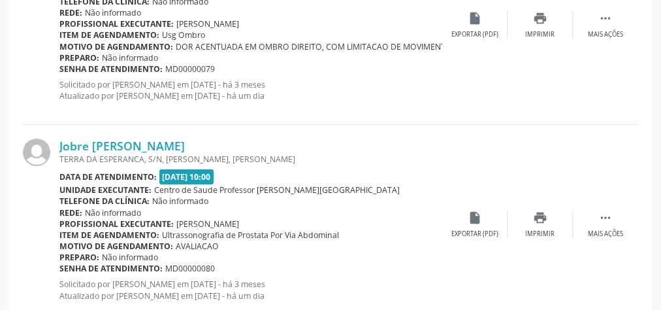
scroll to position [2244, 0]
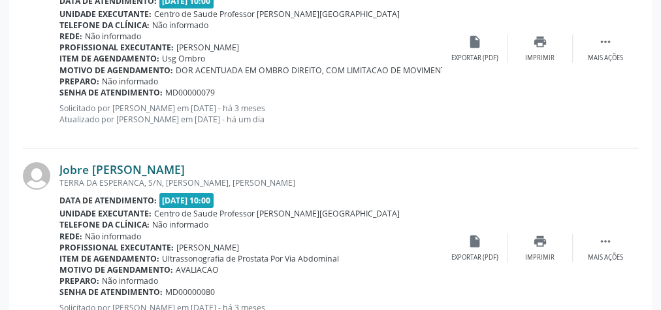
click at [131, 168] on link "Jobre Benedito dos Santos" at bounding box center [121, 169] width 125 height 14
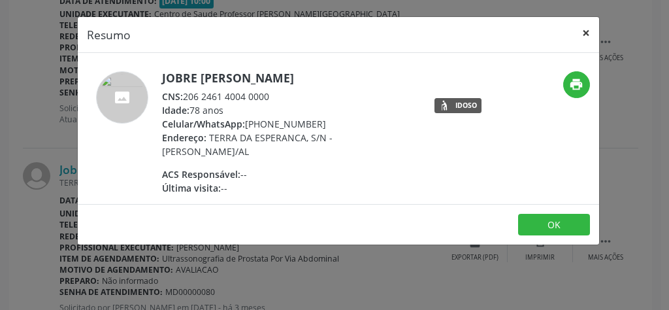
click at [580, 31] on button "×" at bounding box center [586, 33] width 26 height 32
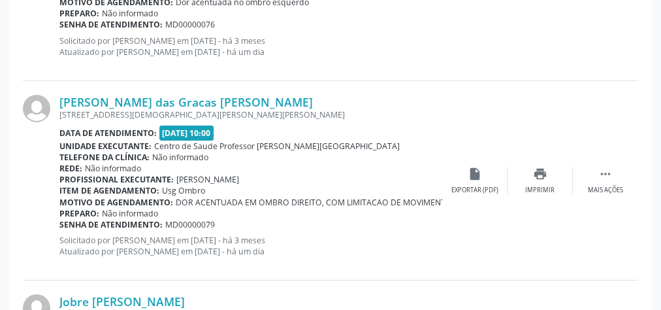
scroll to position [2035, 0]
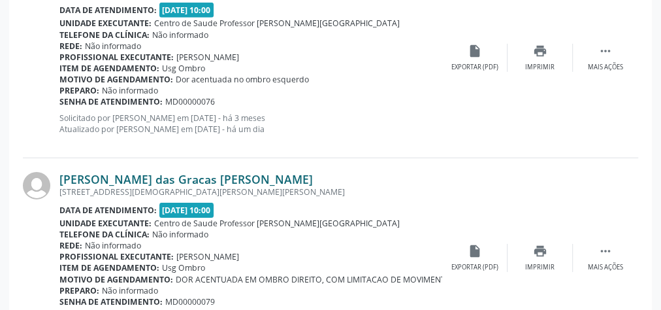
click at [158, 174] on link "[PERSON_NAME] das Gracas [PERSON_NAME]" at bounding box center [185, 179] width 253 height 14
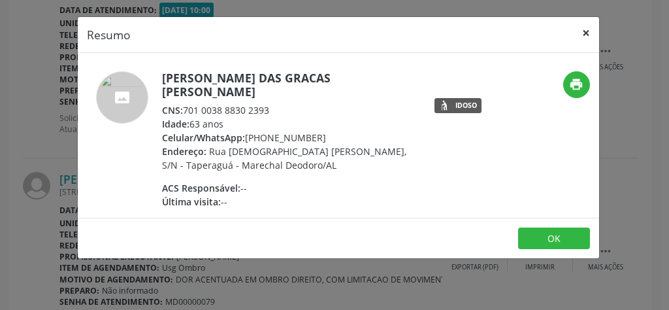
click at [582, 37] on button "×" at bounding box center [586, 33] width 26 height 32
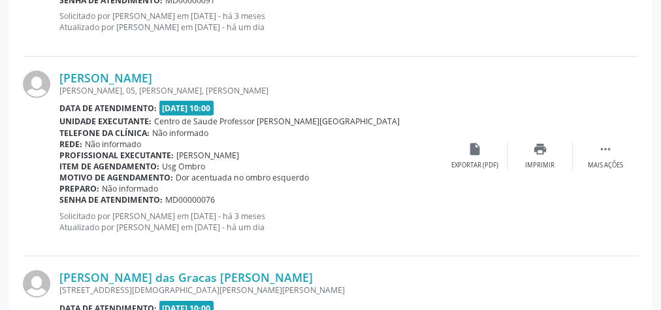
scroll to position [1930, 0]
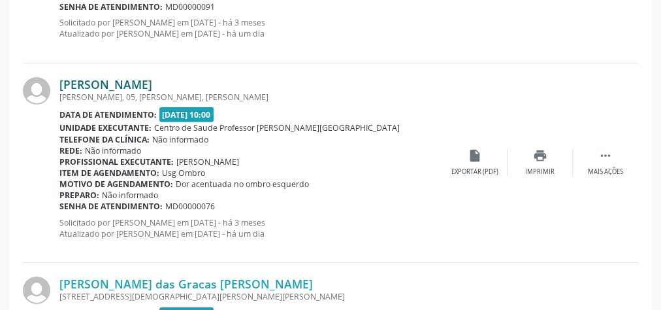
click at [137, 83] on link "Ângela Maria da Silva" at bounding box center [105, 84] width 93 height 14
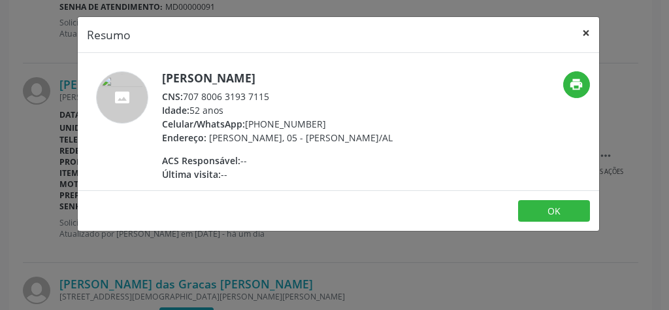
click at [582, 34] on button "×" at bounding box center [586, 33] width 26 height 32
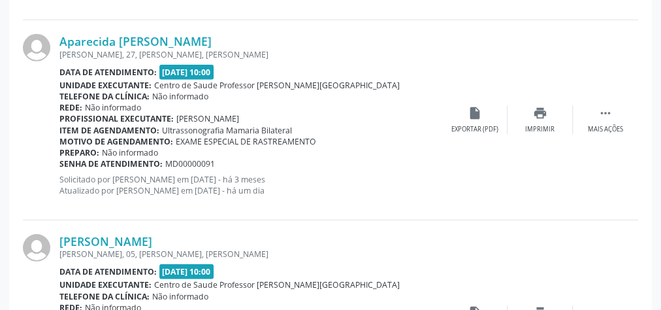
scroll to position [1721, 0]
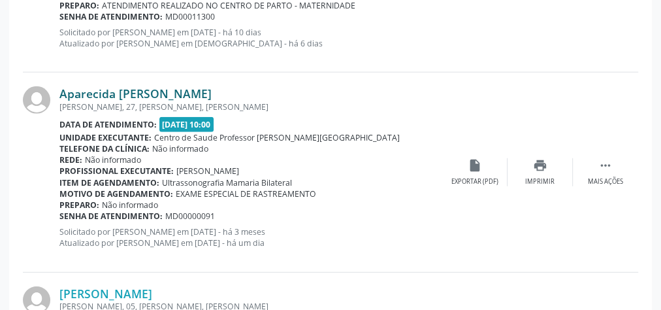
click at [185, 92] on link "Aparecida Francisco dos Santos" at bounding box center [135, 93] width 152 height 14
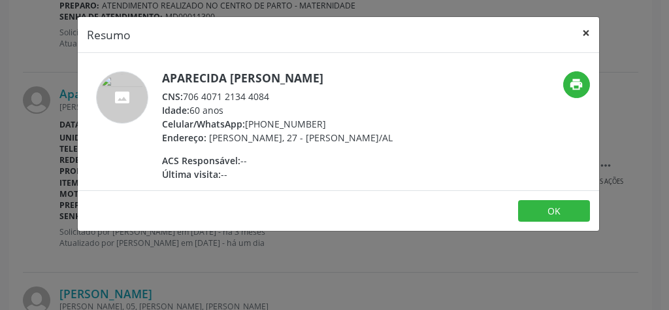
click at [591, 34] on button "×" at bounding box center [586, 33] width 26 height 32
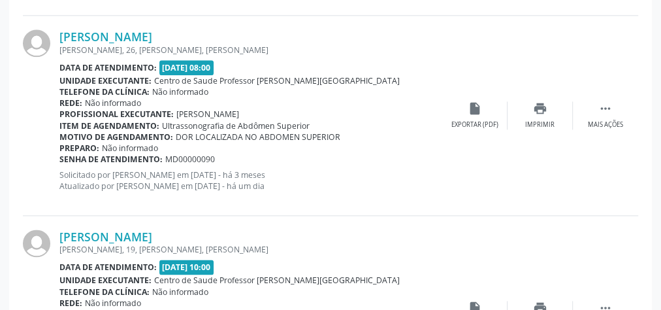
scroll to position [729, 0]
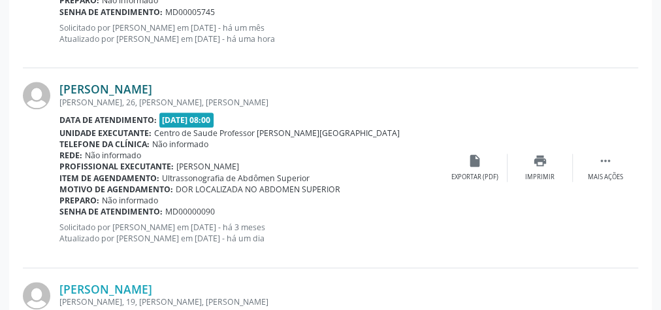
click at [122, 90] on link "Ranilda da Silva" at bounding box center [105, 89] width 93 height 14
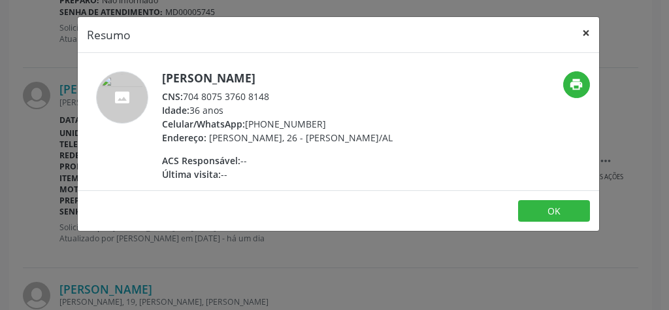
click at [582, 29] on button "×" at bounding box center [586, 33] width 26 height 32
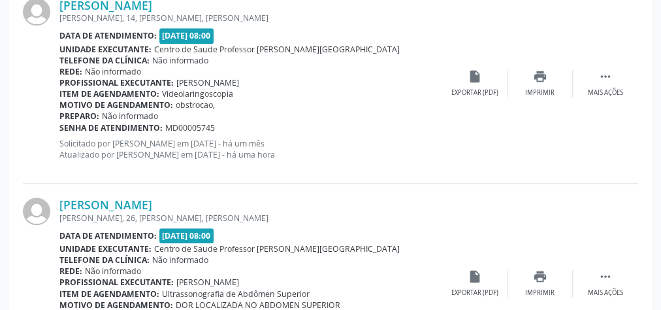
scroll to position [520, 0]
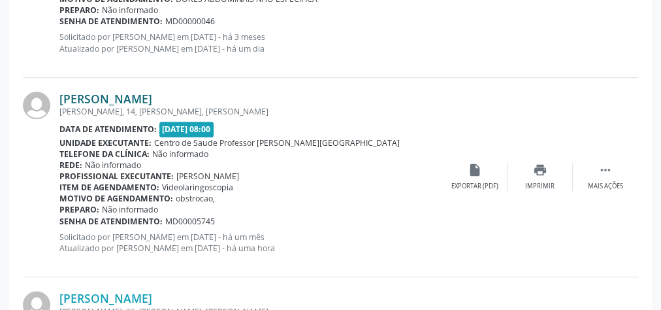
click at [152, 97] on link "Carmelita Silva Santos" at bounding box center [105, 98] width 93 height 14
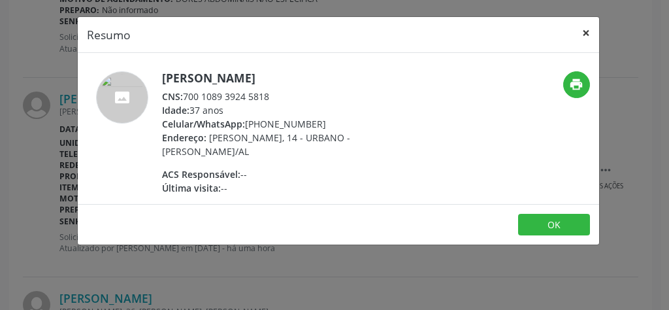
click at [588, 35] on button "×" at bounding box center [586, 33] width 26 height 32
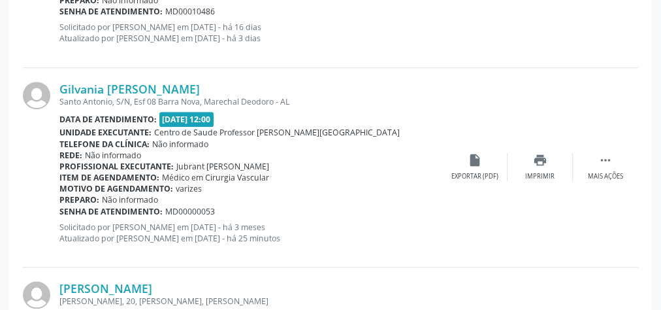
scroll to position [2975, 0]
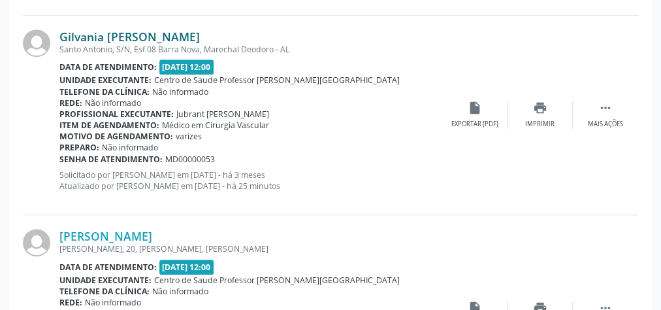
click at [129, 36] on link "Gilvania [PERSON_NAME]" at bounding box center [129, 36] width 140 height 14
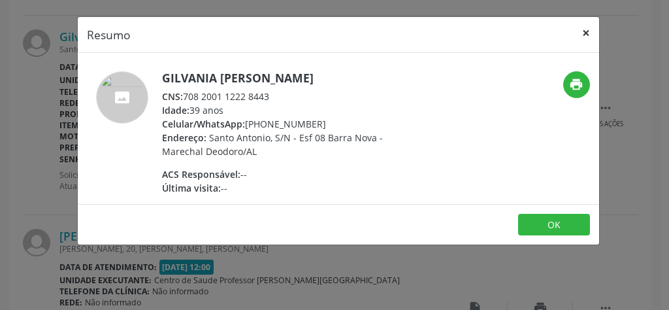
click at [586, 37] on button "×" at bounding box center [586, 33] width 26 height 32
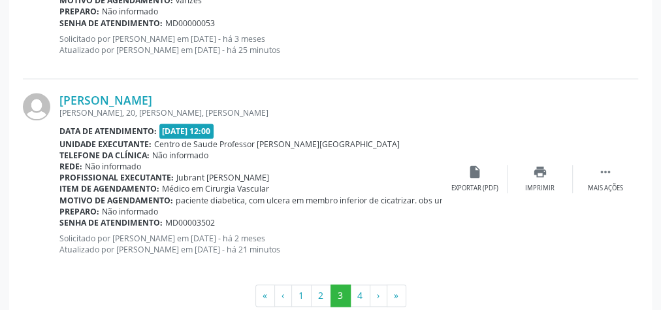
scroll to position [3132, 0]
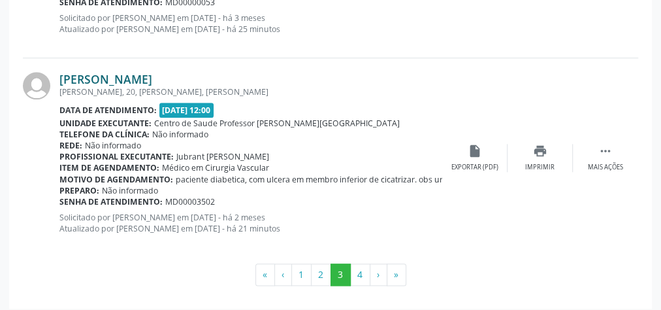
click at [125, 74] on link "Ivonete Alves dos Santos" at bounding box center [105, 79] width 93 height 14
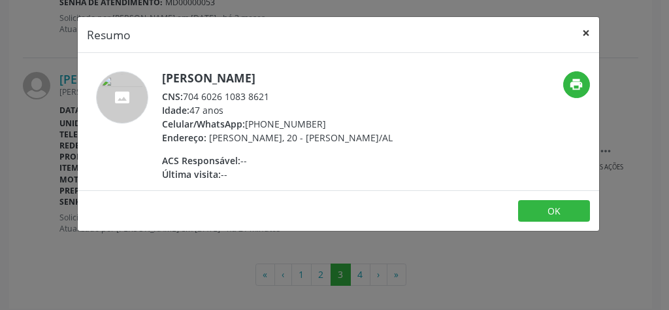
click at [582, 35] on button "×" at bounding box center [586, 33] width 26 height 32
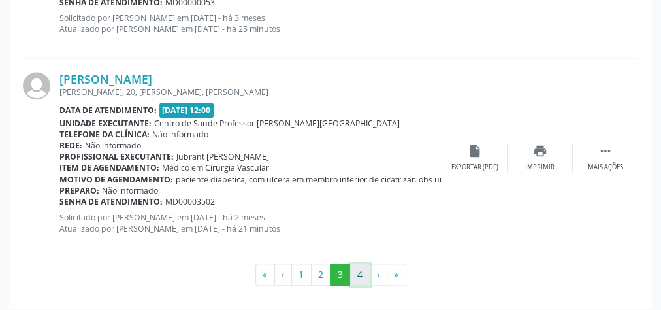
click at [357, 270] on button "4" at bounding box center [360, 274] width 20 height 22
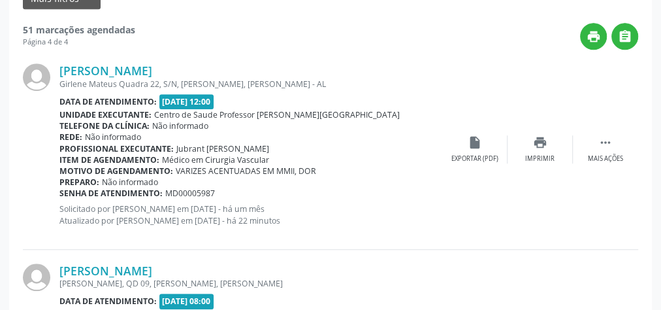
scroll to position [296, 0]
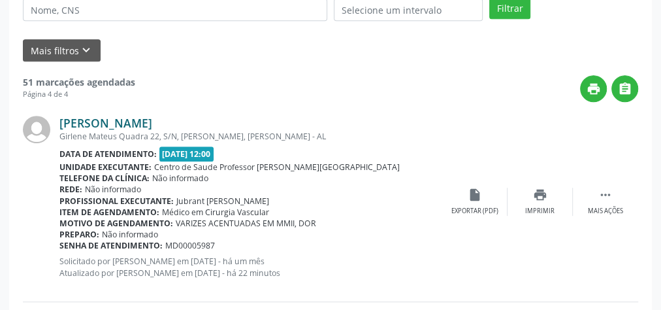
click at [152, 123] on link "Maria Luiza de Oliveira" at bounding box center [105, 123] width 93 height 14
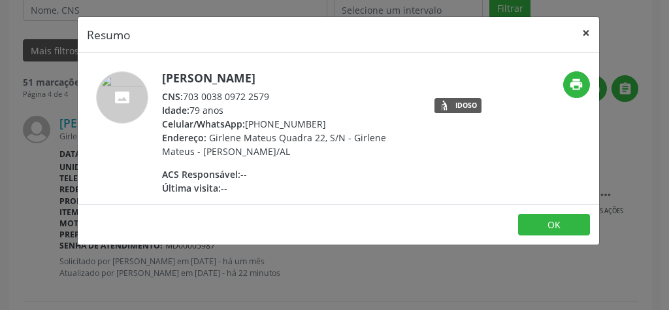
click at [588, 31] on button "×" at bounding box center [586, 33] width 26 height 32
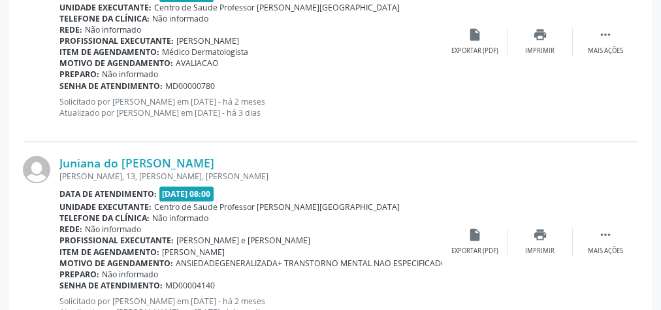
scroll to position [714, 0]
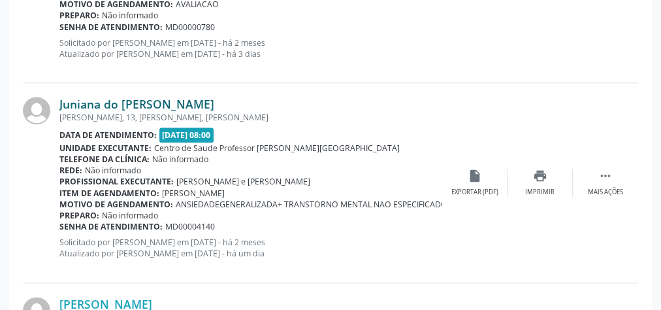
click at [121, 105] on link "Juniana do Carmo da Silva" at bounding box center [136, 104] width 155 height 14
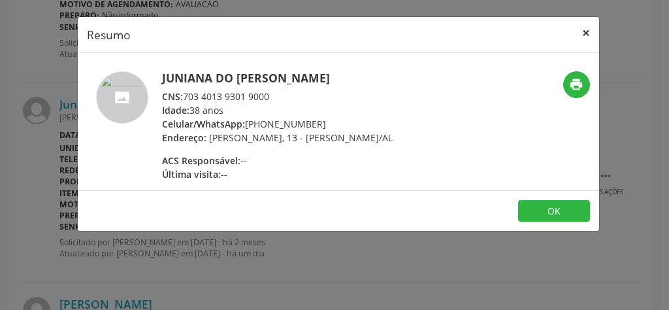
click at [588, 25] on button "×" at bounding box center [586, 33] width 26 height 32
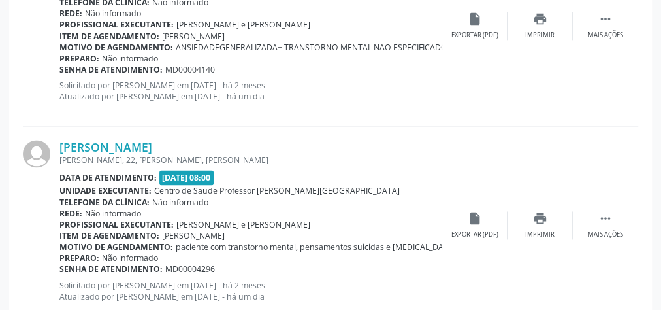
scroll to position [923, 0]
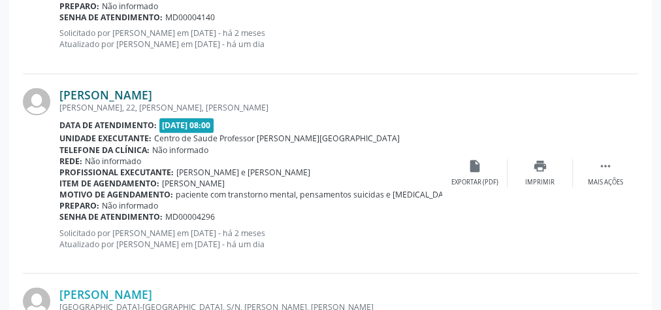
click at [152, 96] on link "Maria Ivanilda da Silva" at bounding box center [105, 94] width 93 height 14
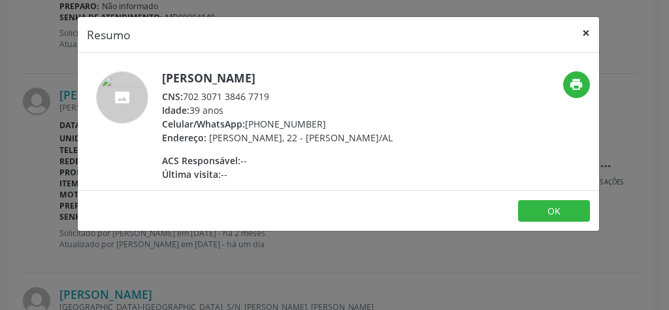
click at [582, 34] on button "×" at bounding box center [586, 33] width 26 height 32
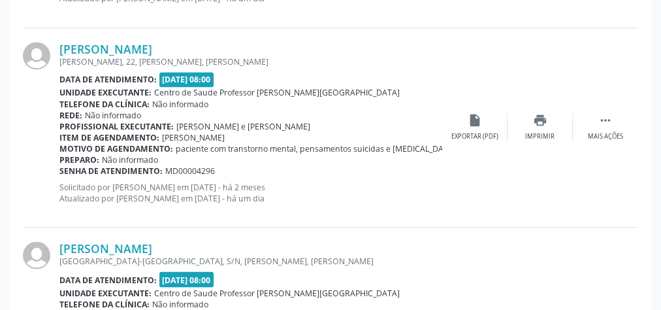
scroll to position [1079, 0]
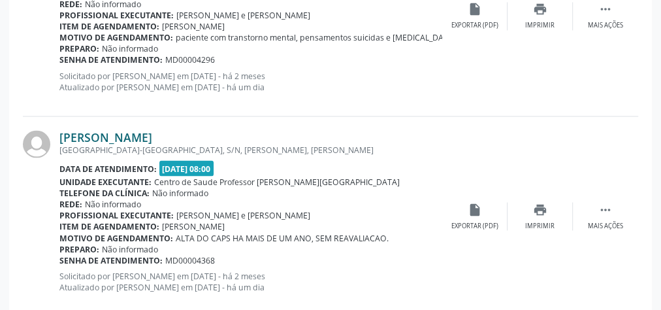
click at [152, 133] on link "Maria Silvana Mariano dos Santos" at bounding box center [105, 137] width 93 height 14
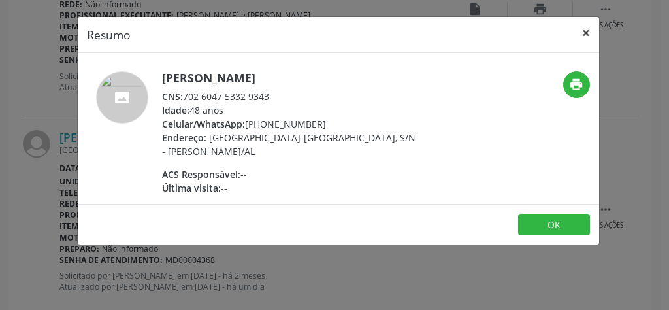
click at [591, 29] on button "×" at bounding box center [586, 33] width 26 height 32
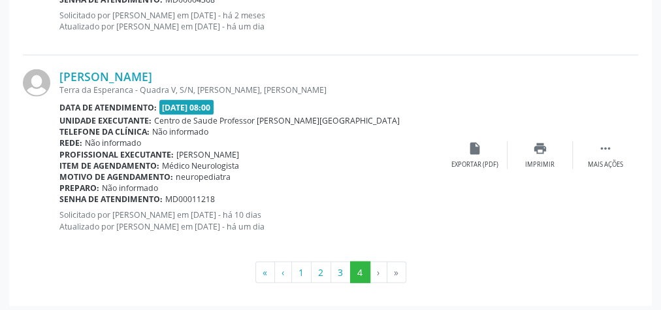
scroll to position [1341, 0]
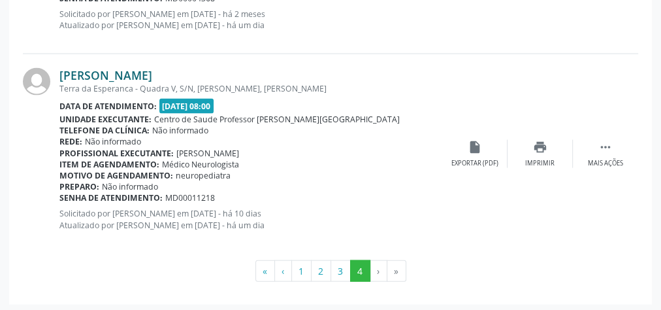
click at [152, 72] on link "Luiz Fernando Franca dos Santos" at bounding box center [105, 75] width 93 height 14
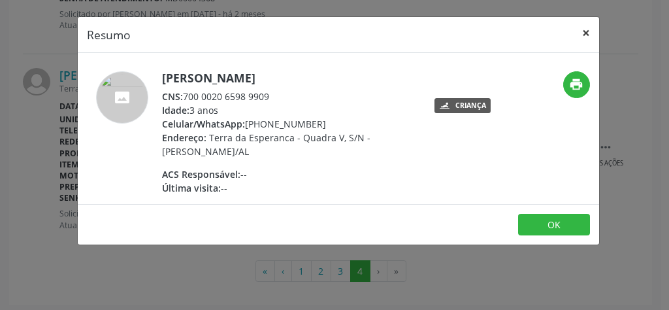
click at [588, 28] on button "×" at bounding box center [586, 33] width 26 height 32
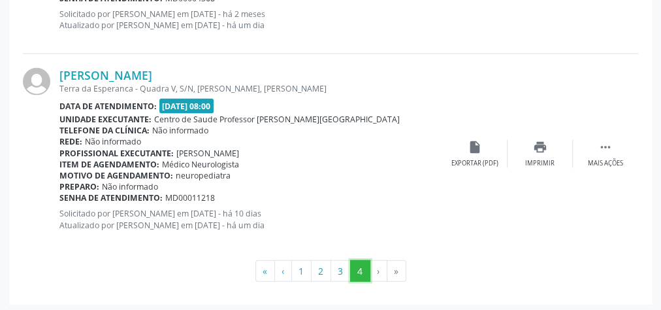
click at [363, 270] on button "4" at bounding box center [360, 271] width 20 height 22
click at [379, 270] on li "›" at bounding box center [378, 271] width 17 height 22
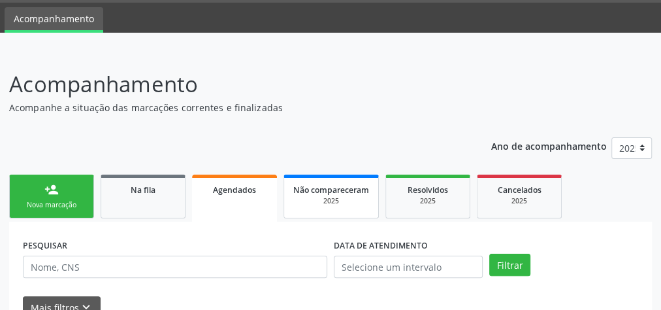
scroll to position [0, 0]
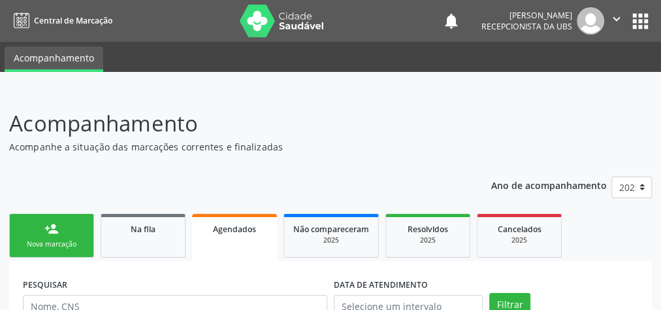
click at [244, 236] on link "Agendados" at bounding box center [234, 237] width 85 height 47
click at [255, 229] on span "Agendados" at bounding box center [234, 228] width 43 height 11
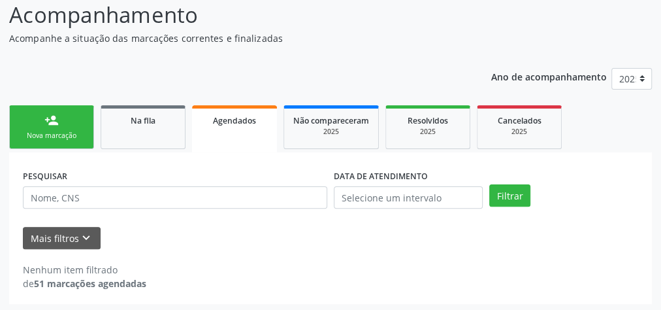
scroll to position [110, 0]
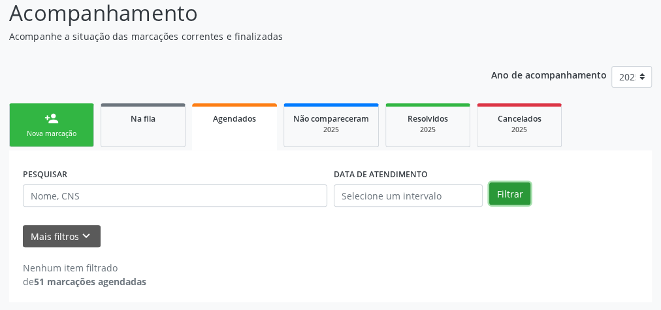
click at [513, 192] on button "Filtrar" at bounding box center [509, 193] width 41 height 22
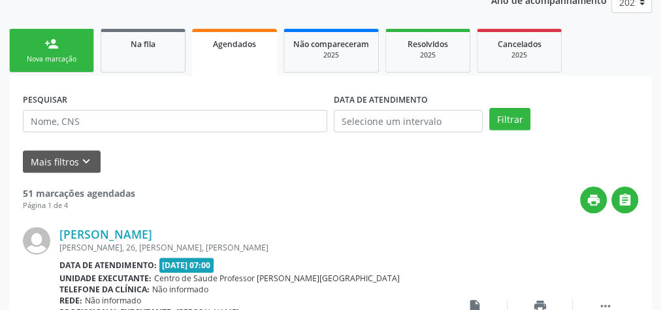
scroll to position [163, 0]
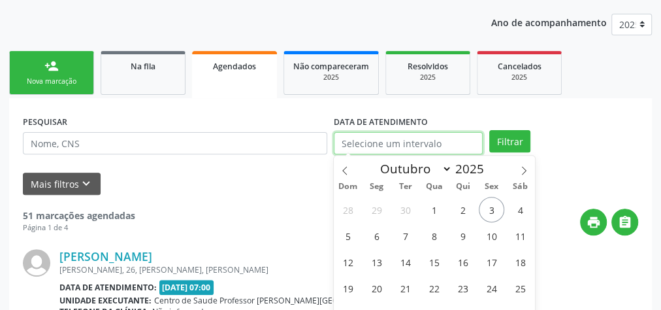
click at [374, 146] on input "text" at bounding box center [408, 143] width 149 height 22
click at [431, 205] on span "1" at bounding box center [433, 209] width 25 height 25
type input "01/10/2025"
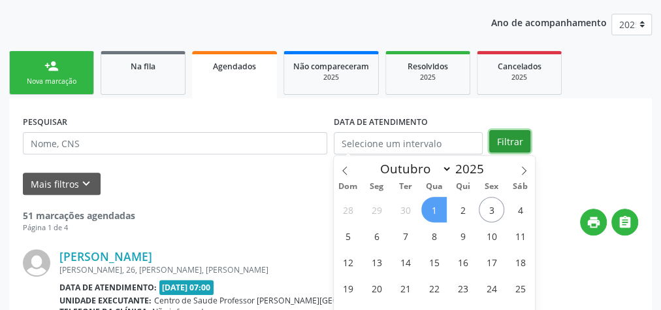
click at [517, 146] on button "Filtrar" at bounding box center [509, 141] width 41 height 22
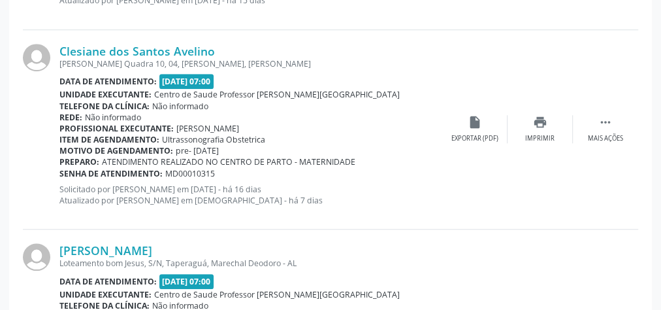
scroll to position [3132, 0]
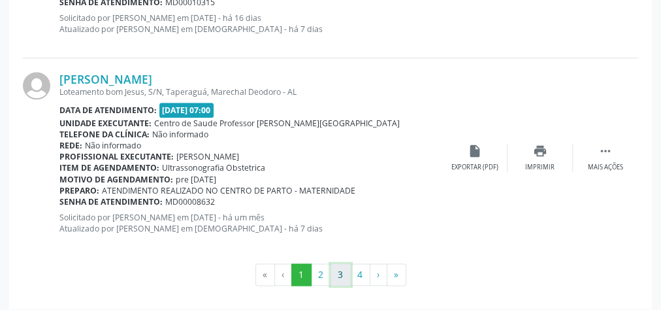
click at [339, 272] on button "3" at bounding box center [340, 274] width 20 height 22
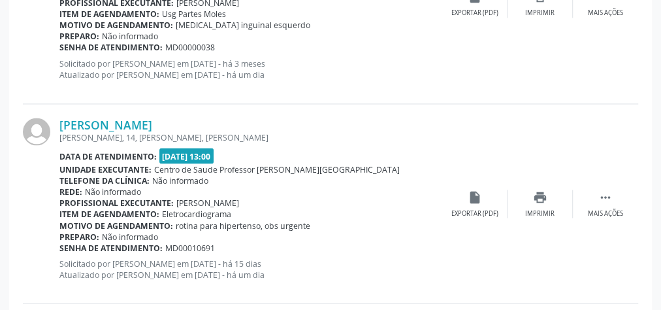
scroll to position [1094, 0]
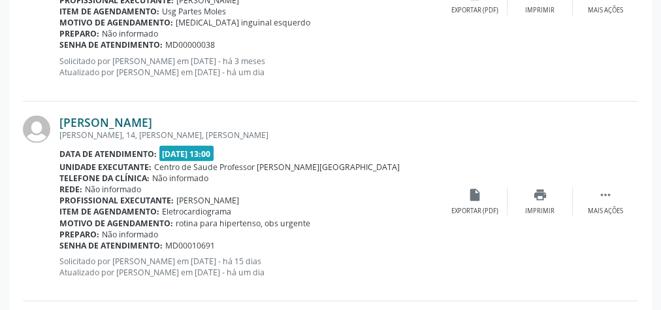
click at [152, 123] on link "Ronaldo Oliveira dos Santos" at bounding box center [105, 122] width 93 height 14
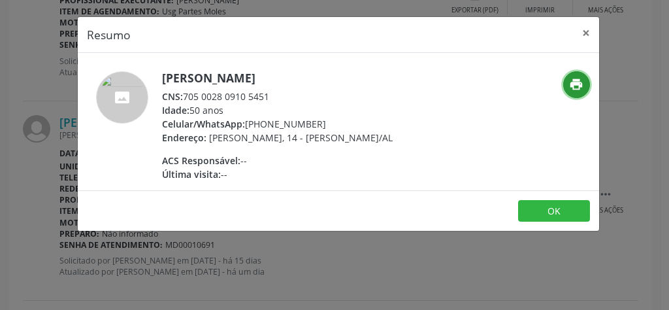
click at [573, 84] on icon "print" at bounding box center [576, 84] width 14 height 14
click at [592, 31] on button "×" at bounding box center [586, 33] width 26 height 32
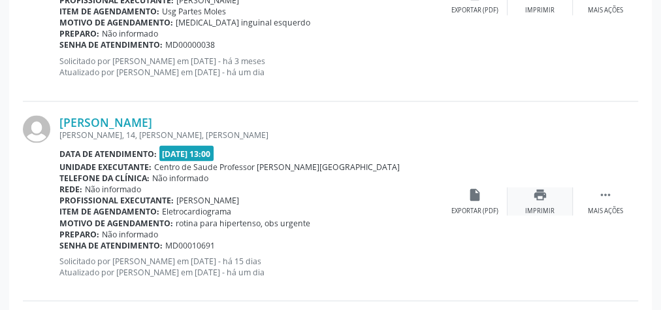
click at [548, 196] on div "print Imprimir" at bounding box center [539, 201] width 65 height 28
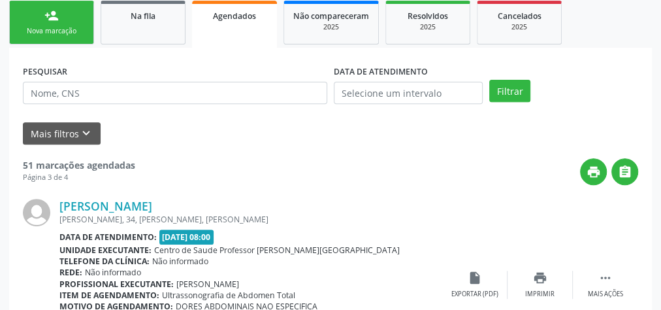
scroll to position [154, 0]
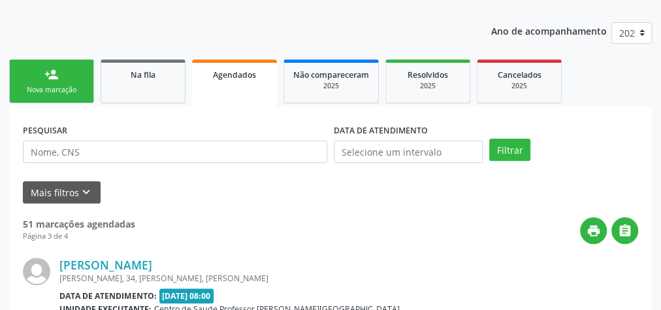
click at [63, 71] on link "person_add Nova marcação" at bounding box center [51, 81] width 85 height 44
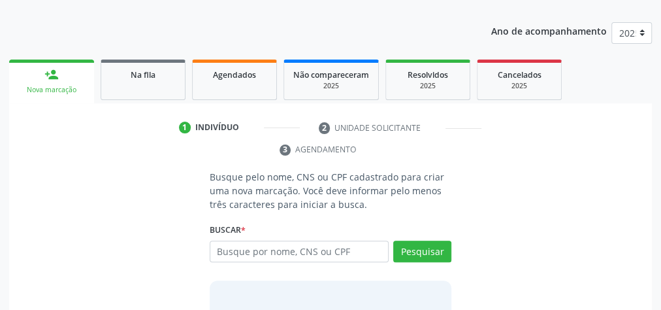
scroll to position [102, 0]
